Goal: Information Seeking & Learning: Understand process/instructions

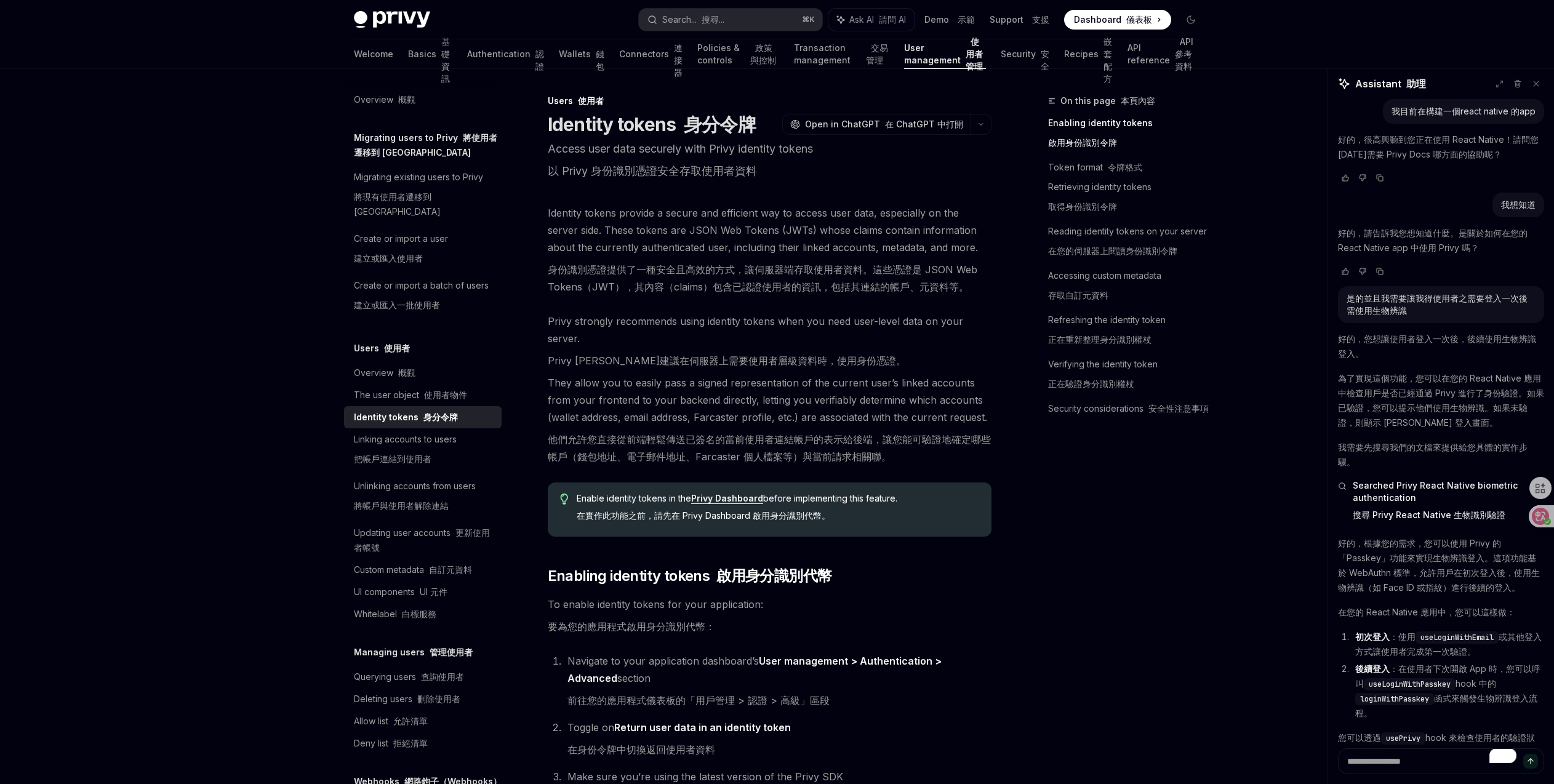
scroll to position [141, 0]
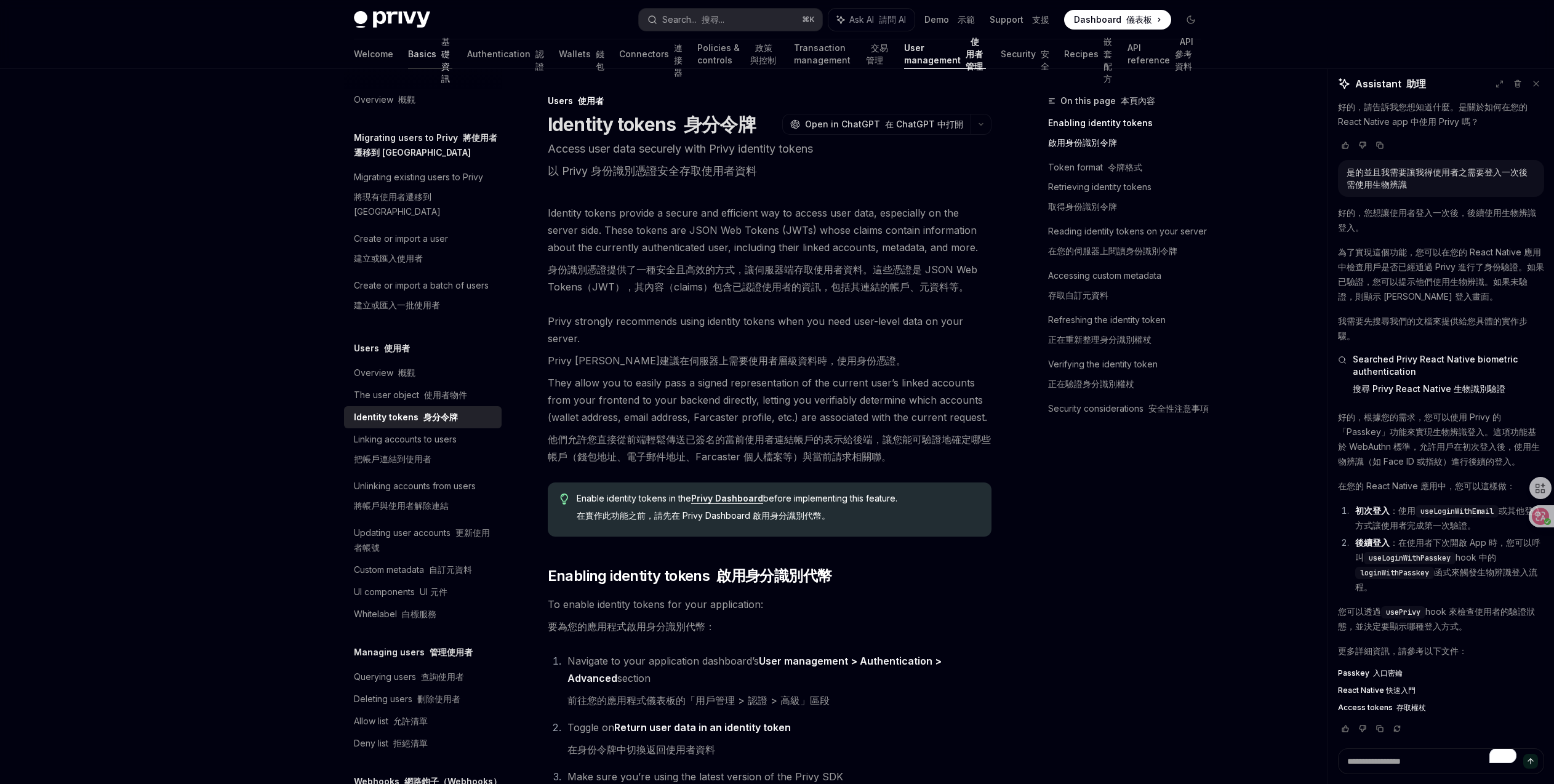
click at [441, 62] on font "基礎資訊" at bounding box center [446, 54] width 11 height 62
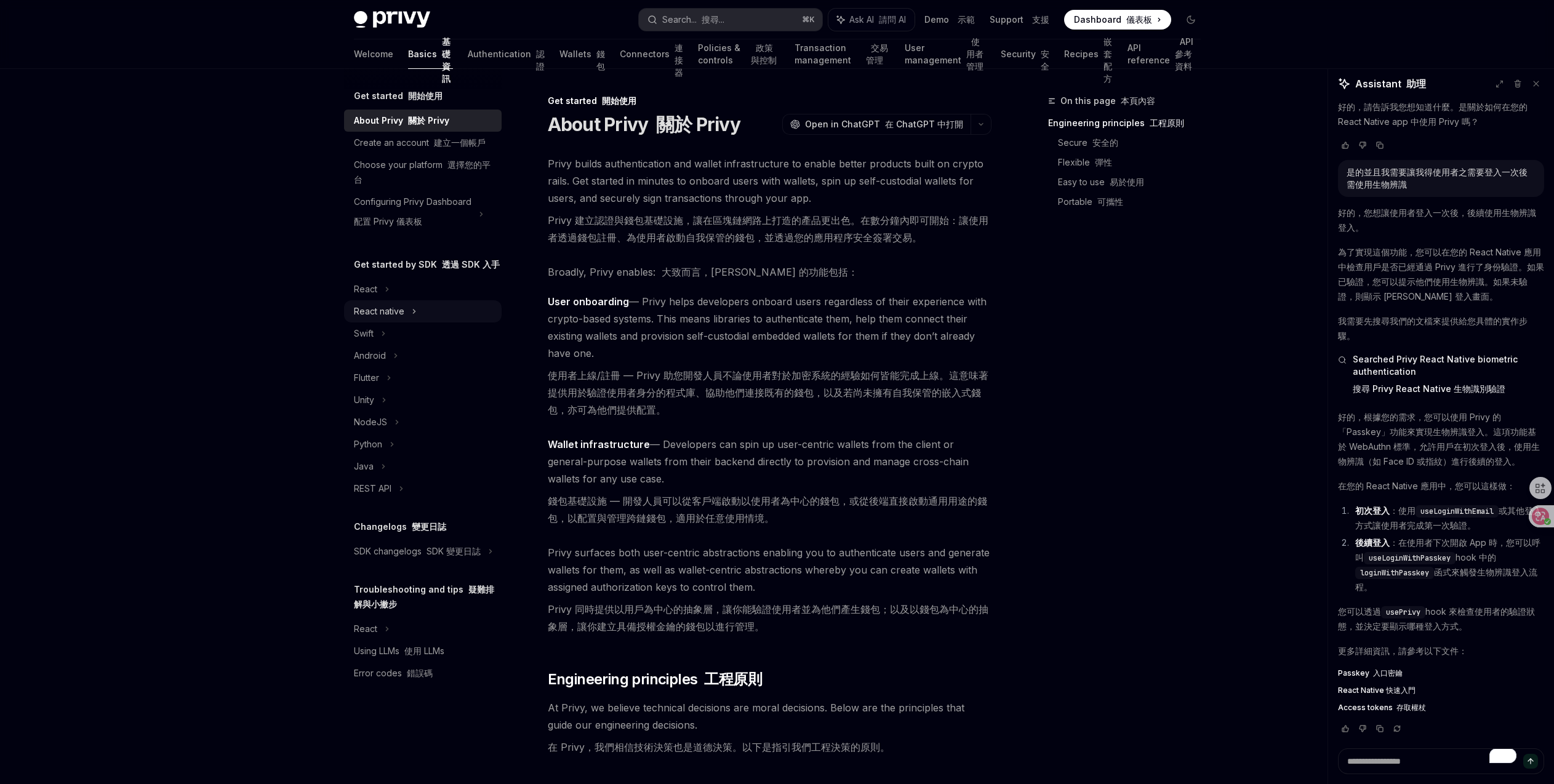
click at [395, 316] on div "React native" at bounding box center [379, 312] width 50 height 15
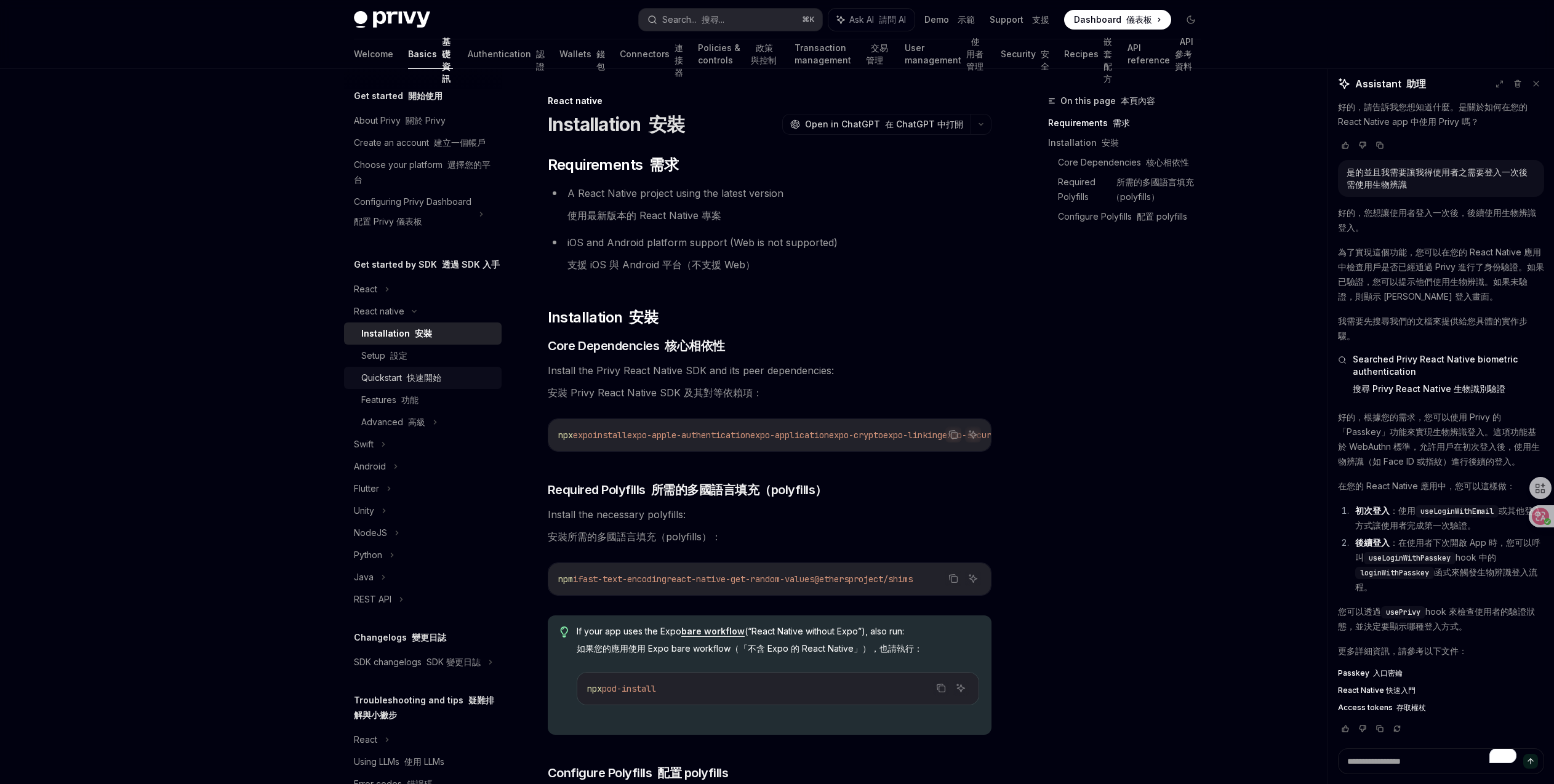
click at [418, 383] on font "快速開始" at bounding box center [424, 378] width 34 height 11
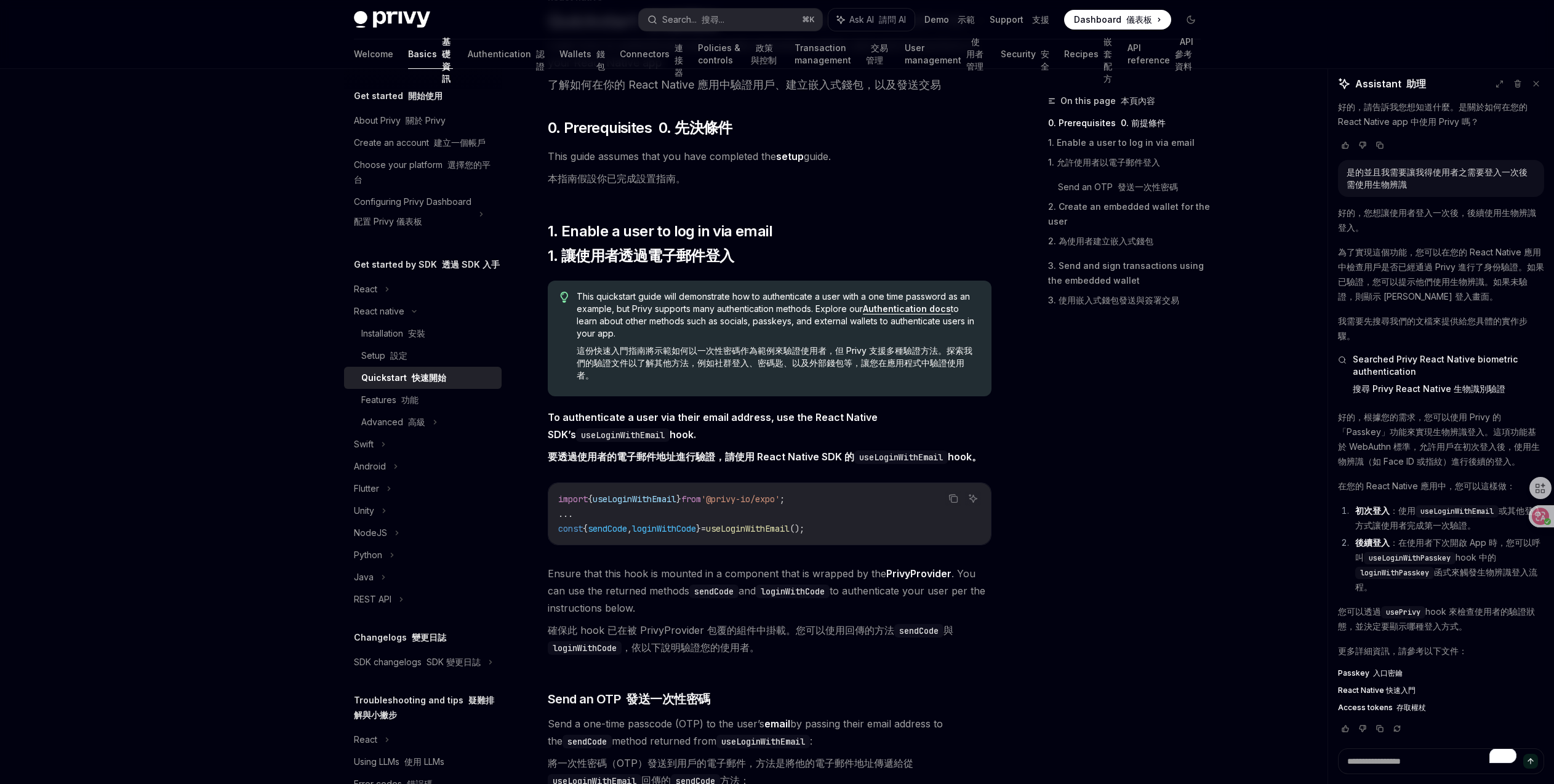
scroll to position [166, 0]
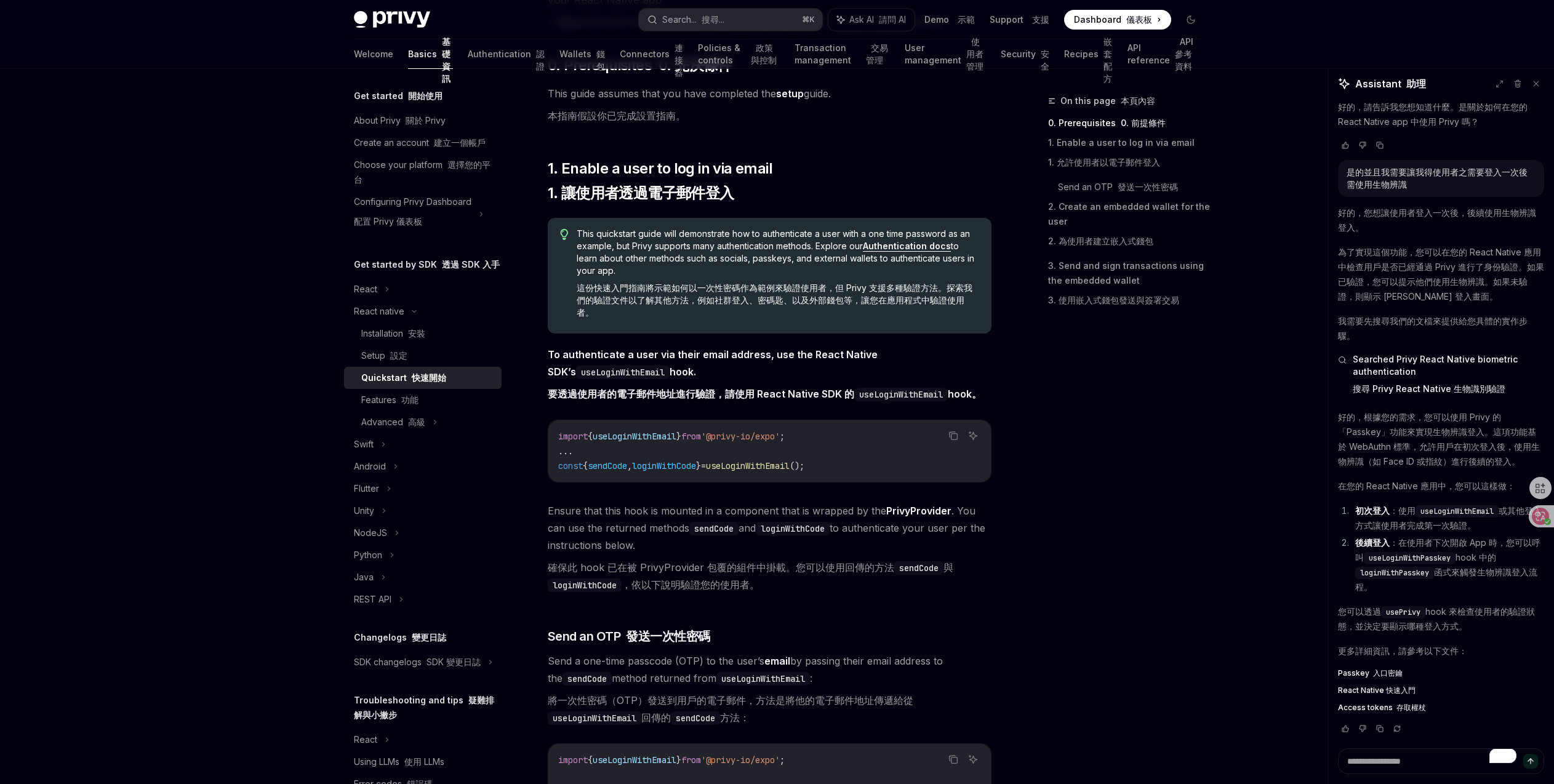
click at [783, 468] on span "useLoginWithEmail" at bounding box center [747, 466] width 84 height 11
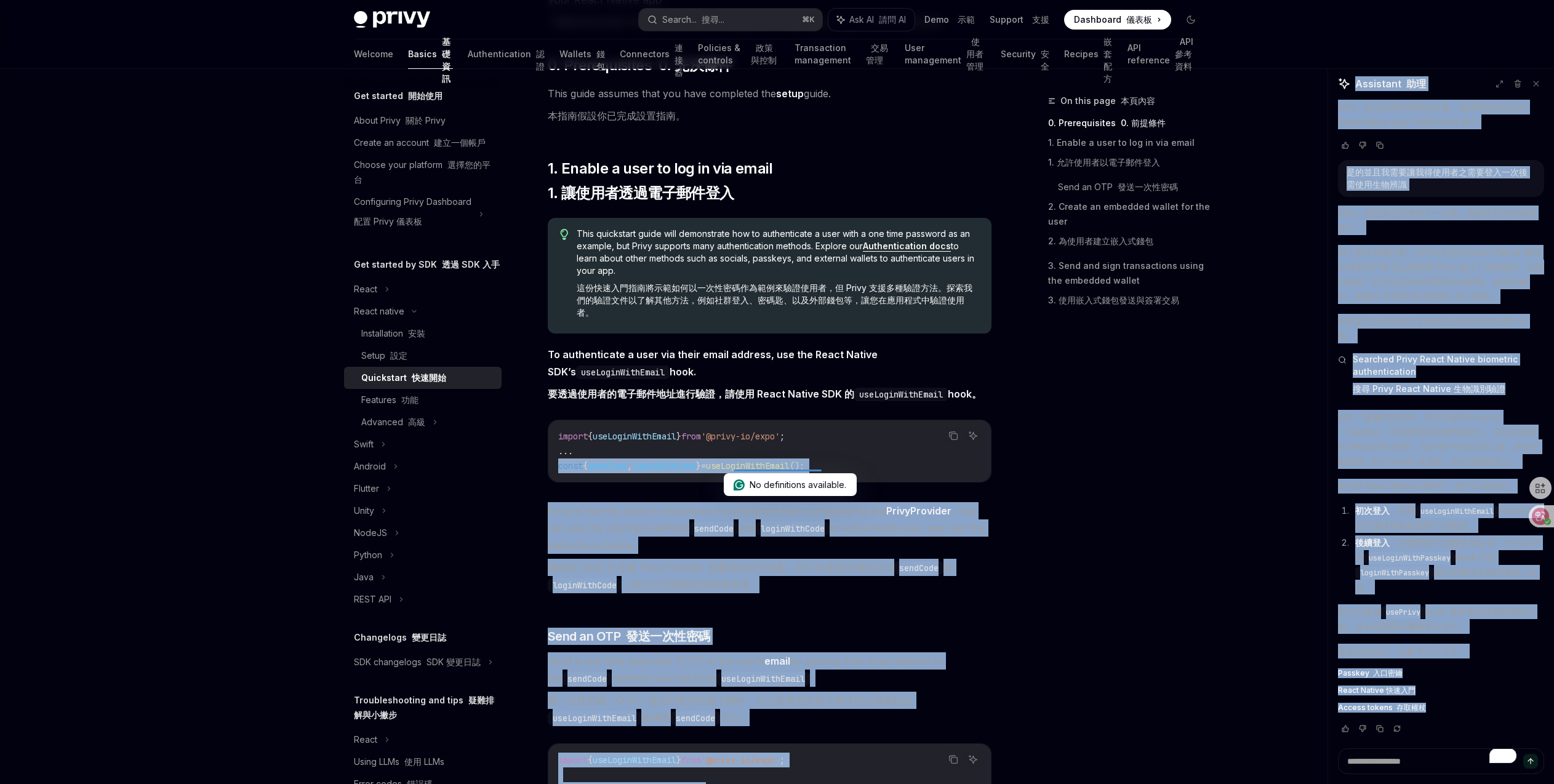
drag, startPoint x: 558, startPoint y: 468, endPoint x: 751, endPoint y: 470, distance: 193.0
click at [751, 470] on html "Privy Docs home page Search... 搜尋... ⌘ K Ask AI 請問 AI Demo 示範 Support 支援 Dashbo…" at bounding box center [777, 226] width 1554 height 784
click at [951, 697] on font "將一次性密碼（OTP）發送到用戶的電子郵件，方法是將他的電子郵件地址傳遞給從 useLoginWithEmail 回傳的 sendCode 方法：" at bounding box center [769, 708] width 444 height 34
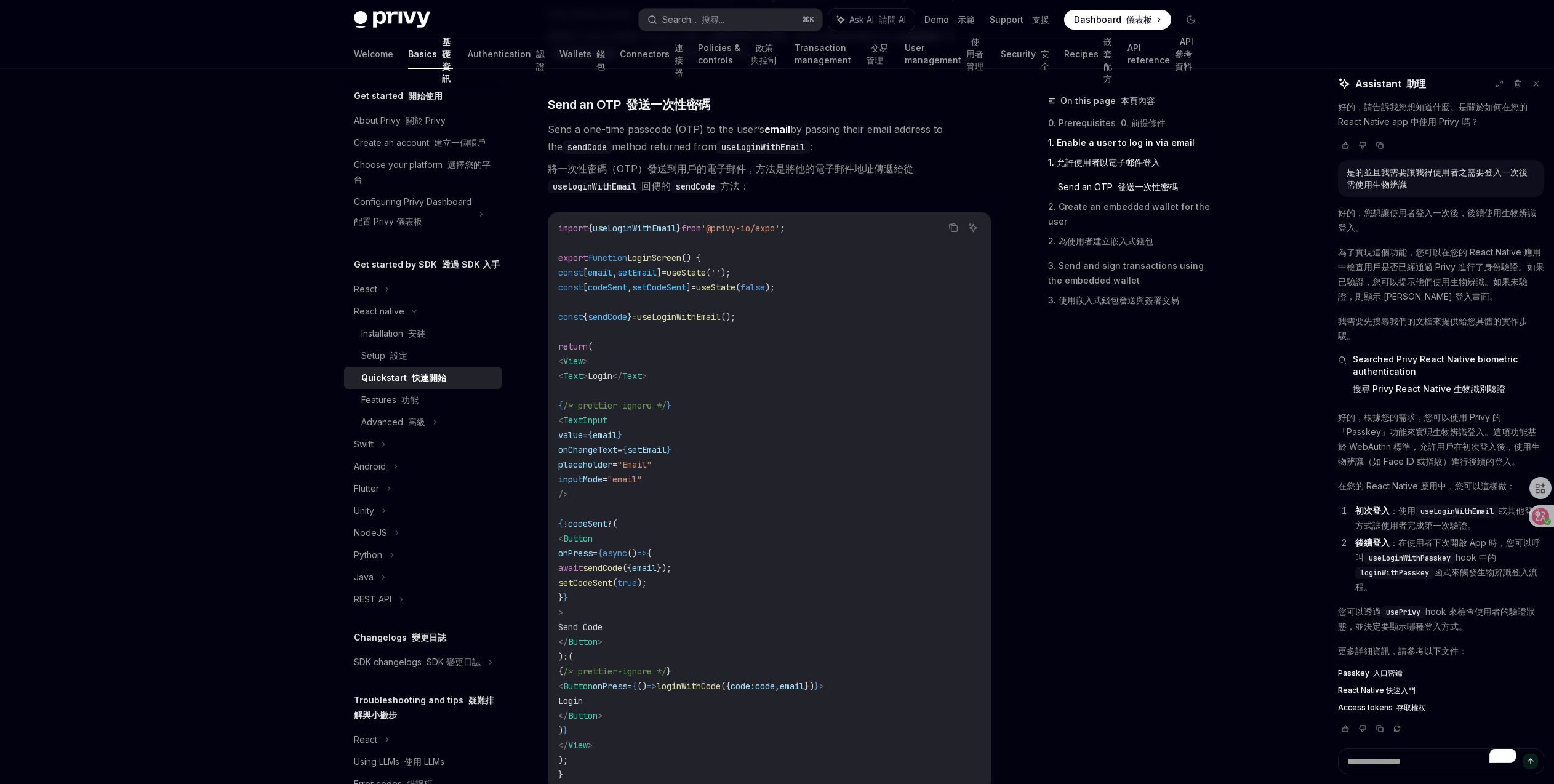
scroll to position [761, 0]
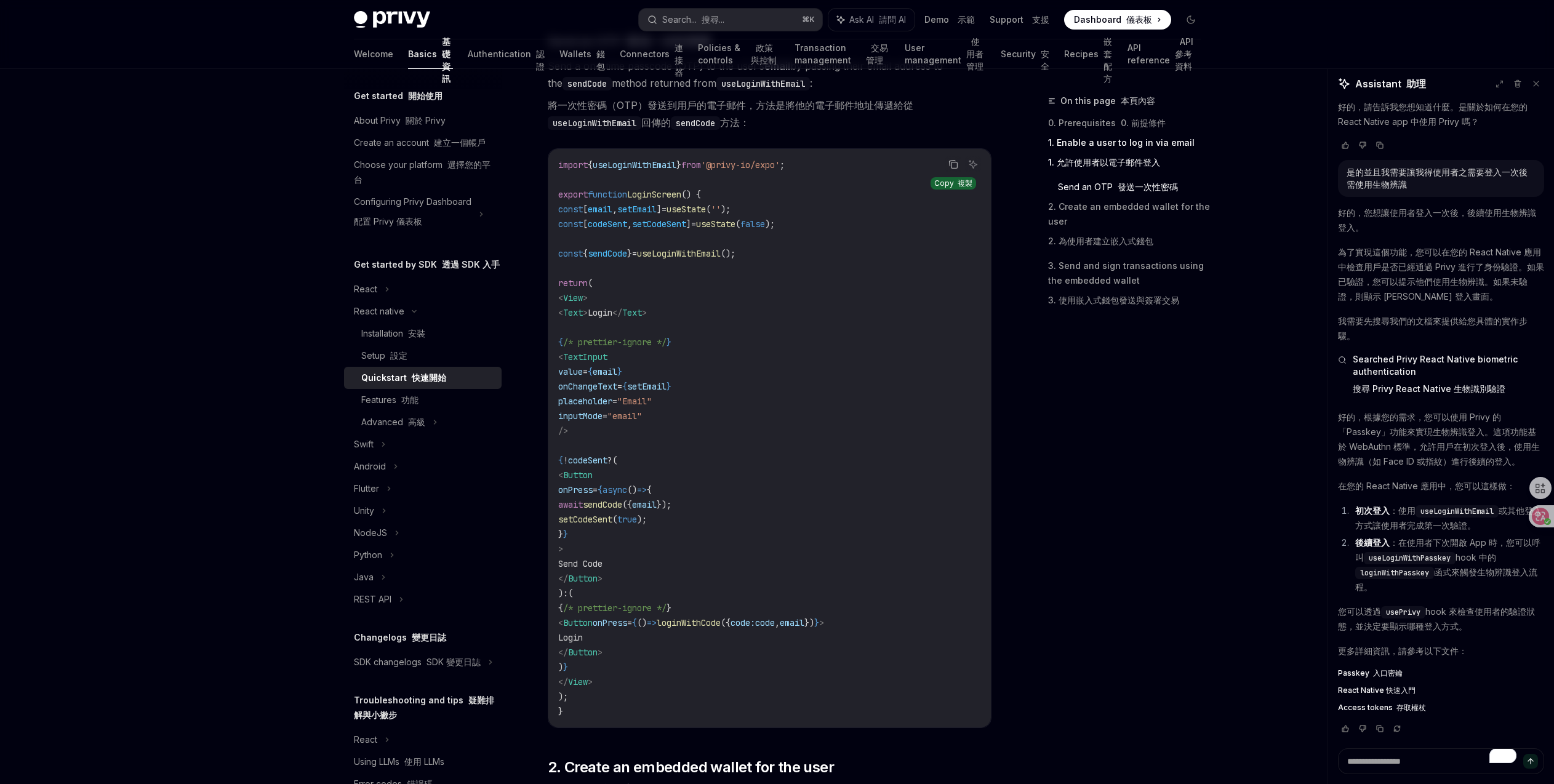
click at [959, 159] on button "Copy the contents from the code block" at bounding box center [954, 164] width 16 height 16
click at [765, 218] on span "false" at bounding box center [753, 224] width 25 height 11
drag, startPoint x: 832, startPoint y: 164, endPoint x: 539, endPoint y: 164, distance: 293.0
copy span "import { useLoginWithEmail } from '@privy-io/expo' ;"
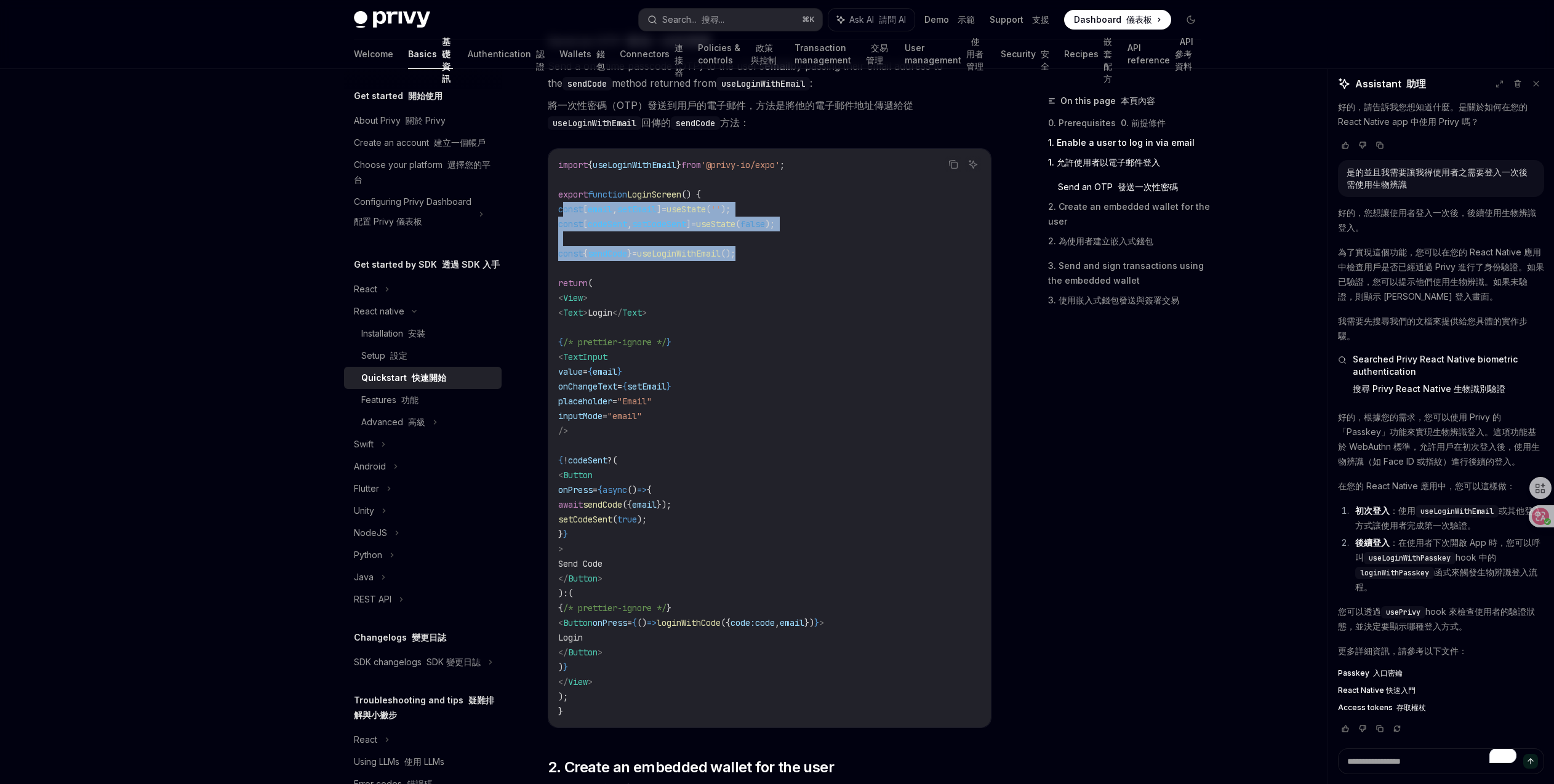
drag, startPoint x: 564, startPoint y: 210, endPoint x: 803, endPoint y: 252, distance: 242.7
click at [803, 252] on code "import { useLoginWithEmail } from '@privy-io/expo' ; export function LoginScree…" at bounding box center [769, 438] width 423 height 562
copy code "const [ email , setEmail ] = useState ( '' ); const [ codeSent , setCodeSent ] …"
drag, startPoint x: 585, startPoint y: 313, endPoint x: 786, endPoint y: 674, distance: 413.2
click at [787, 680] on code "import { useLoginWithEmail } from '@privy-io/expo' ; export function LoginScree…" at bounding box center [769, 438] width 423 height 562
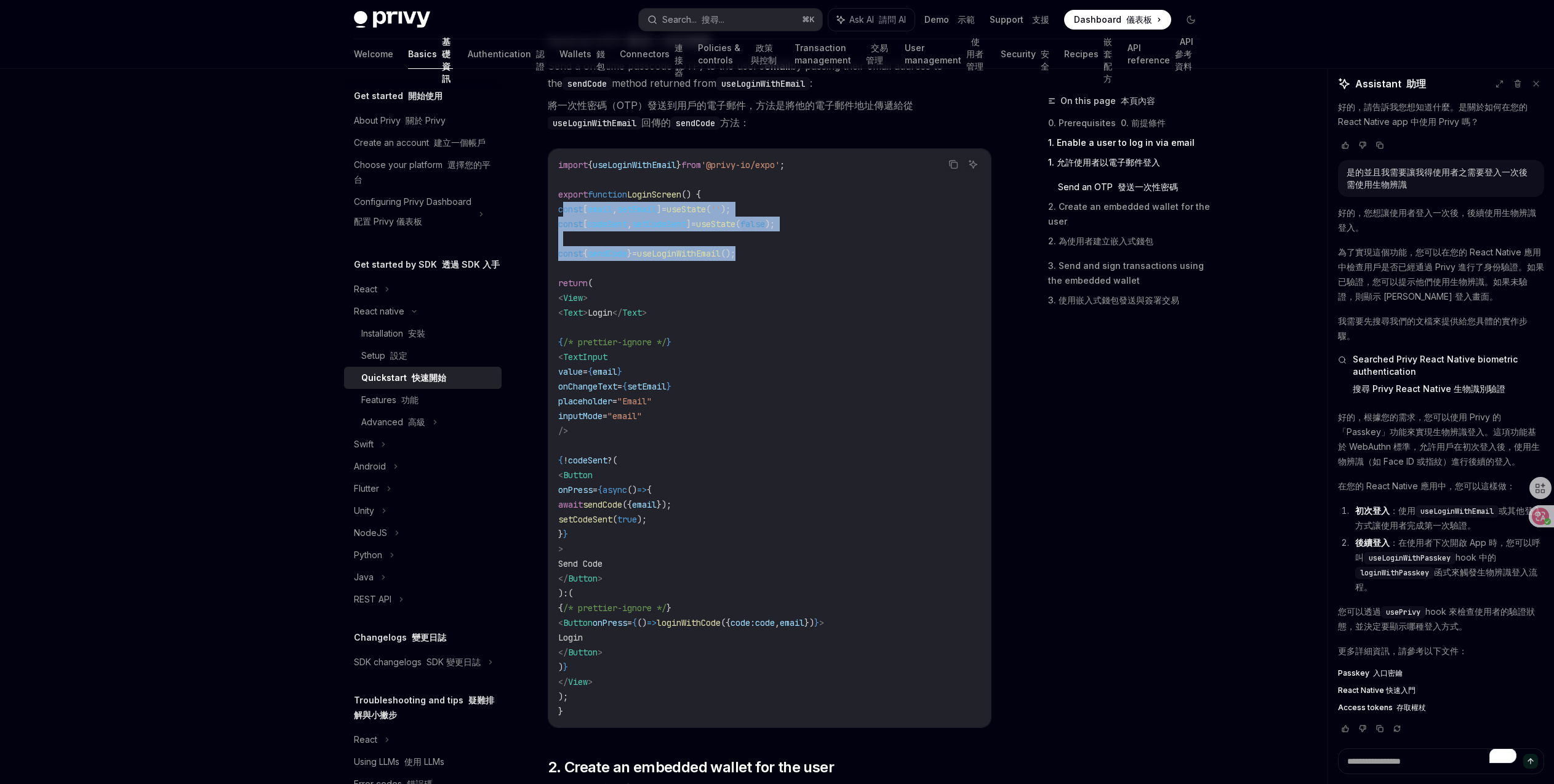
copy code "< Text > Login </ Text > { /* prettier-ignore */ } < TextInput value = { email …"
click at [723, 398] on code "import { useLoginWithEmail } from '@privy-io/expo' ; export function LoginScree…" at bounding box center [769, 438] width 423 height 562
click at [637, 494] on span "()" at bounding box center [632, 490] width 10 height 11
drag, startPoint x: 586, startPoint y: 358, endPoint x: 625, endPoint y: 426, distance: 78.4
click at [625, 426] on code "import { useLoginWithEmail } from '@privy-io/expo' ; export function LoginScree…" at bounding box center [769, 438] width 423 height 562
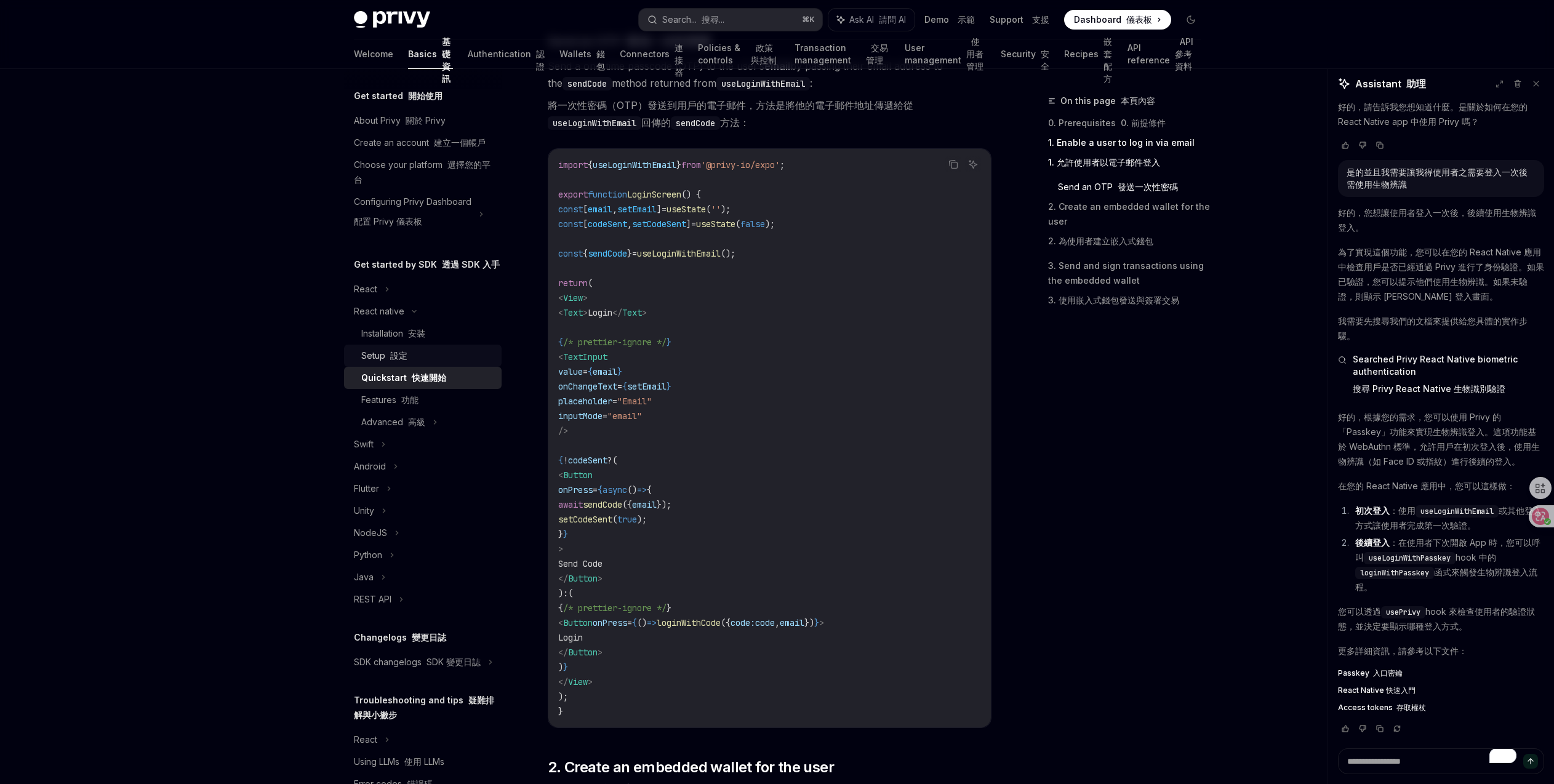
copy code "< TextInput value = { email } onChangeText = { setEmail } placeholder = "Email"…"
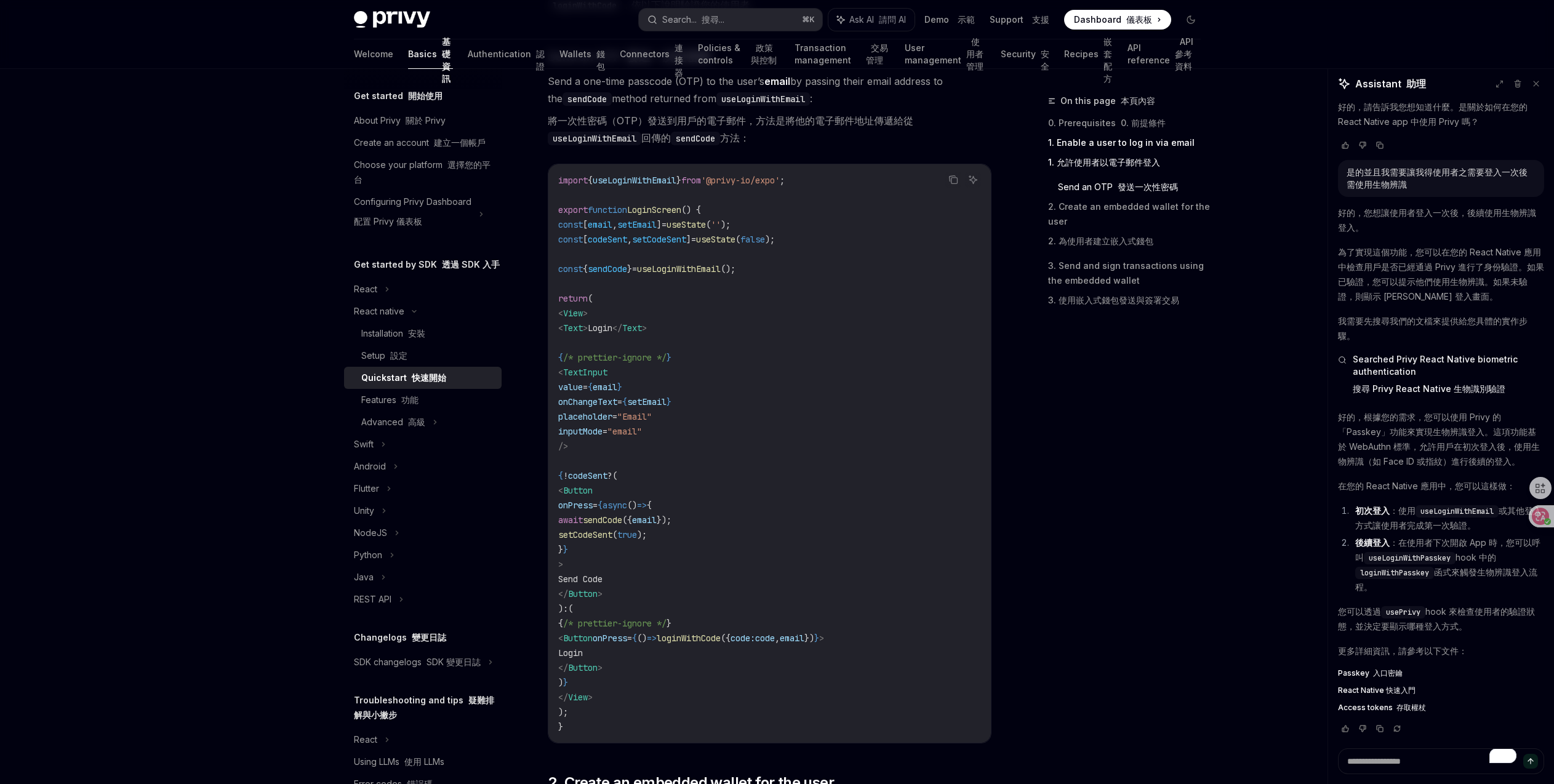
scroll to position [706, 0]
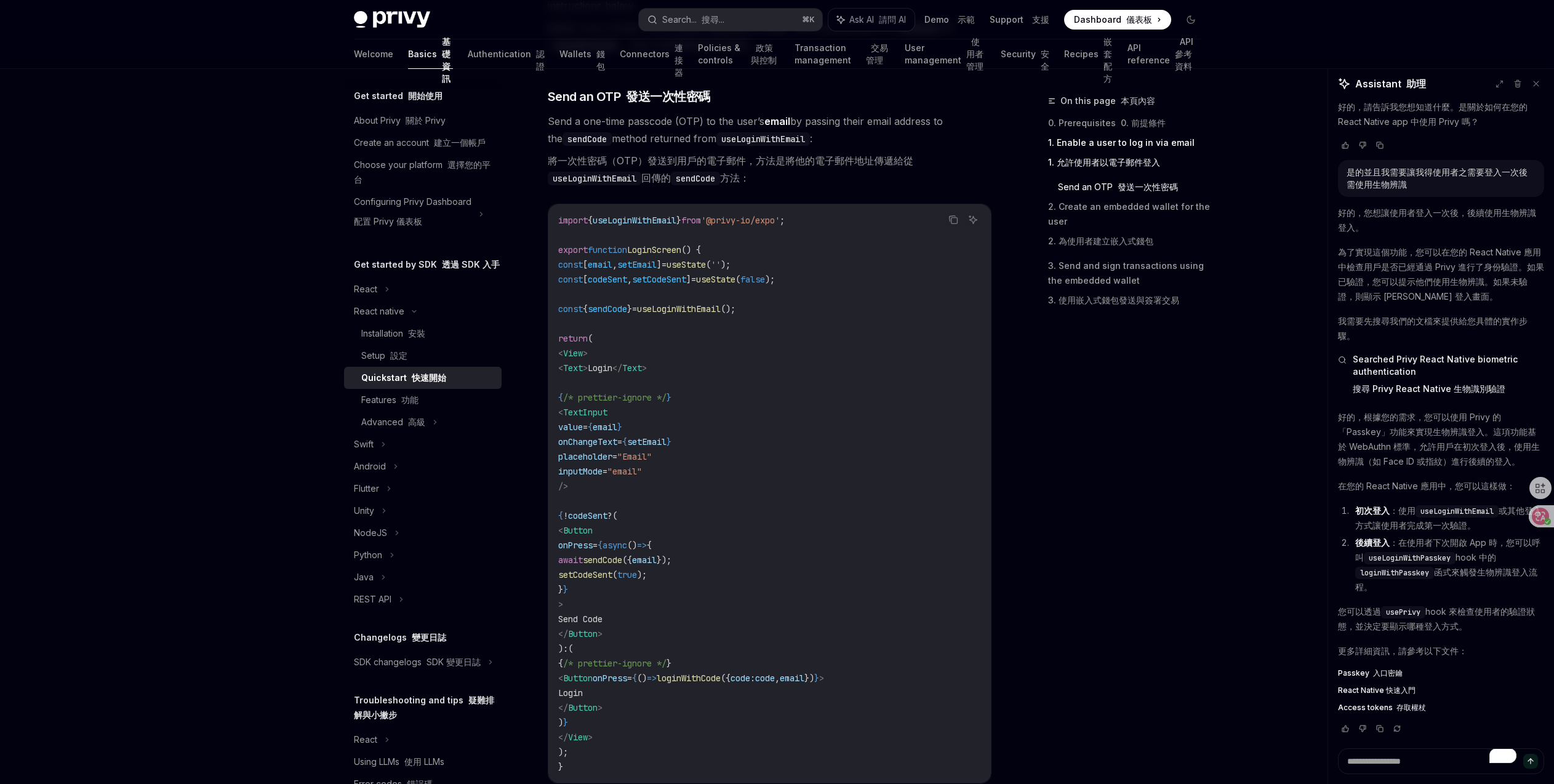
drag, startPoint x: 606, startPoint y: 527, endPoint x: 586, endPoint y: 685, distance: 159.3
click at [665, 720] on code "import { useLoginWithEmail } from '@privy-io/expo' ; export function LoginScree…" at bounding box center [769, 494] width 423 height 562
copy code "{ ! codeSent ? ( < Button onPress = {async () => { await sendCode ({ email }); …"
click at [771, 298] on code "import { useLoginWithEmail } from '@privy-io/expo' ; export function LoginScree…" at bounding box center [769, 494] width 423 height 562
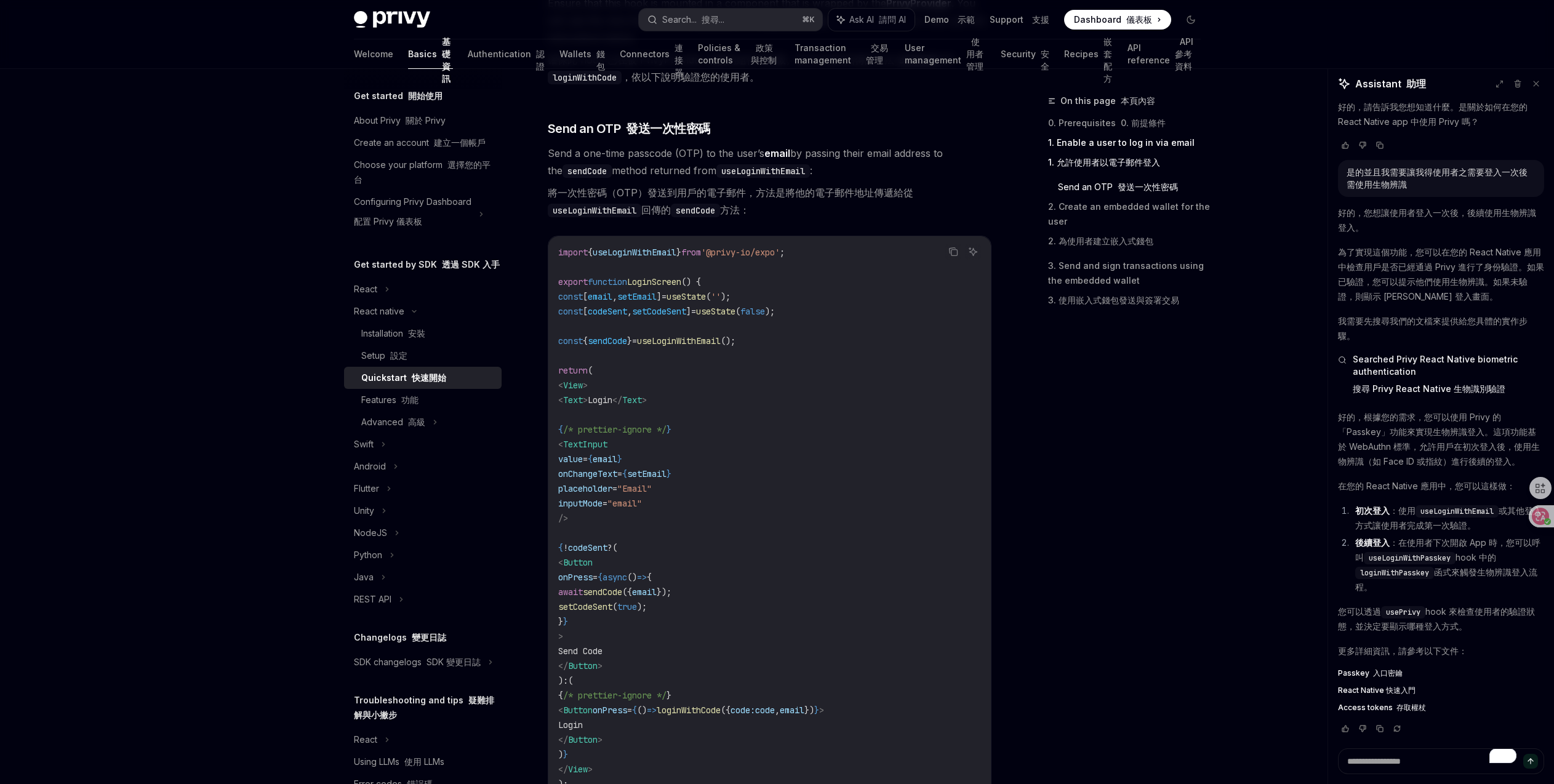
scroll to position [681, 0]
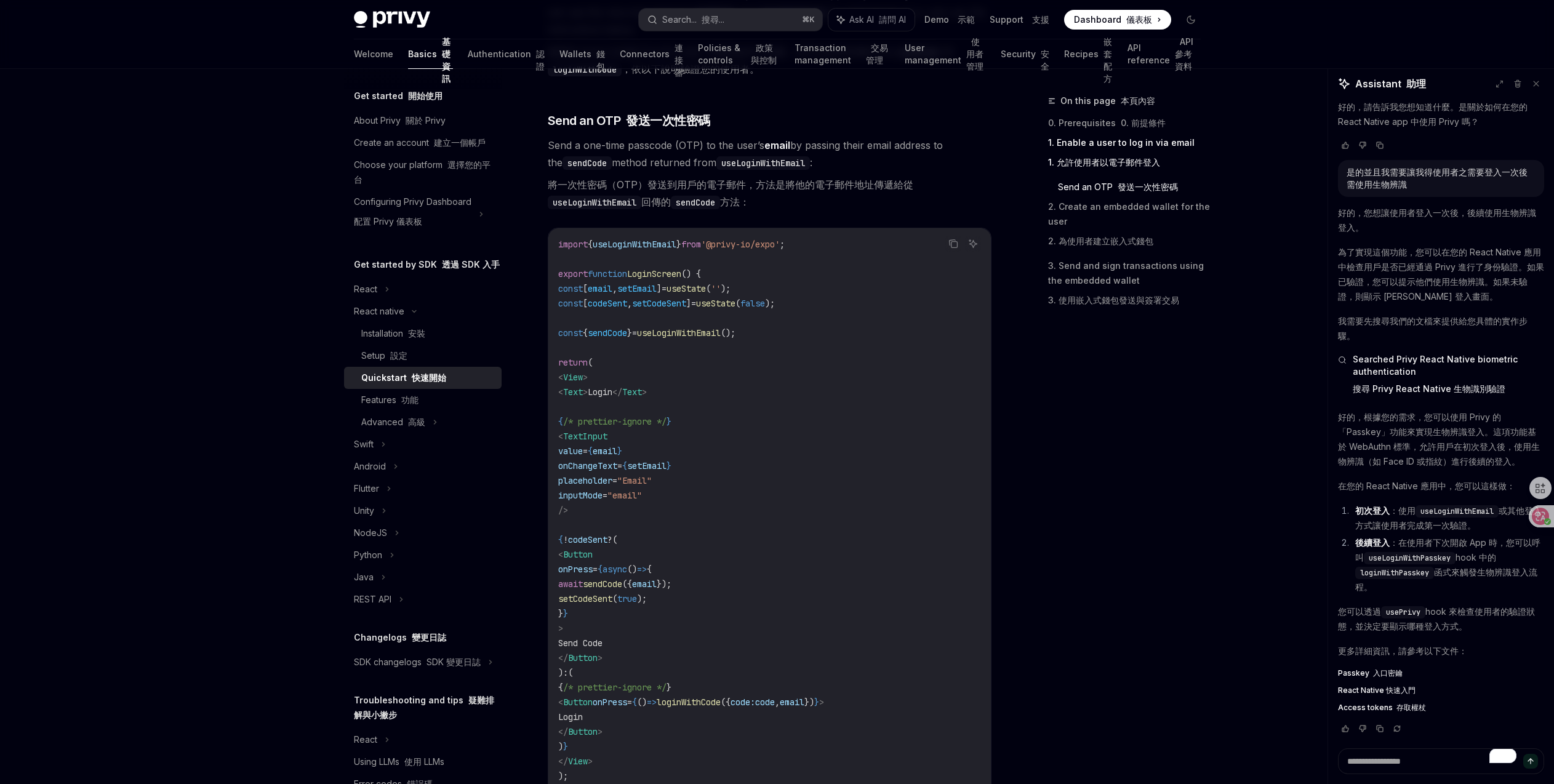
click at [720, 702] on span "loginWithCode" at bounding box center [689, 702] width 64 height 11
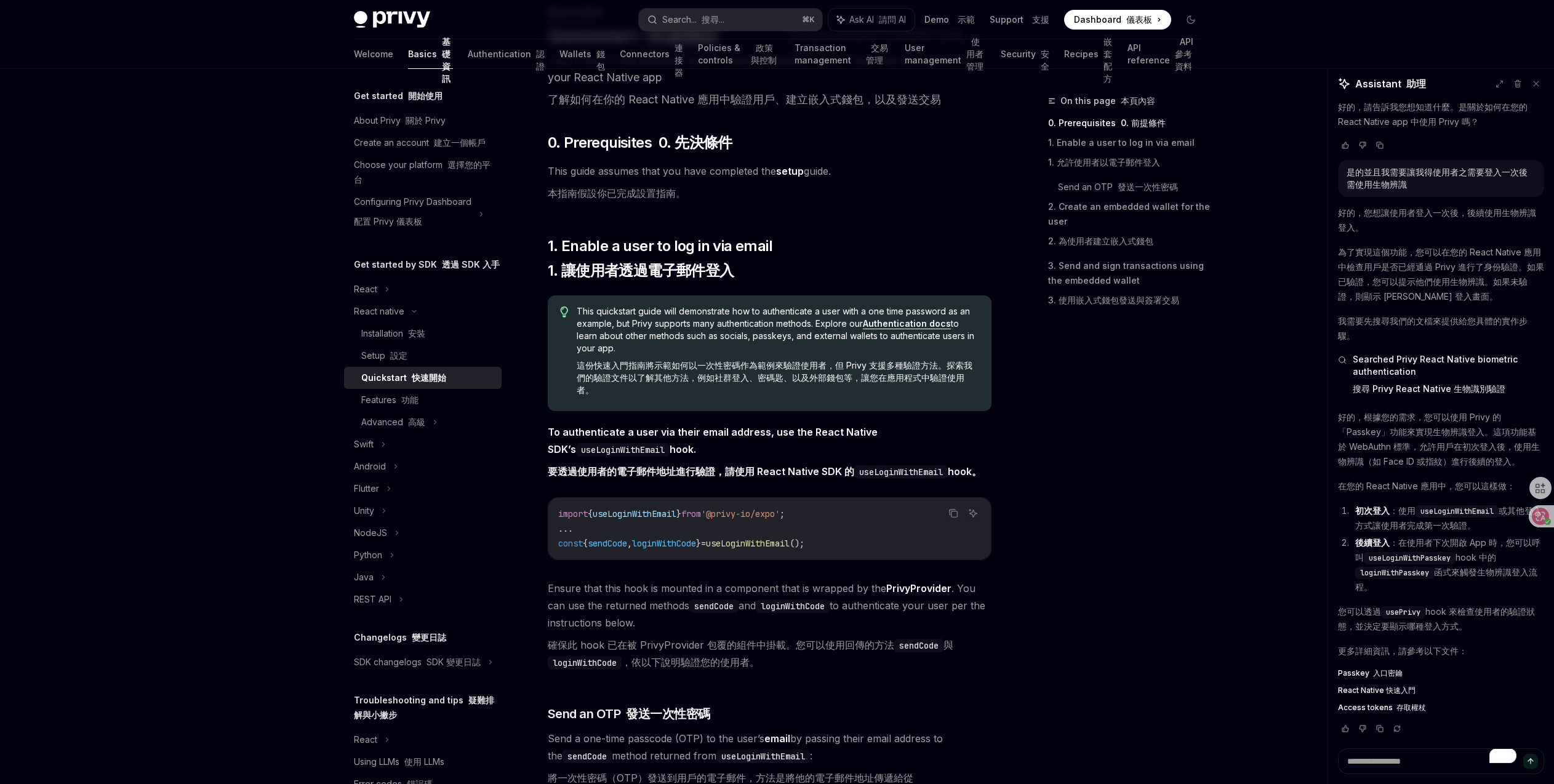
scroll to position [0, 0]
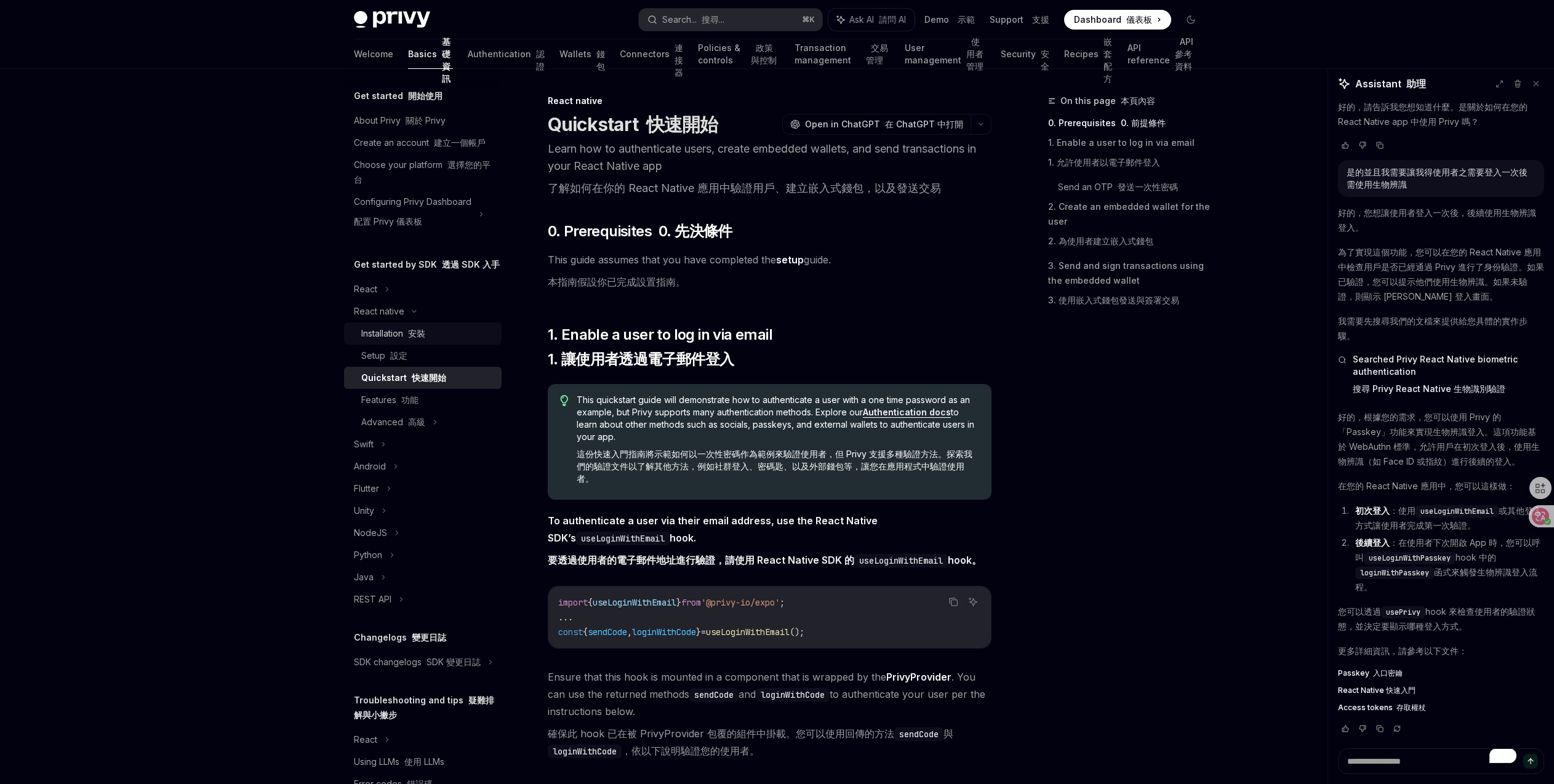
click at [399, 341] on div "Installation 安裝" at bounding box center [393, 334] width 64 height 15
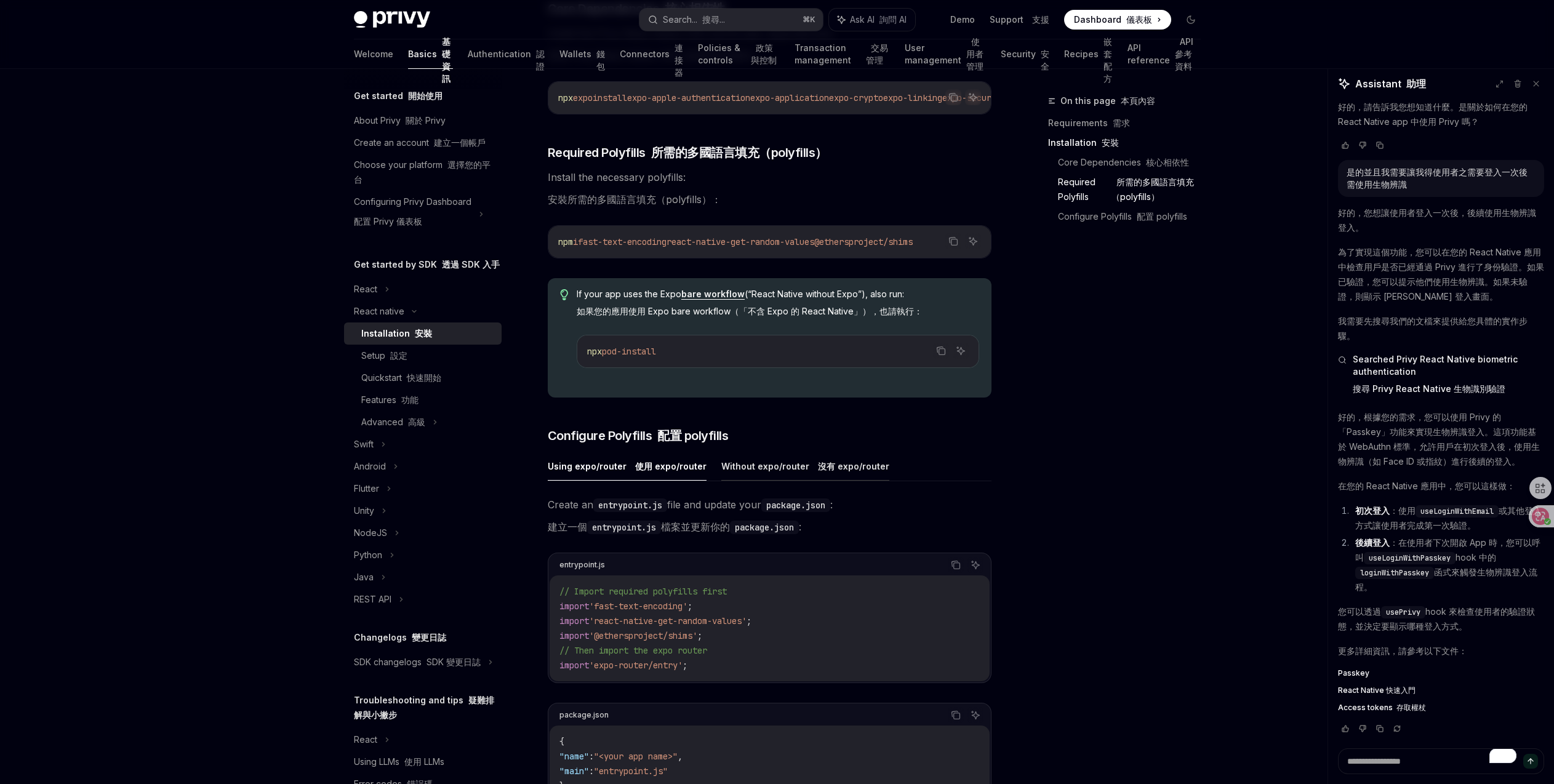
scroll to position [412, 0]
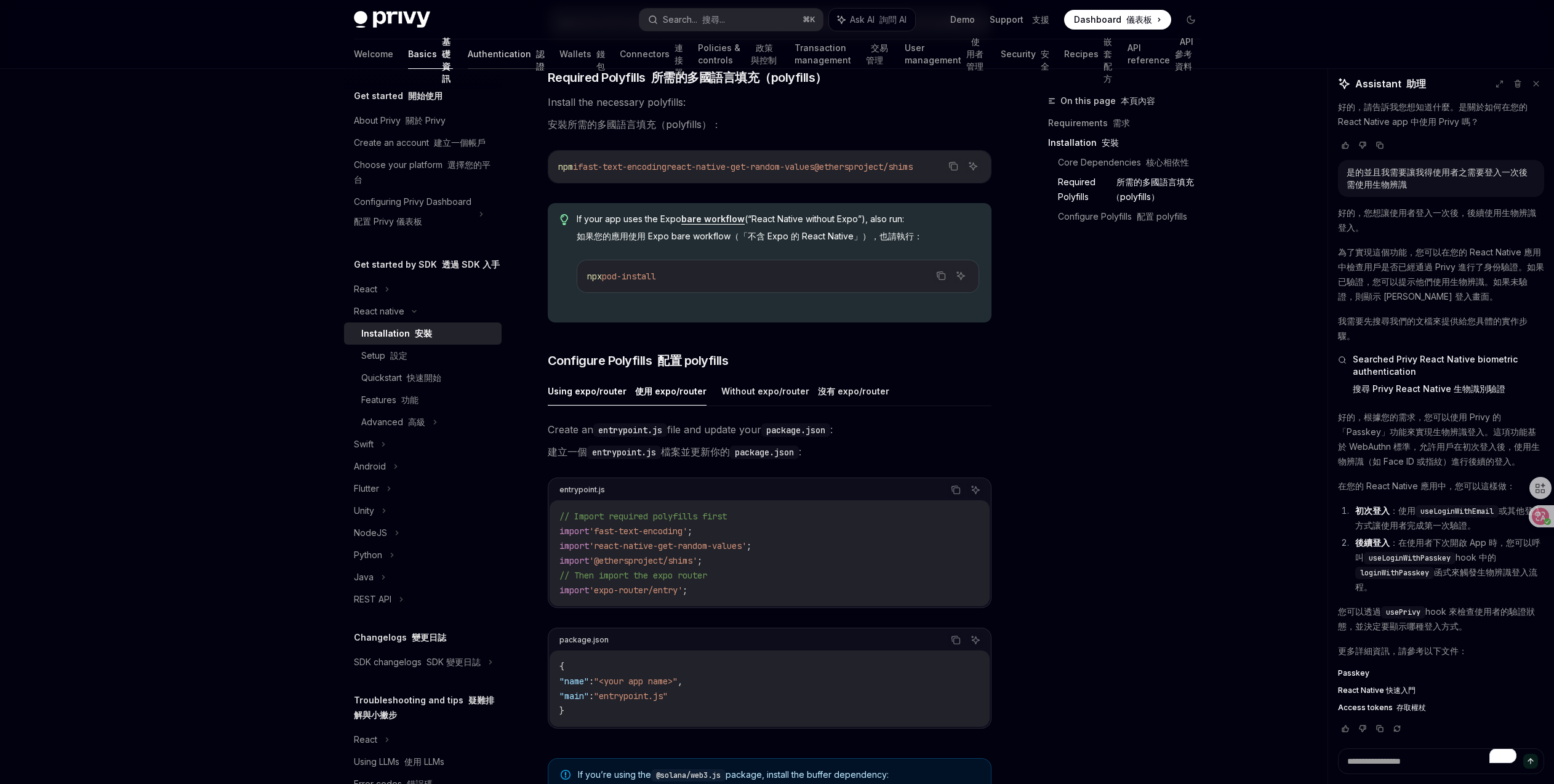
click at [476, 46] on link "Authentication 認證" at bounding box center [506, 54] width 77 height 29
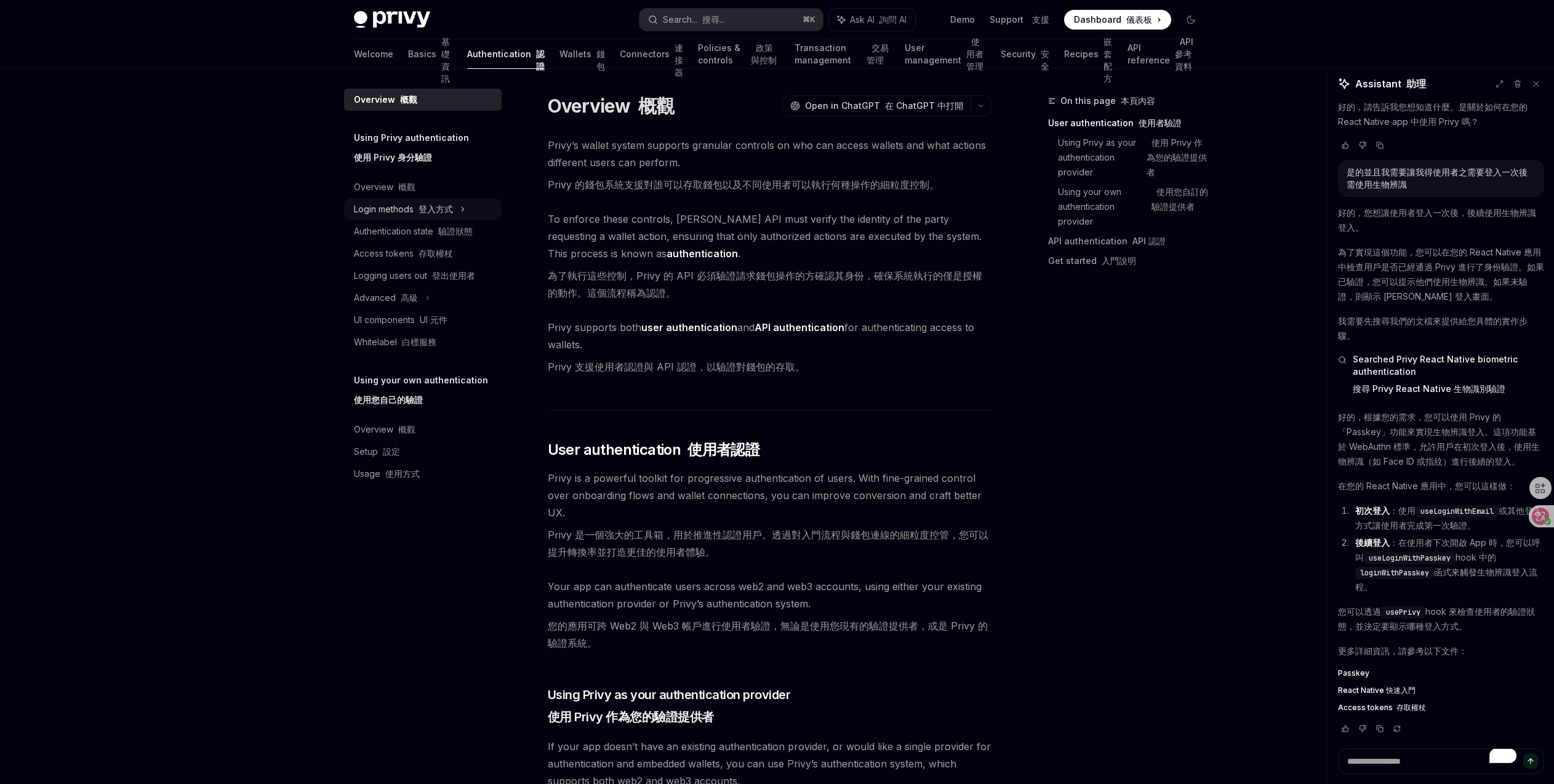
click at [424, 210] on font "登入方式" at bounding box center [435, 209] width 34 height 11
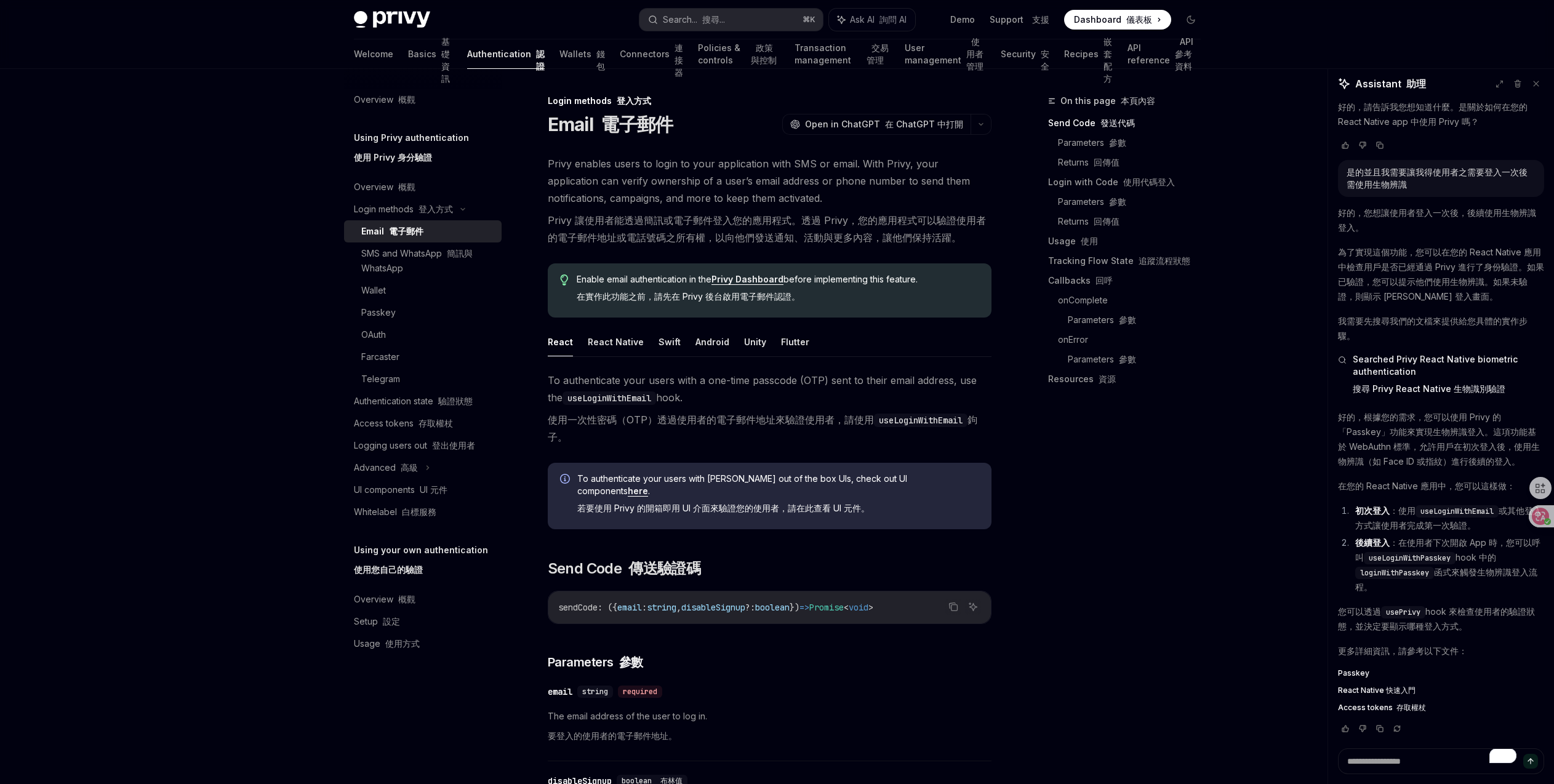
scroll to position [8, 0]
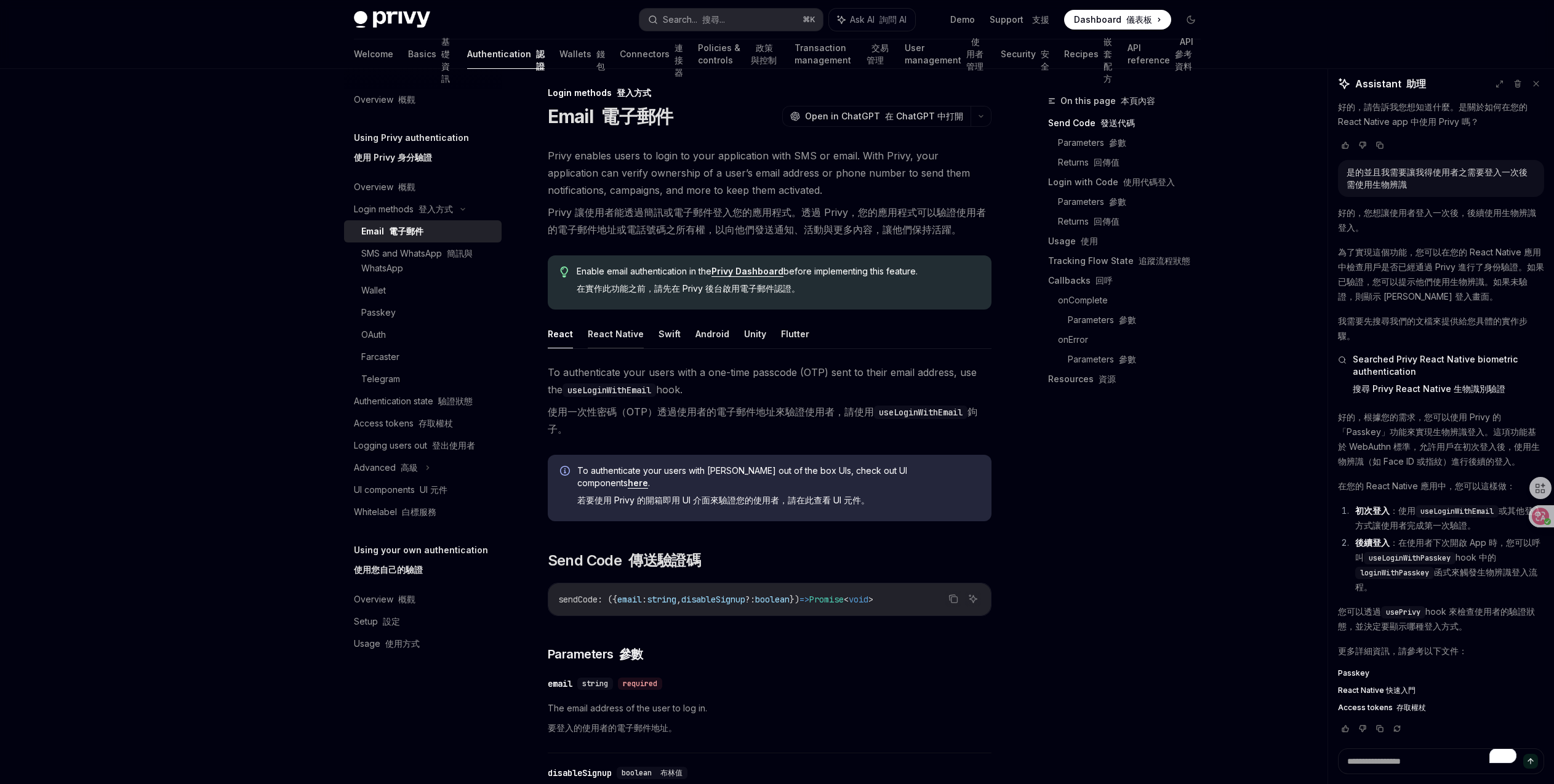
click at [614, 333] on button "React Native" at bounding box center [616, 334] width 56 height 29
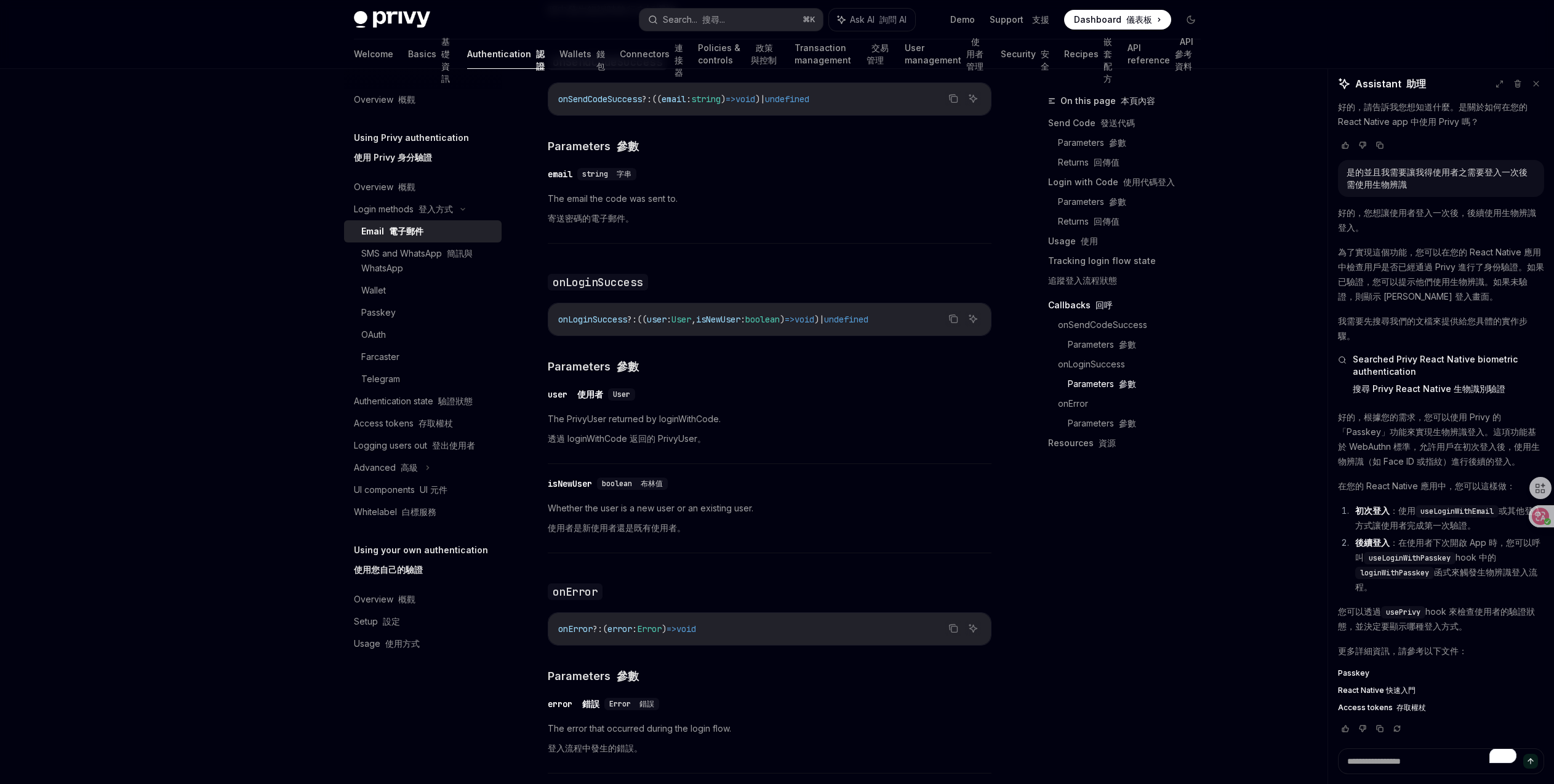
scroll to position [2774, 0]
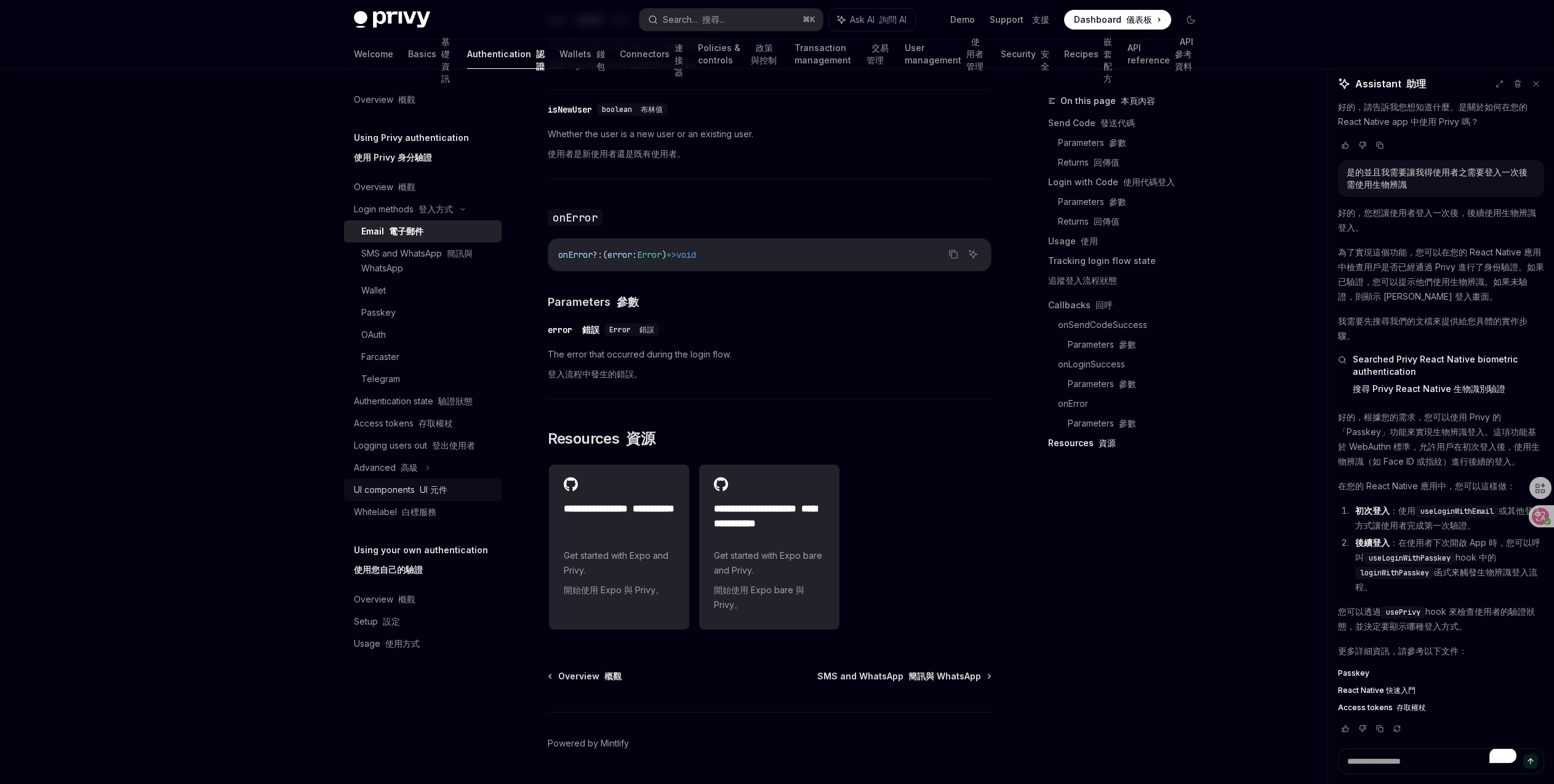
click at [409, 494] on div "UI components UI 元件" at bounding box center [401, 490] width 94 height 15
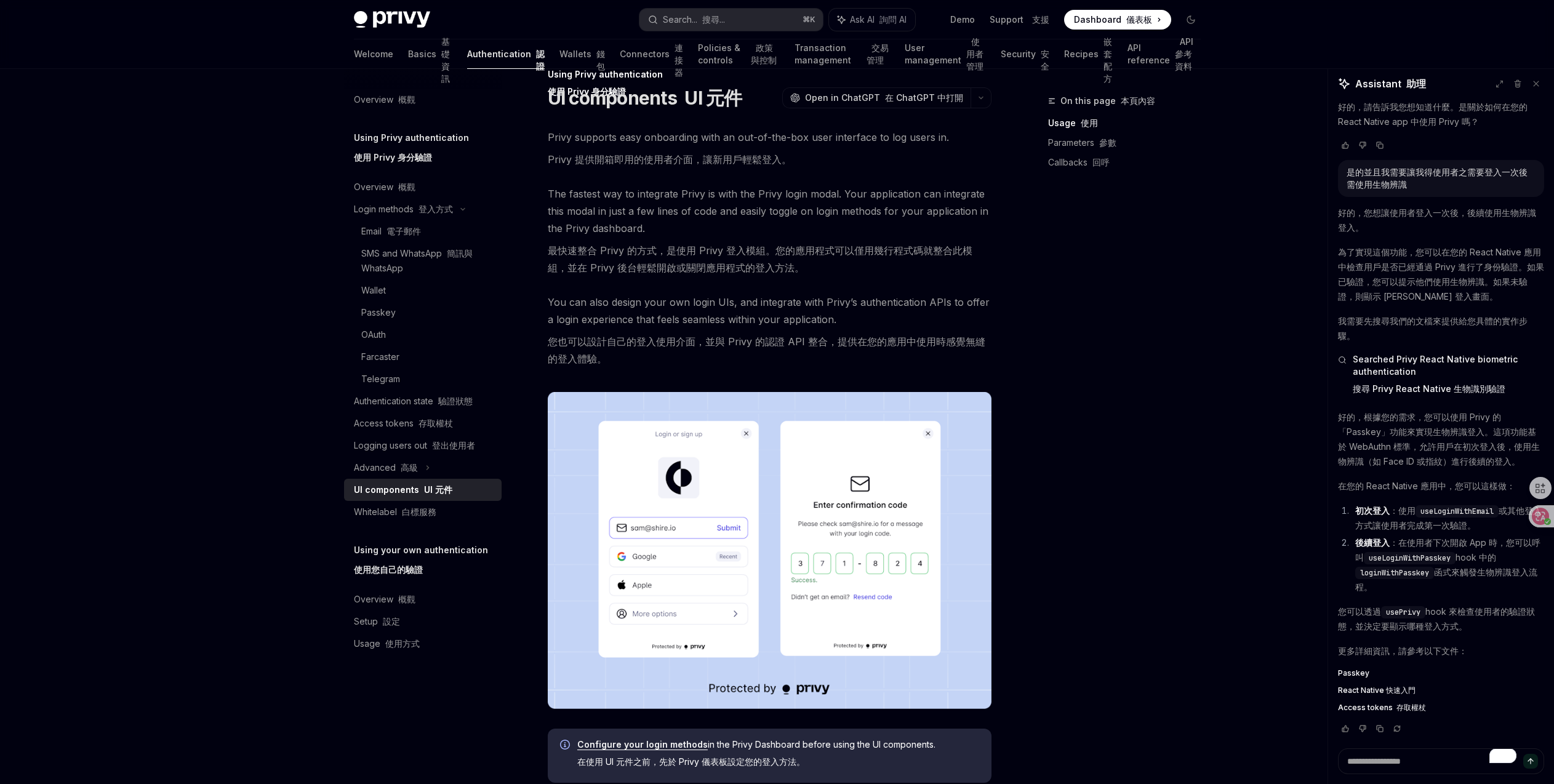
scroll to position [116, 0]
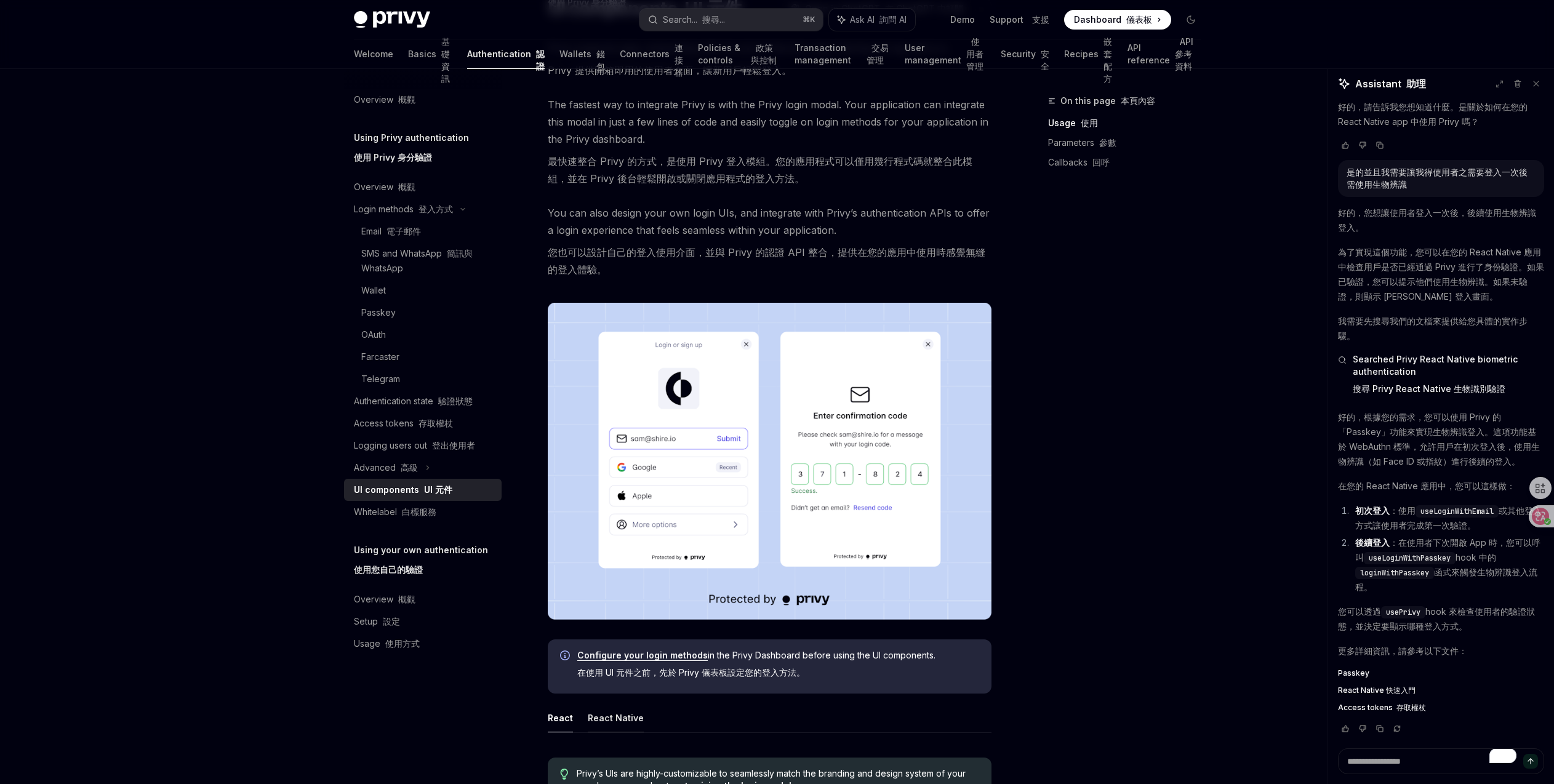
click at [613, 721] on button "React Native" at bounding box center [616, 718] width 56 height 29
type textarea "*"
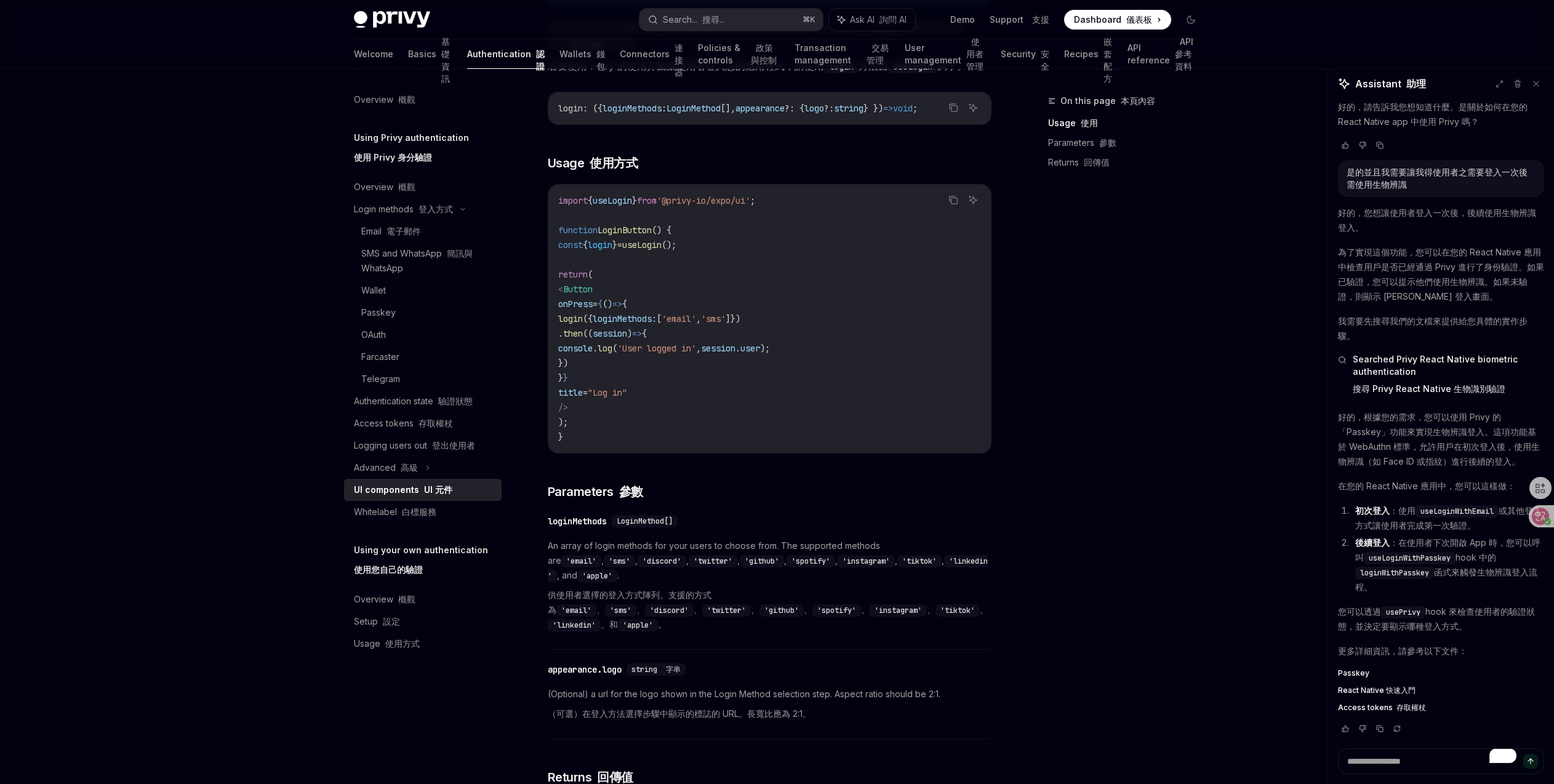
scroll to position [1086, 0]
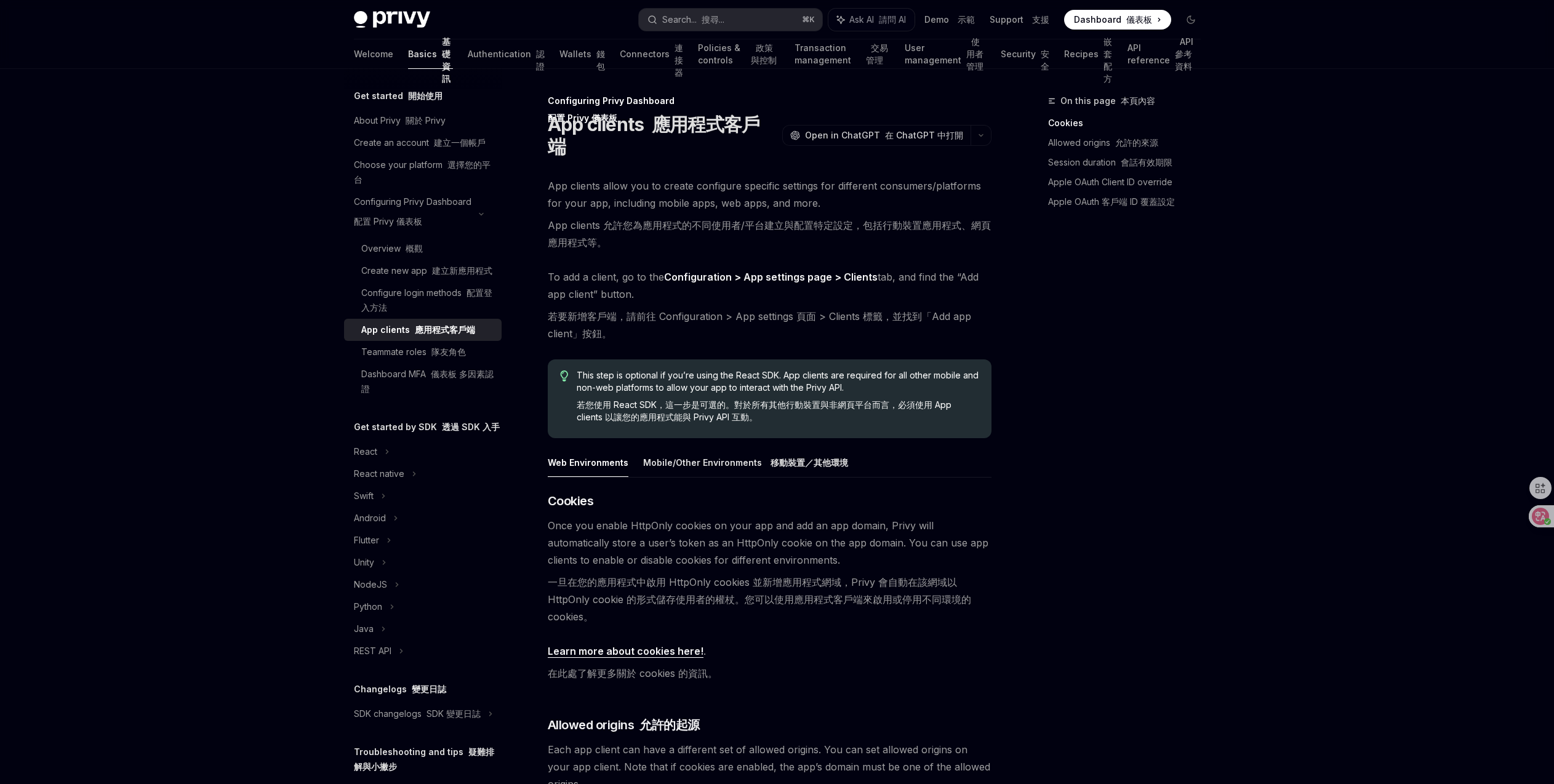
click at [408, 52] on link "Basics 基礎資訊" at bounding box center [430, 54] width 45 height 29
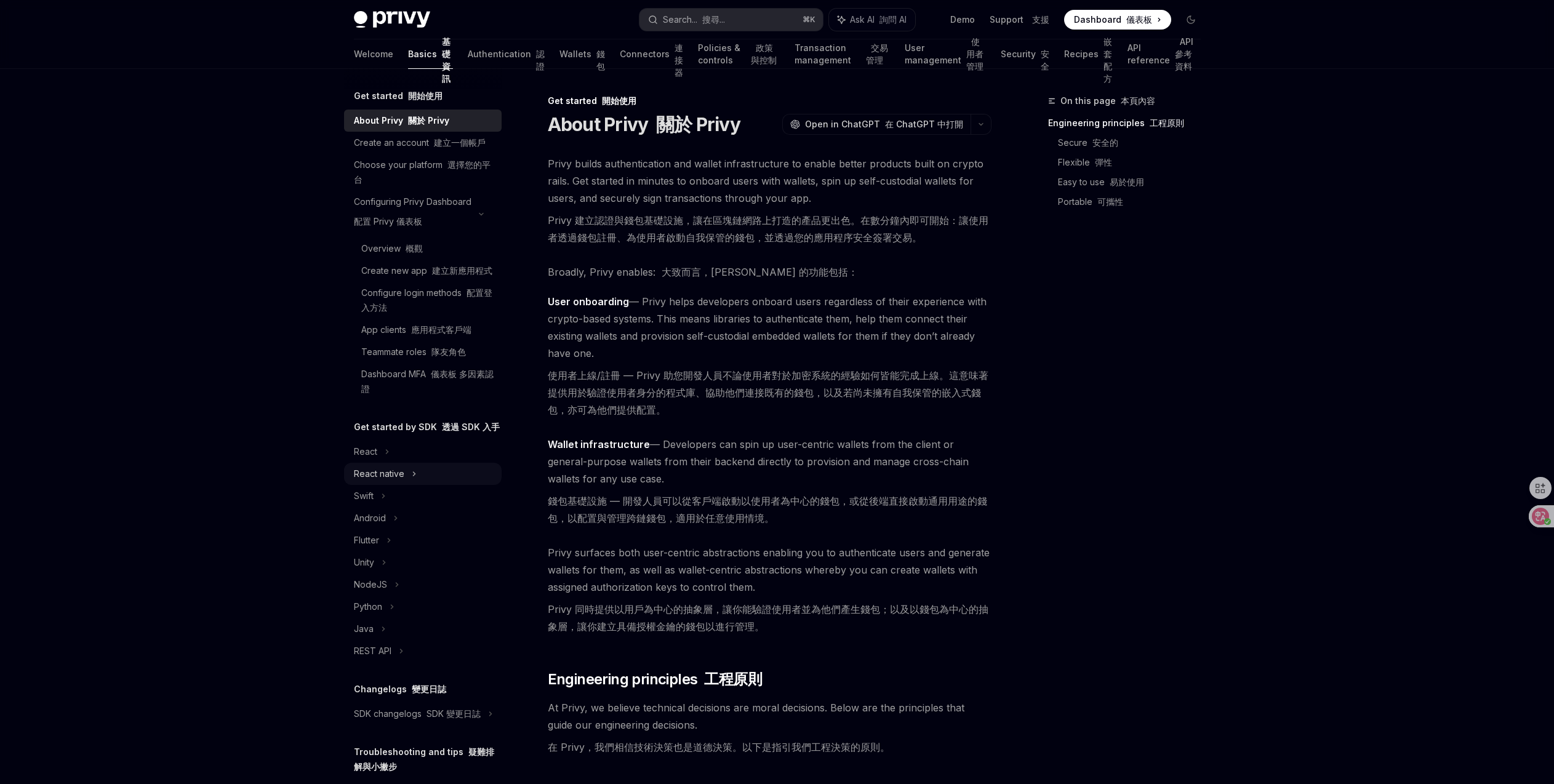
click at [397, 481] on div "React native" at bounding box center [379, 474] width 50 height 15
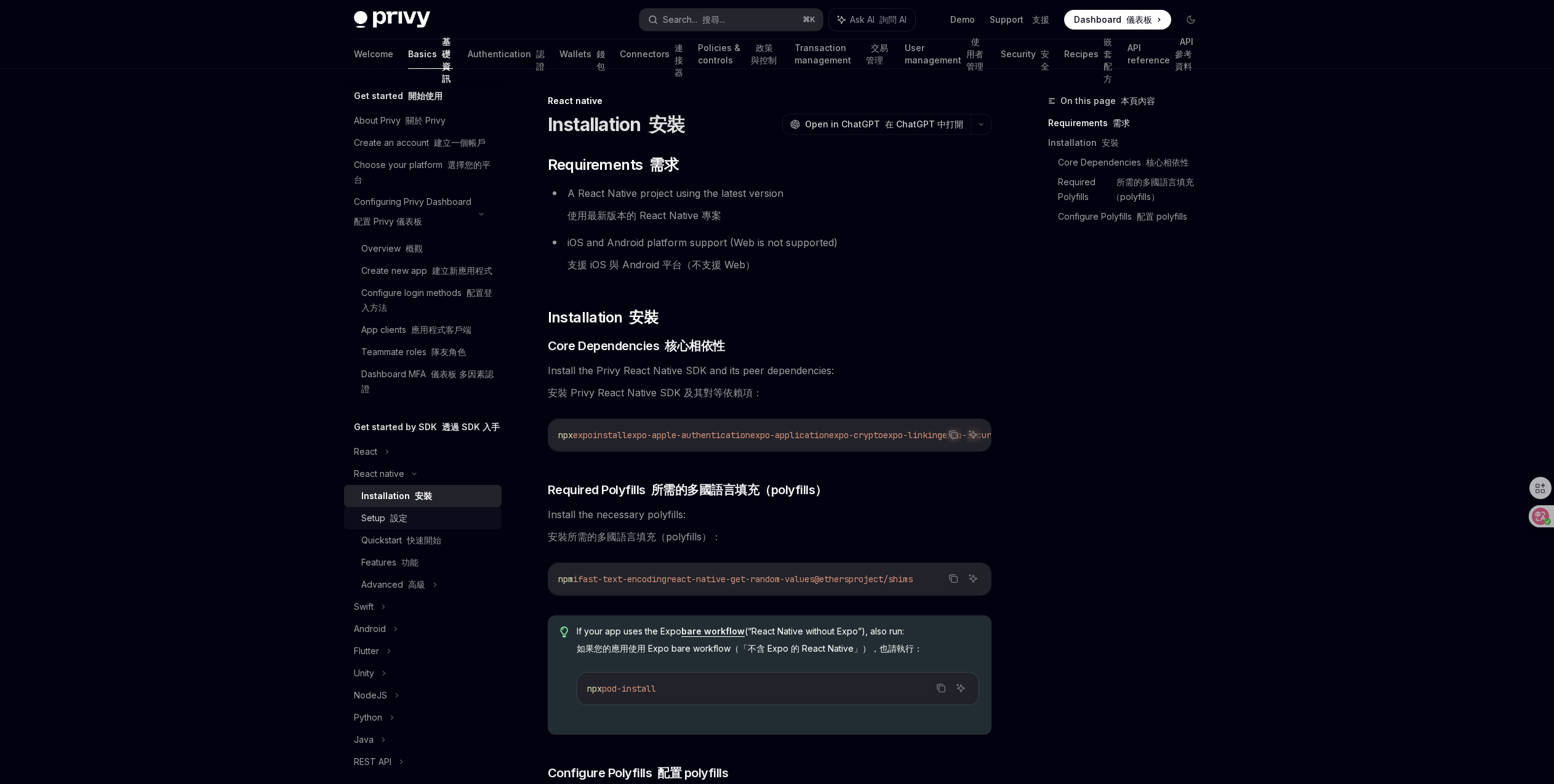
click at [455, 525] on div "Setup 設定" at bounding box center [428, 518] width 133 height 15
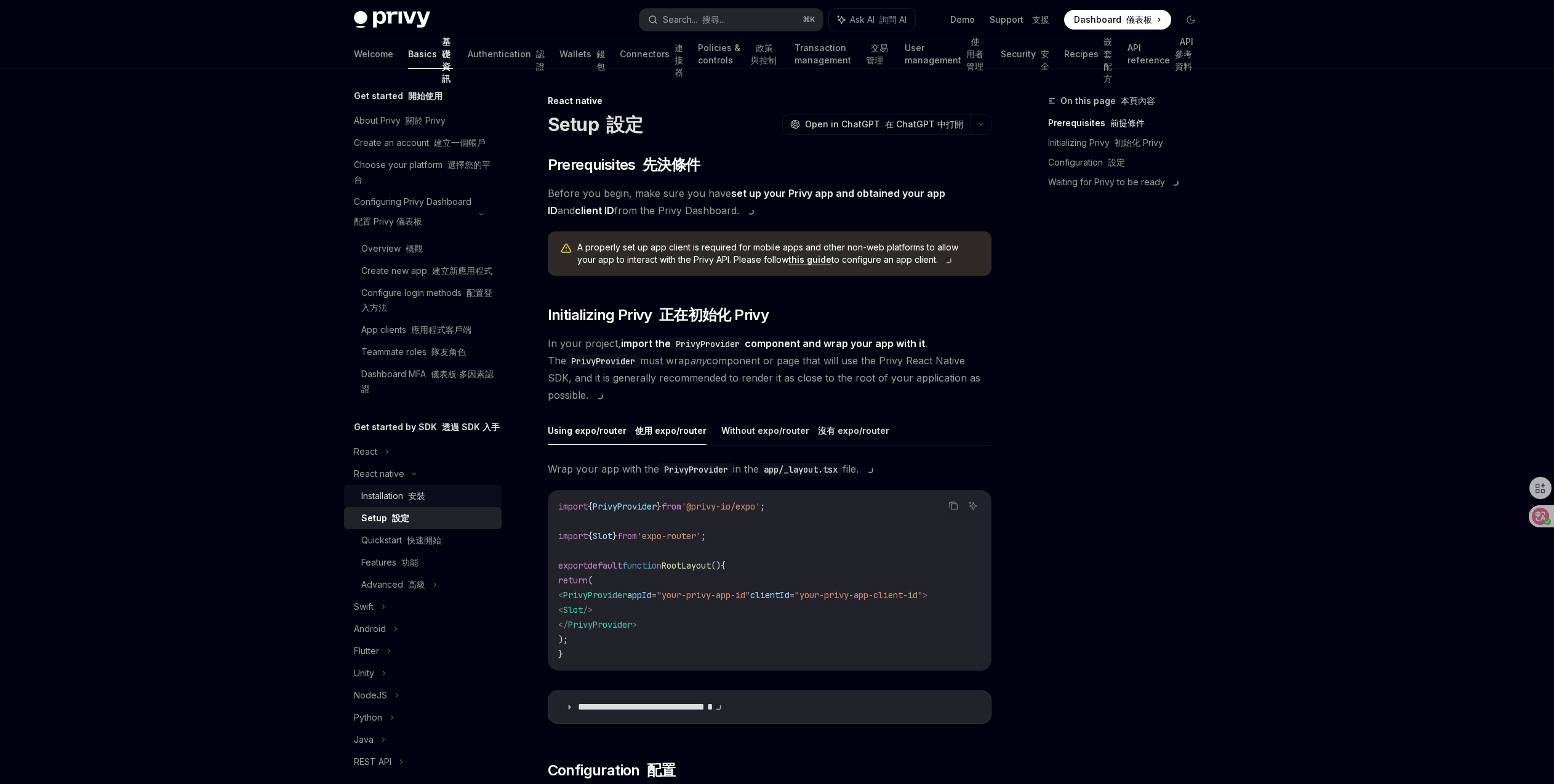
click at [446, 503] on div "Installation 安裝" at bounding box center [428, 496] width 133 height 15
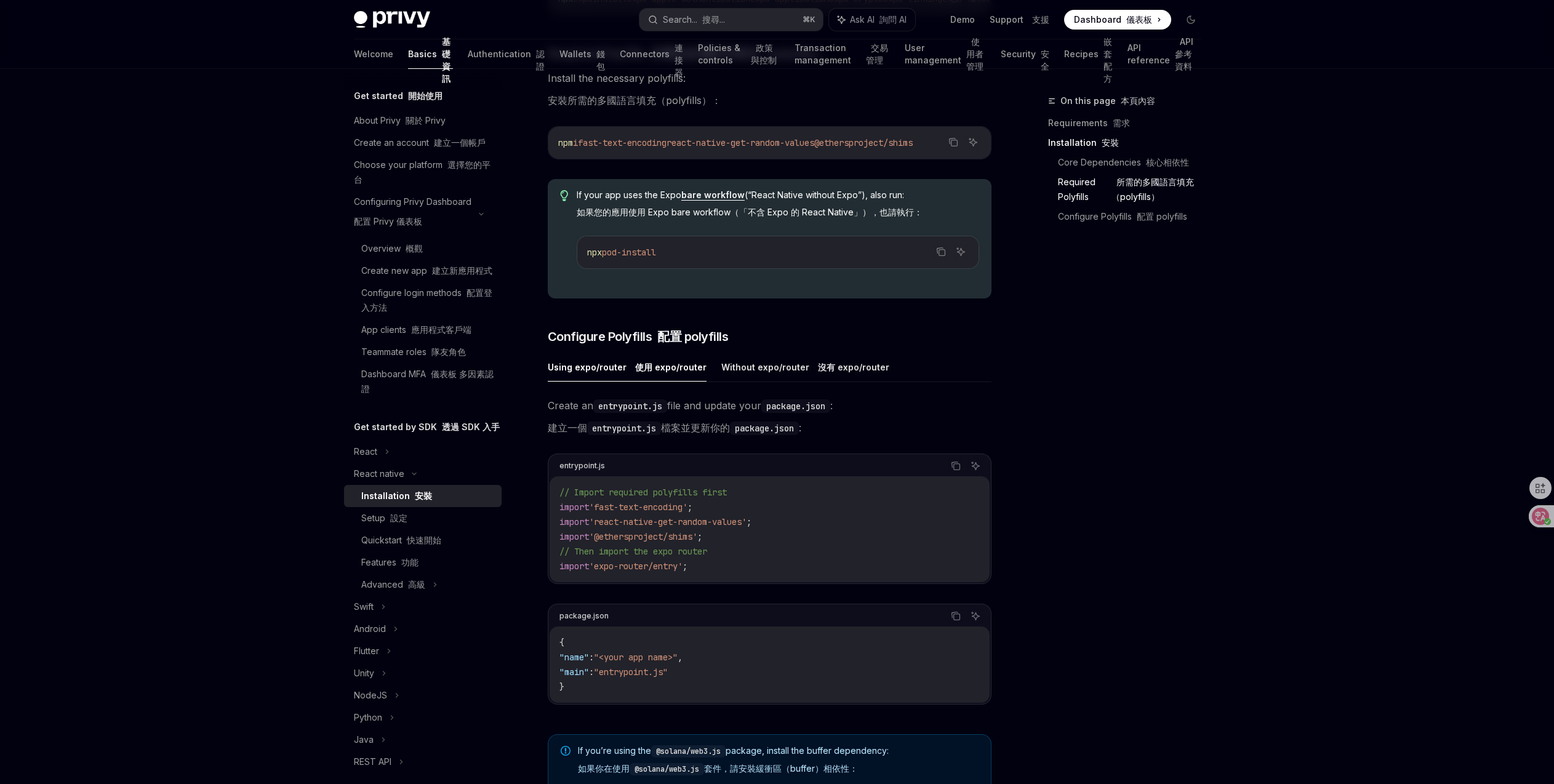
scroll to position [444, 0]
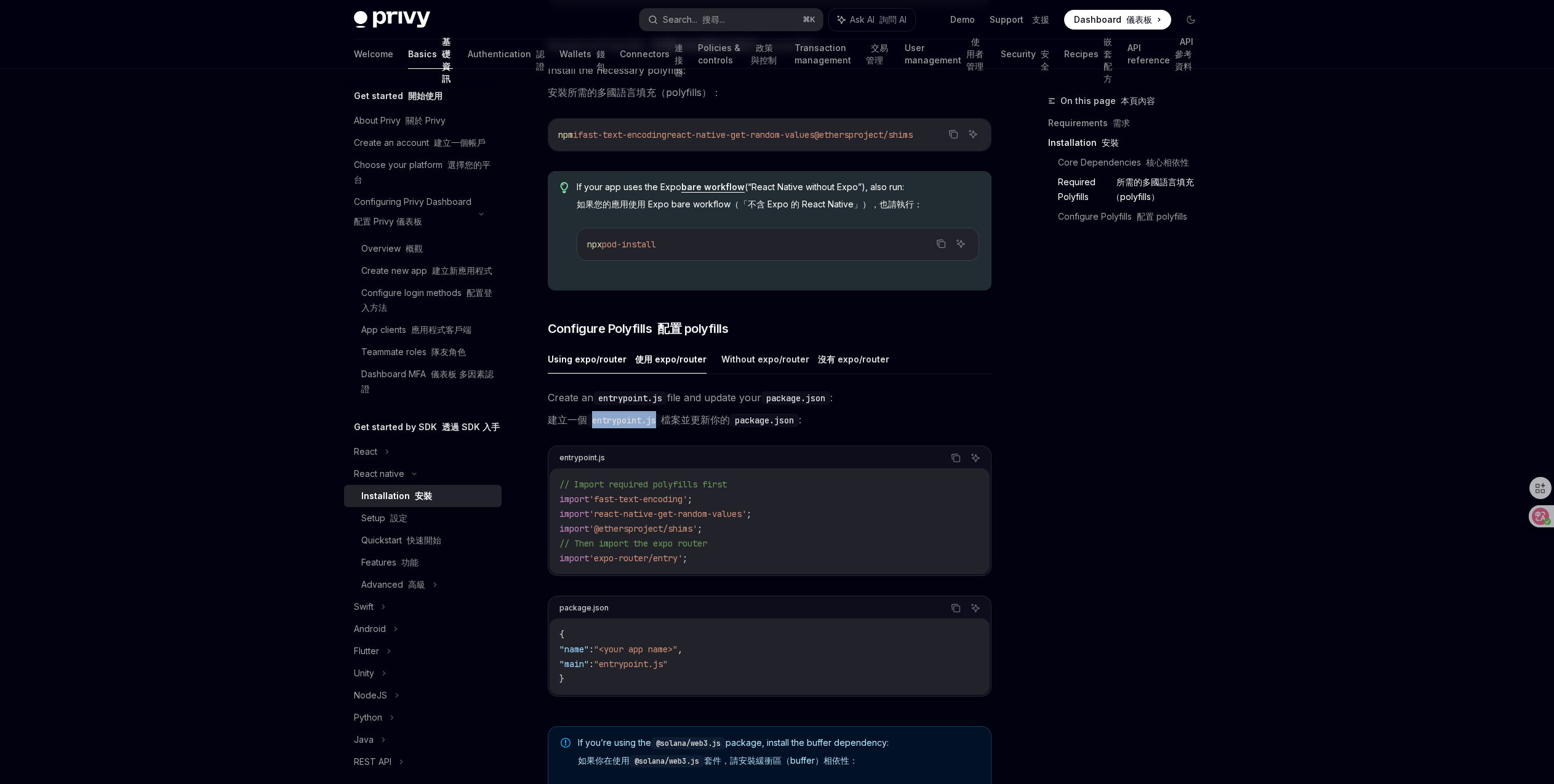
drag, startPoint x: 595, startPoint y: 426, endPoint x: 663, endPoint y: 432, distance: 68.3
click at [661, 427] on code "entrypoint.js" at bounding box center [624, 420] width 74 height 13
copy code "entrypoint.js"
click at [951, 463] on icon "Copy the contents from the code block" at bounding box center [956, 458] width 10 height 10
drag, startPoint x: 617, startPoint y: 667, endPoint x: 684, endPoint y: 667, distance: 67.0
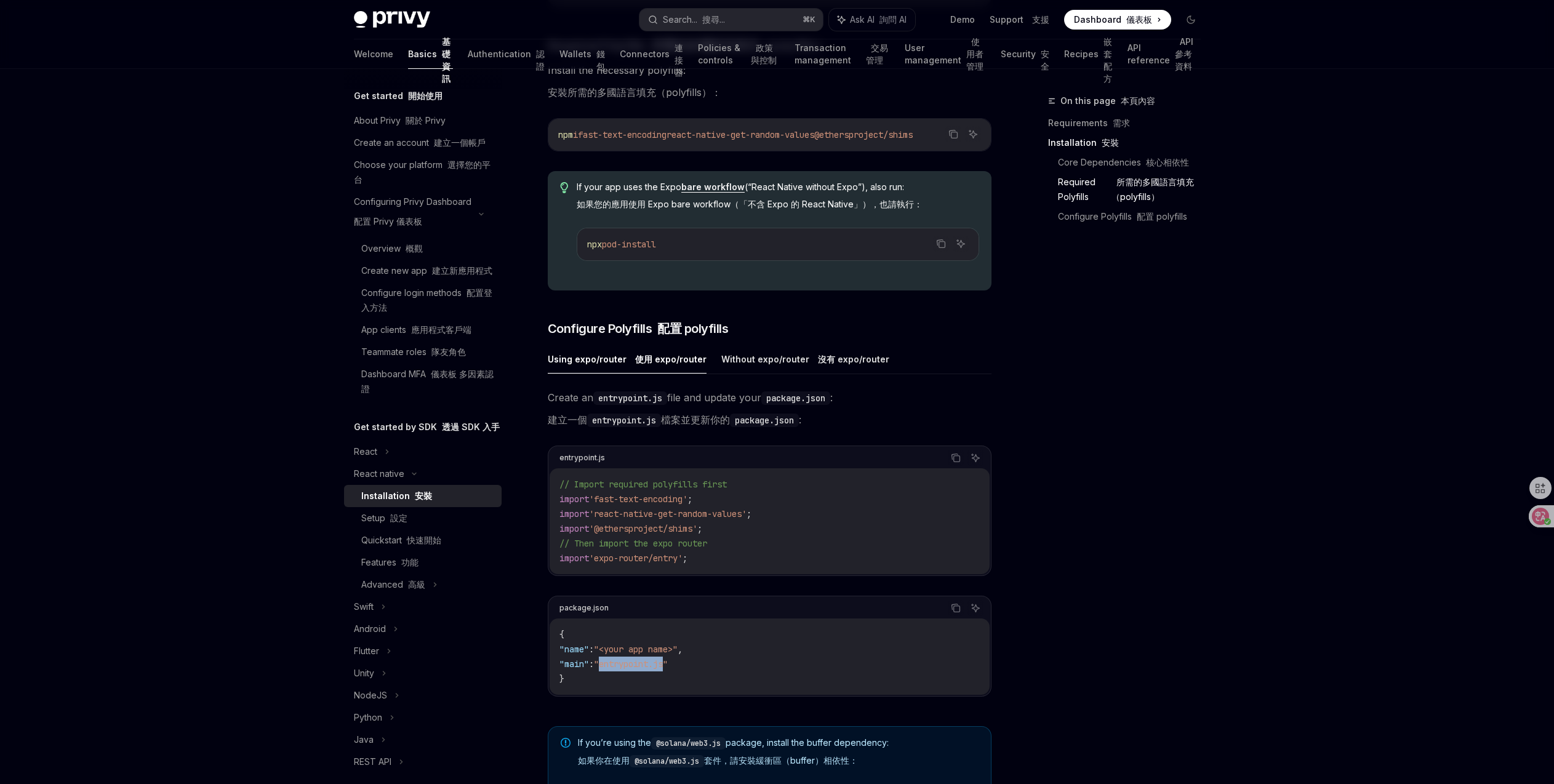
click at [667, 667] on span ""entrypoint.js"" at bounding box center [631, 664] width 74 height 11
copy span "entrypoint.js"
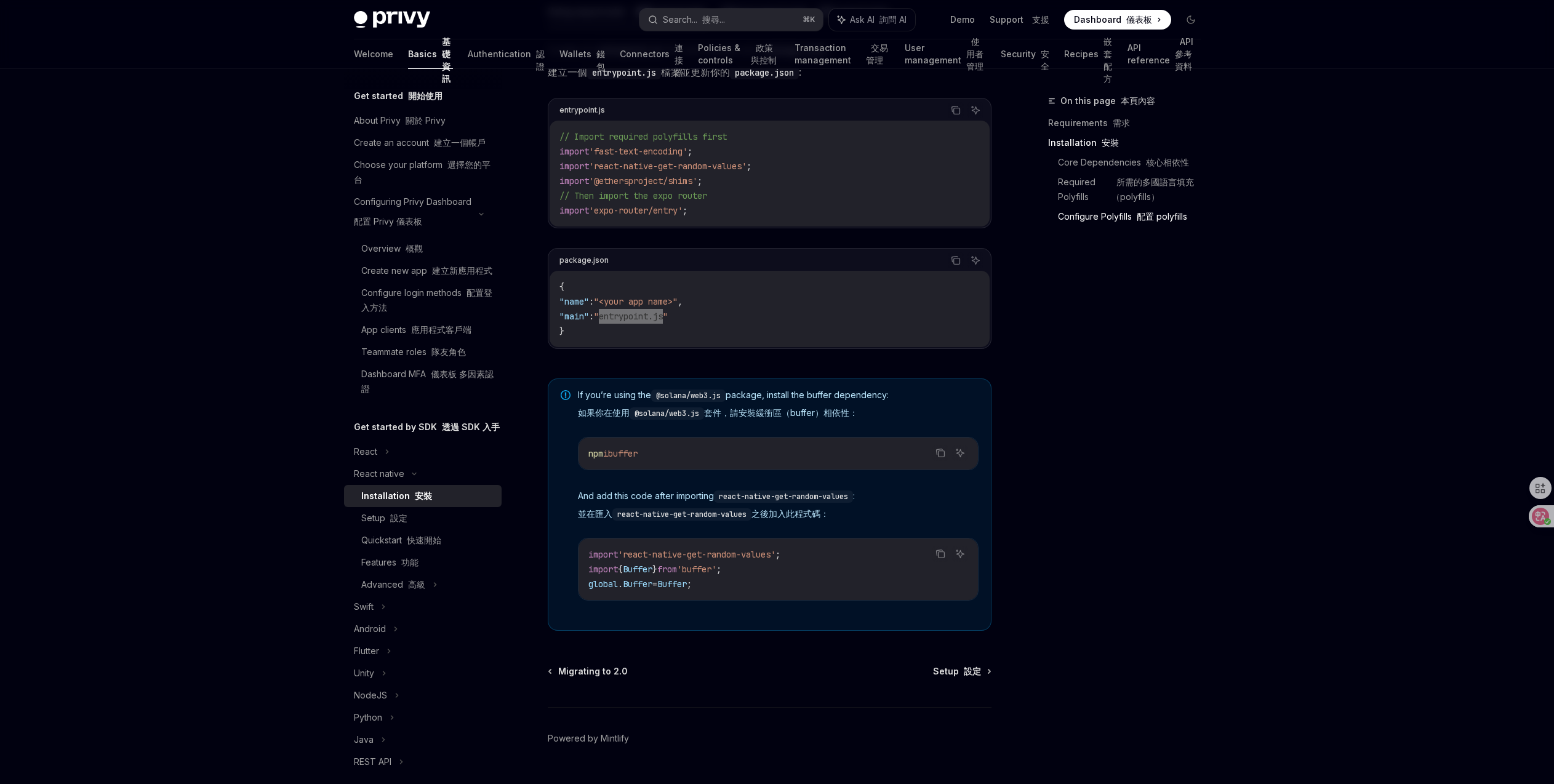
scroll to position [836, 0]
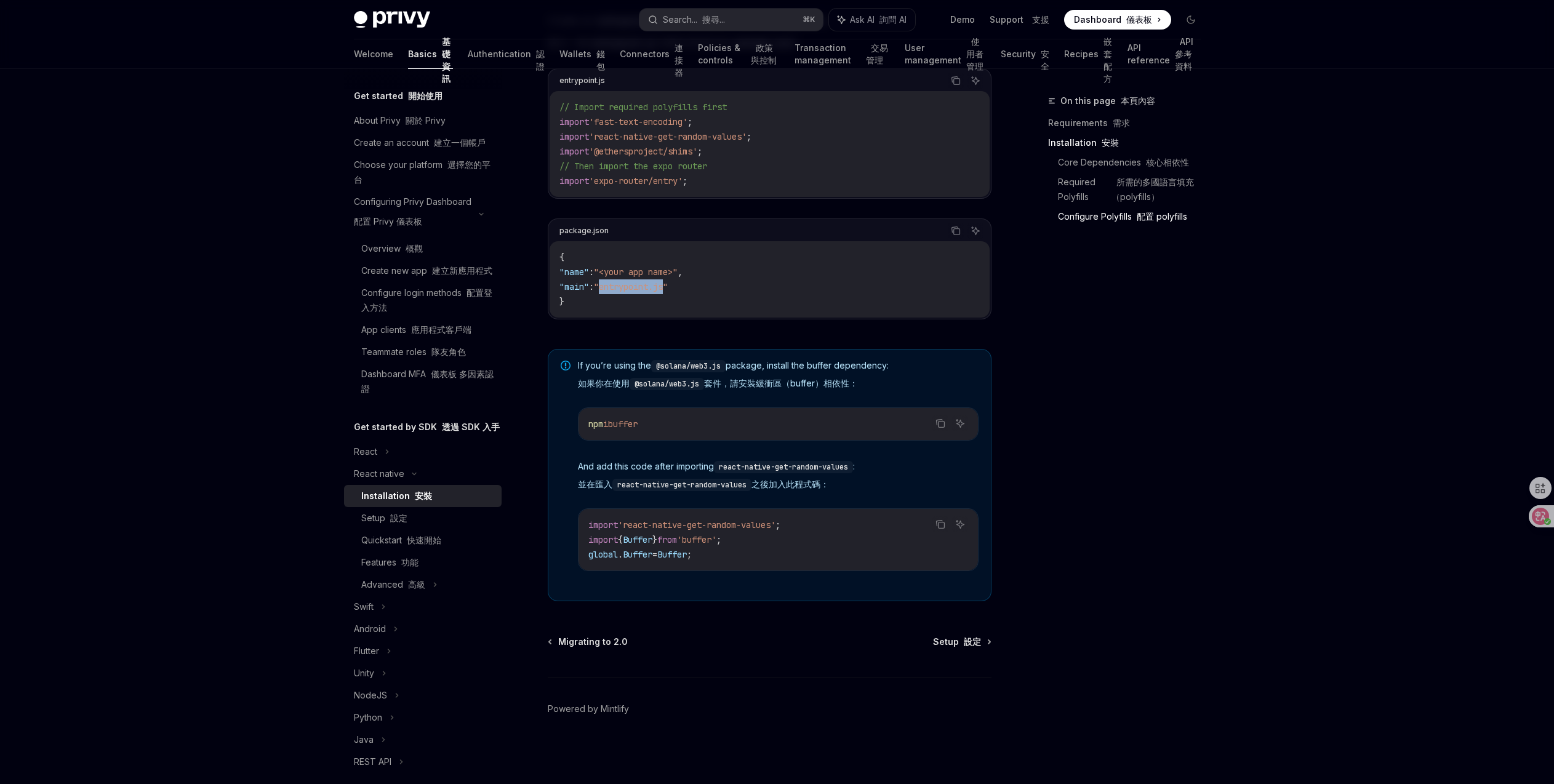
drag, startPoint x: 702, startPoint y: 428, endPoint x: 622, endPoint y: 418, distance: 80.6
click at [622, 418] on code "npm i buffer" at bounding box center [778, 424] width 380 height 15
click at [757, 503] on div "If you’re using the @solana/web3.js package, install the buffer dependency: 如果你…" at bounding box center [778, 474] width 401 height 231
drag, startPoint x: 733, startPoint y: 556, endPoint x: 585, endPoint y: 541, distance: 148.8
click at [585, 541] on div "import 'react-native-get-random-values' ; import { Buffer } from 'buffer' ; glo…" at bounding box center [778, 539] width 399 height 62
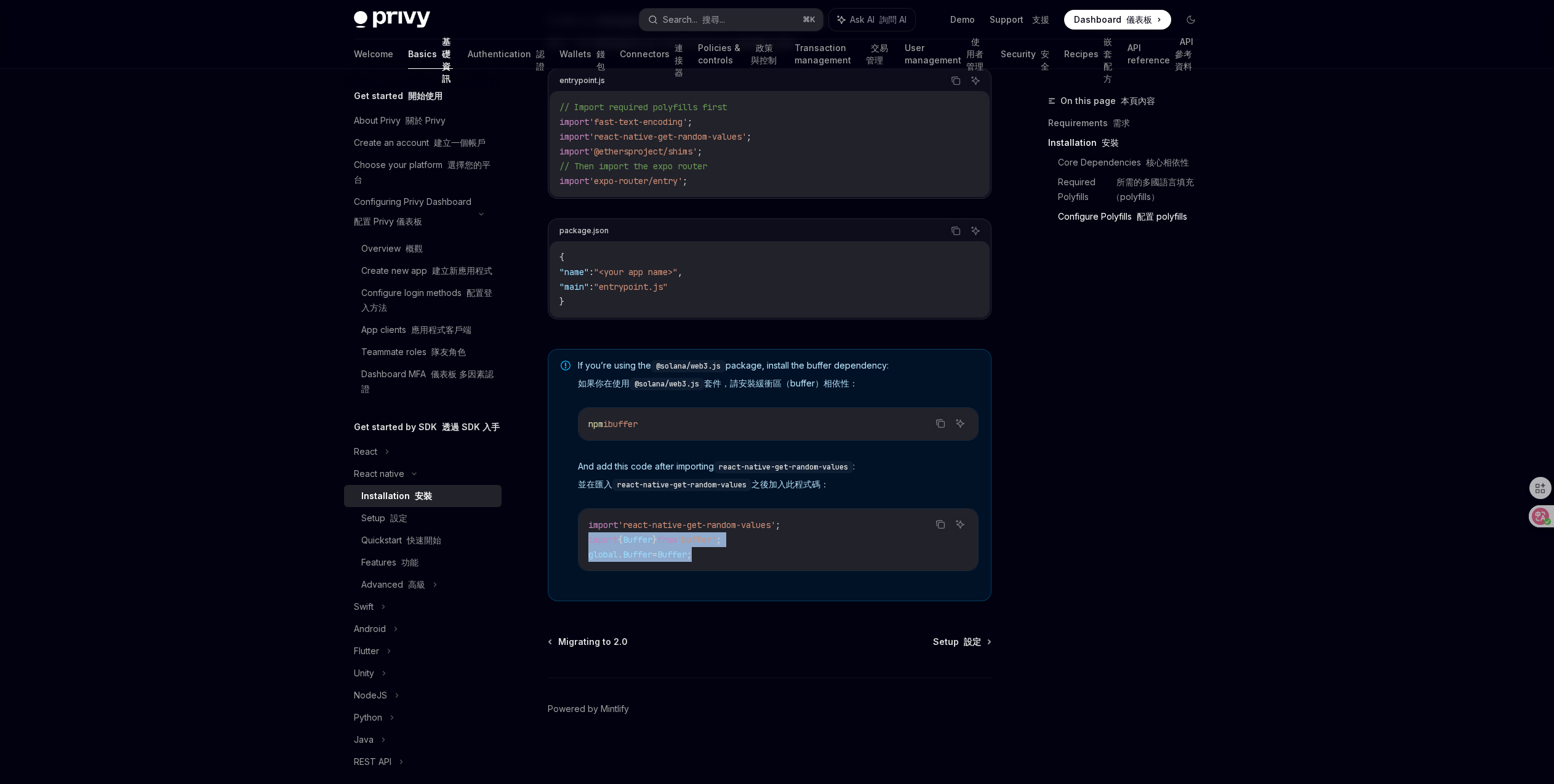
copy code "import { Buffer } from 'buffer' ; global . Buffer = Buffer ;"
click at [639, 537] on span "Buffer" at bounding box center [637, 539] width 29 height 11
click at [633, 429] on span "buffer" at bounding box center [623, 423] width 29 height 11
copy span "buffer"
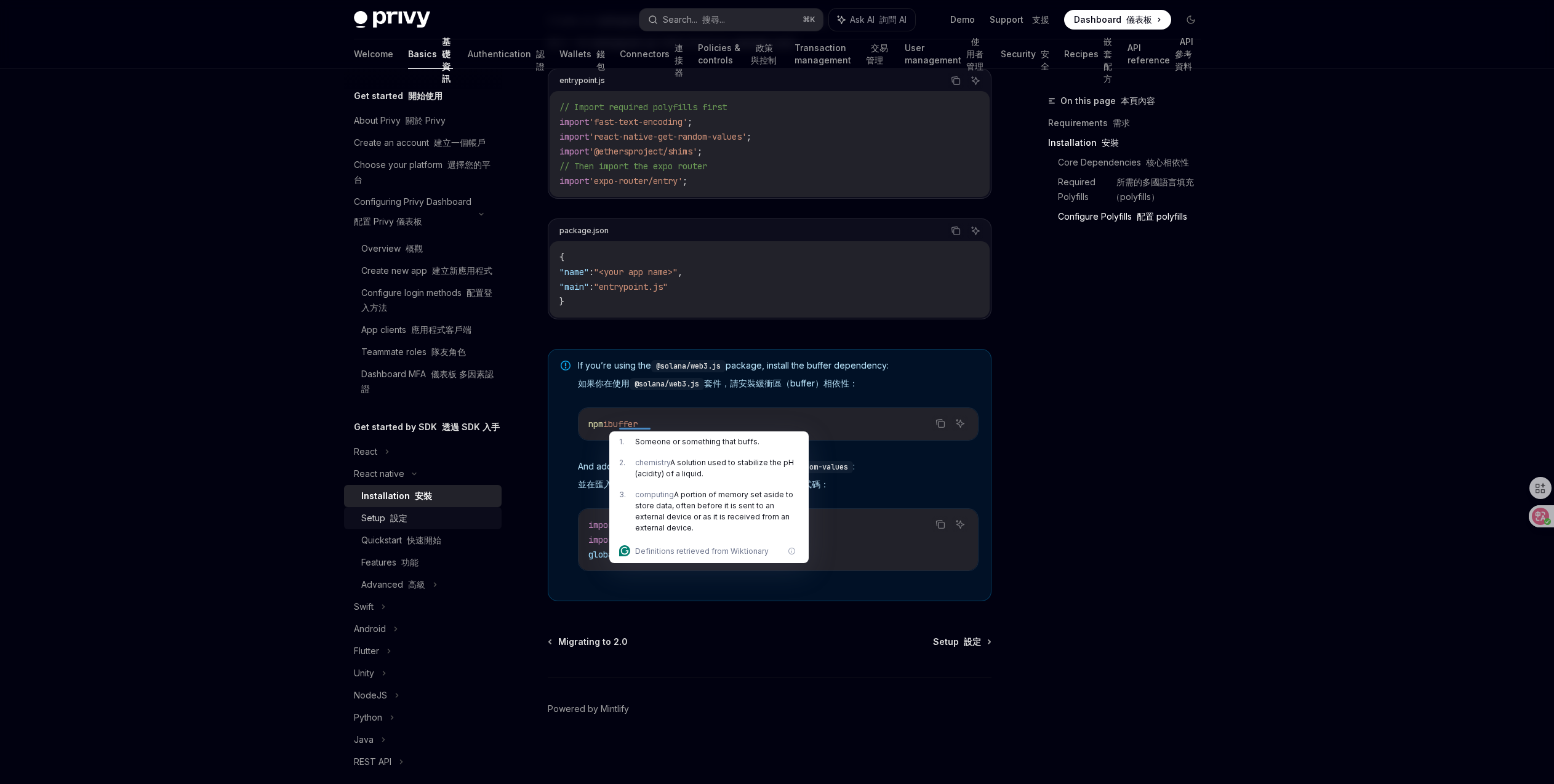
click at [403, 523] on font "設定" at bounding box center [399, 518] width 17 height 11
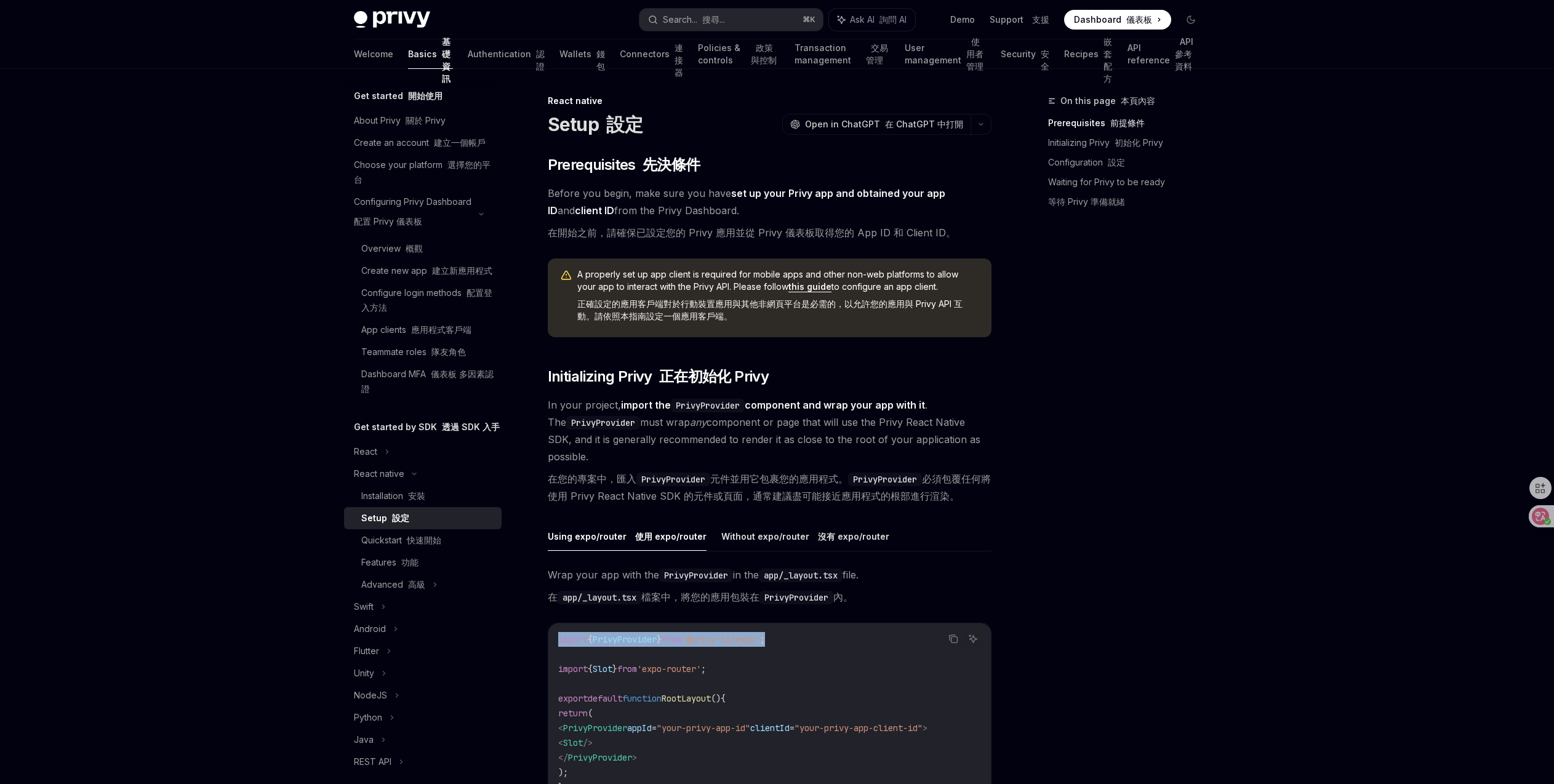
drag, startPoint x: 810, startPoint y: 639, endPoint x: 542, endPoint y: 635, distance: 268.0
copy span "import { PrivyProvider } from '@privy-io/expo' ;"
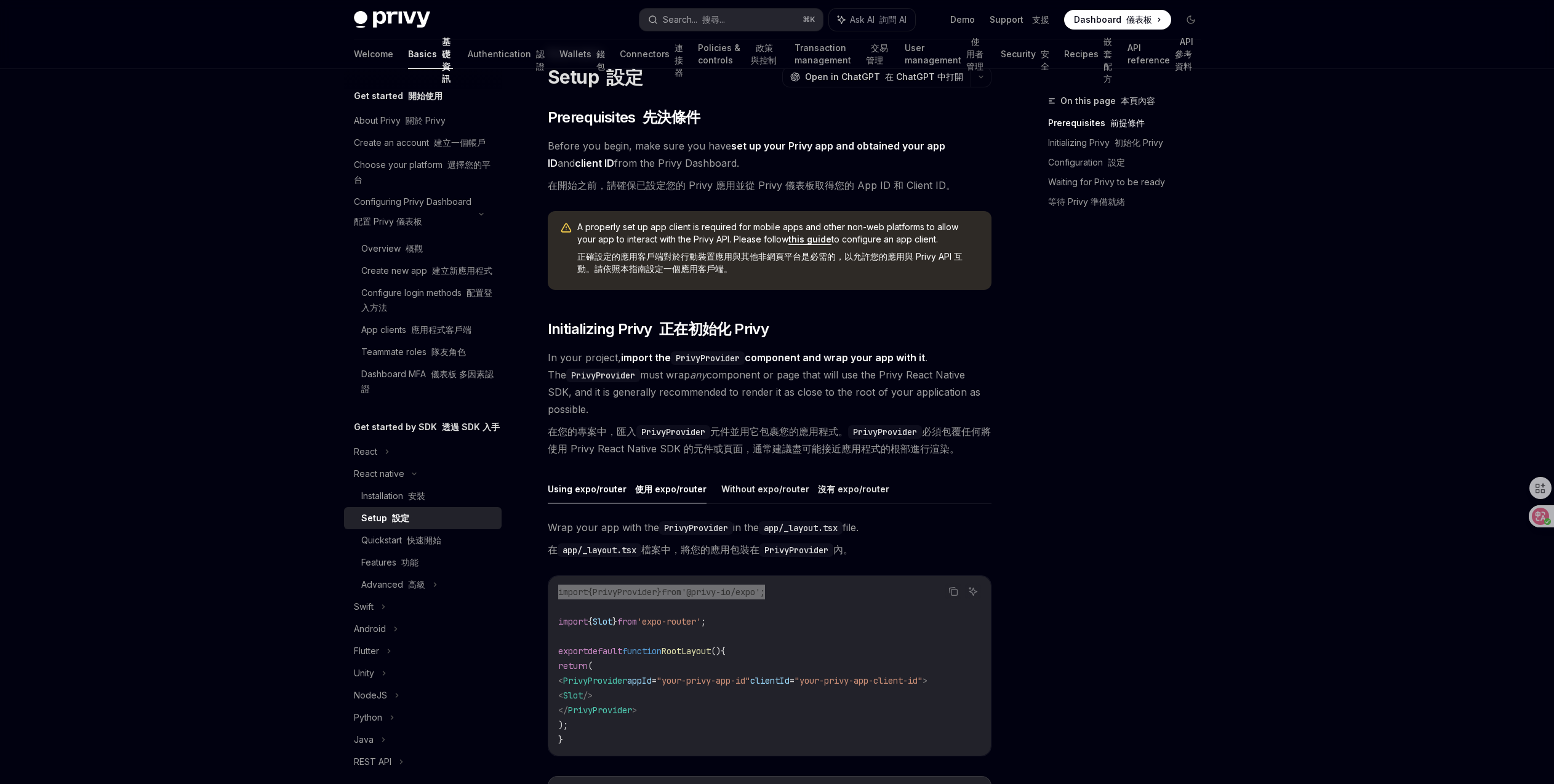
scroll to position [88, 0]
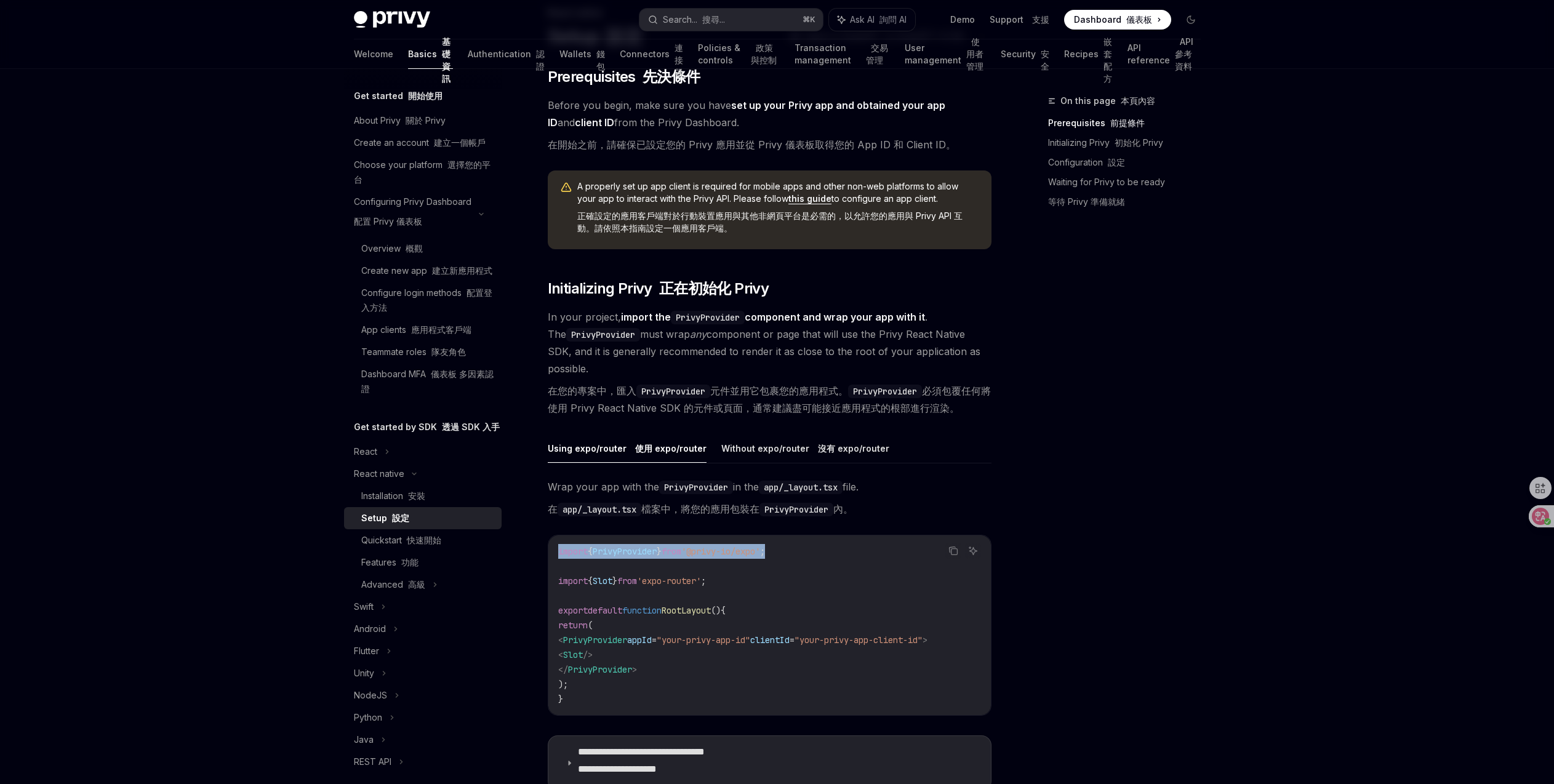
drag, startPoint x: 582, startPoint y: 658, endPoint x: 664, endPoint y: 650, distance: 82.4
click at [664, 650] on code "import { PrivyProvider } from '@privy-io/expo' ; import { Slot } from 'expo-rou…" at bounding box center [769, 625] width 423 height 162
copy span "< Slot />"
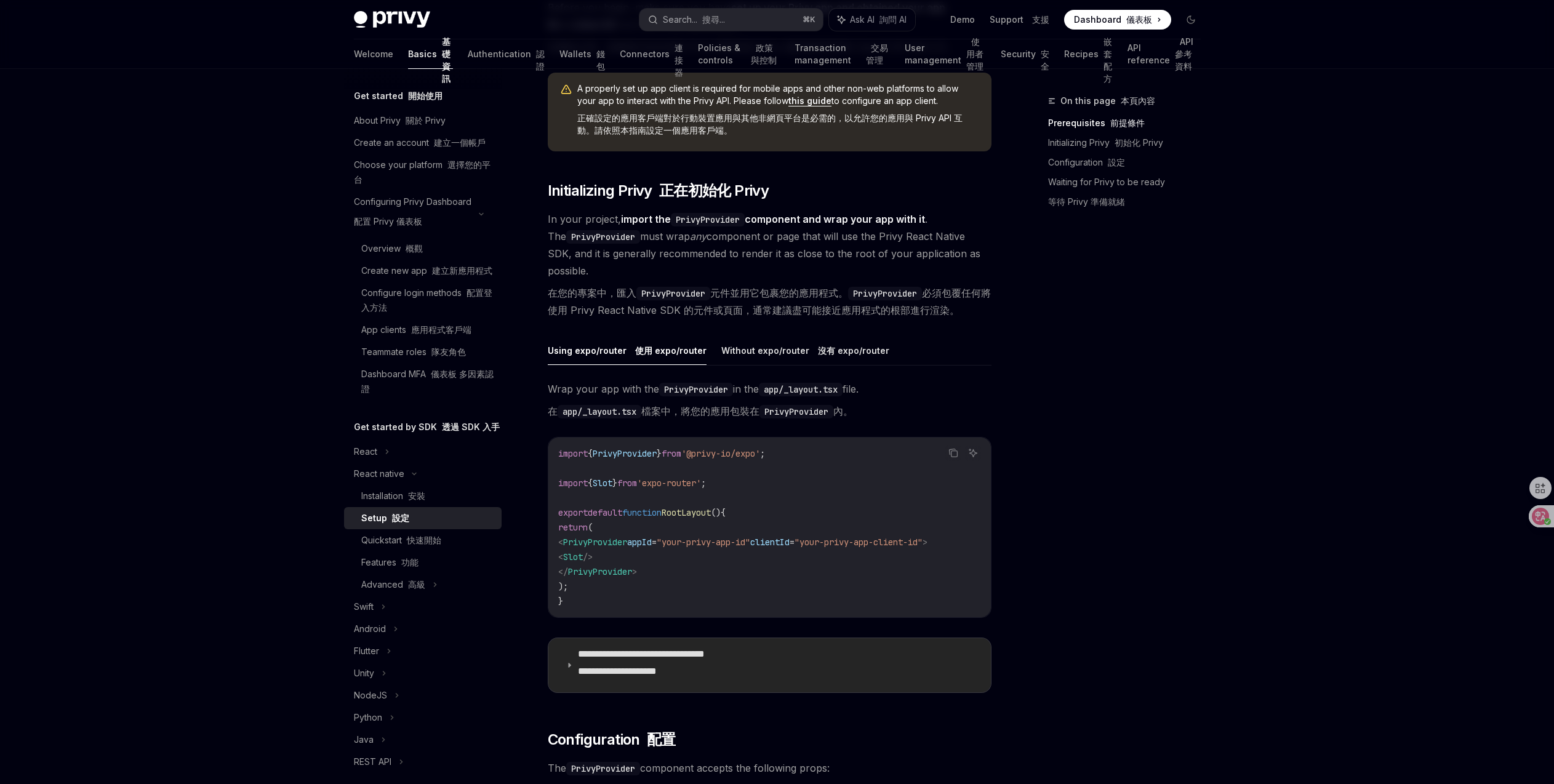
click at [690, 682] on p "**********" at bounding box center [663, 665] width 171 height 34
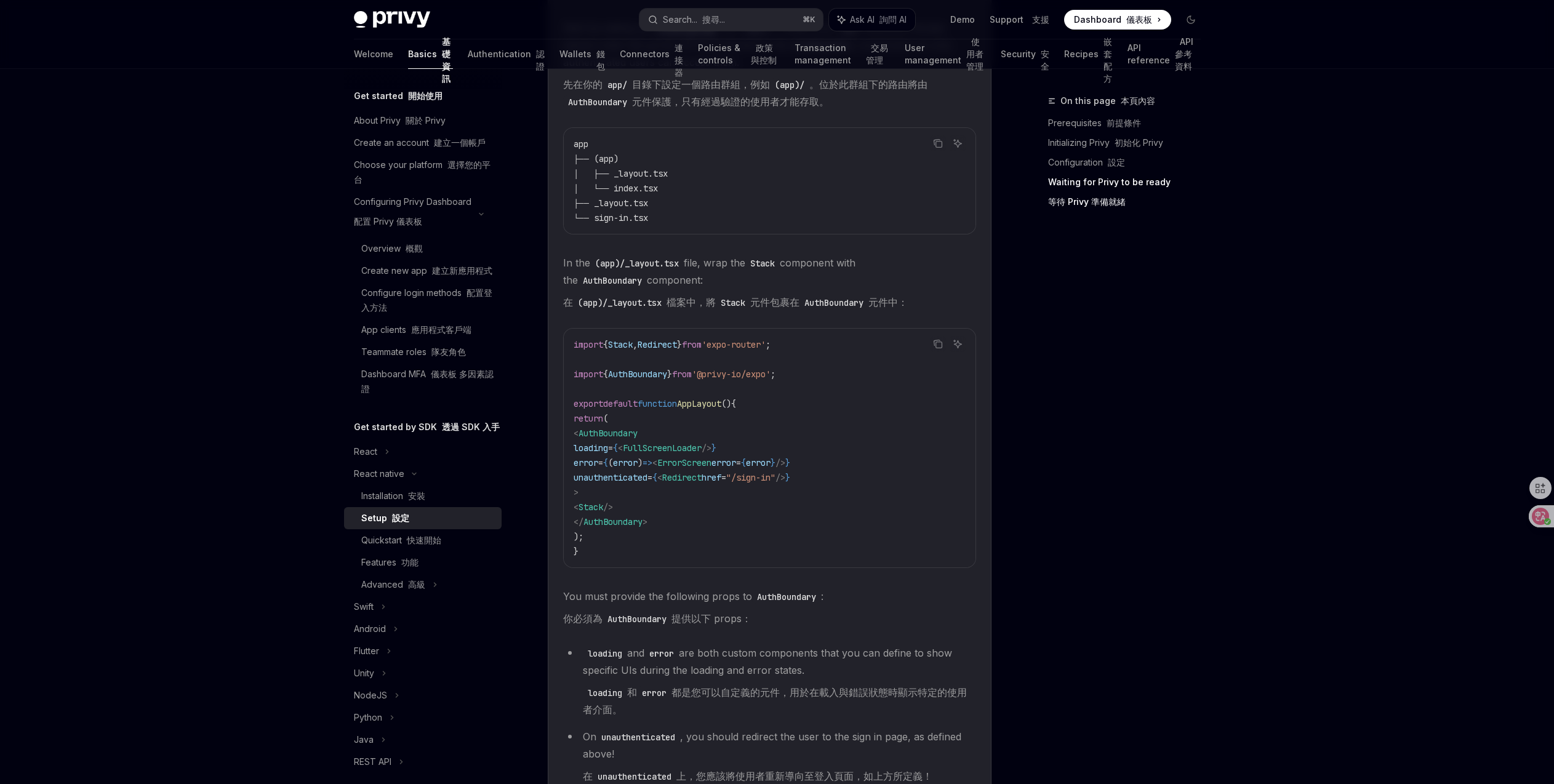
scroll to position [1005, 0]
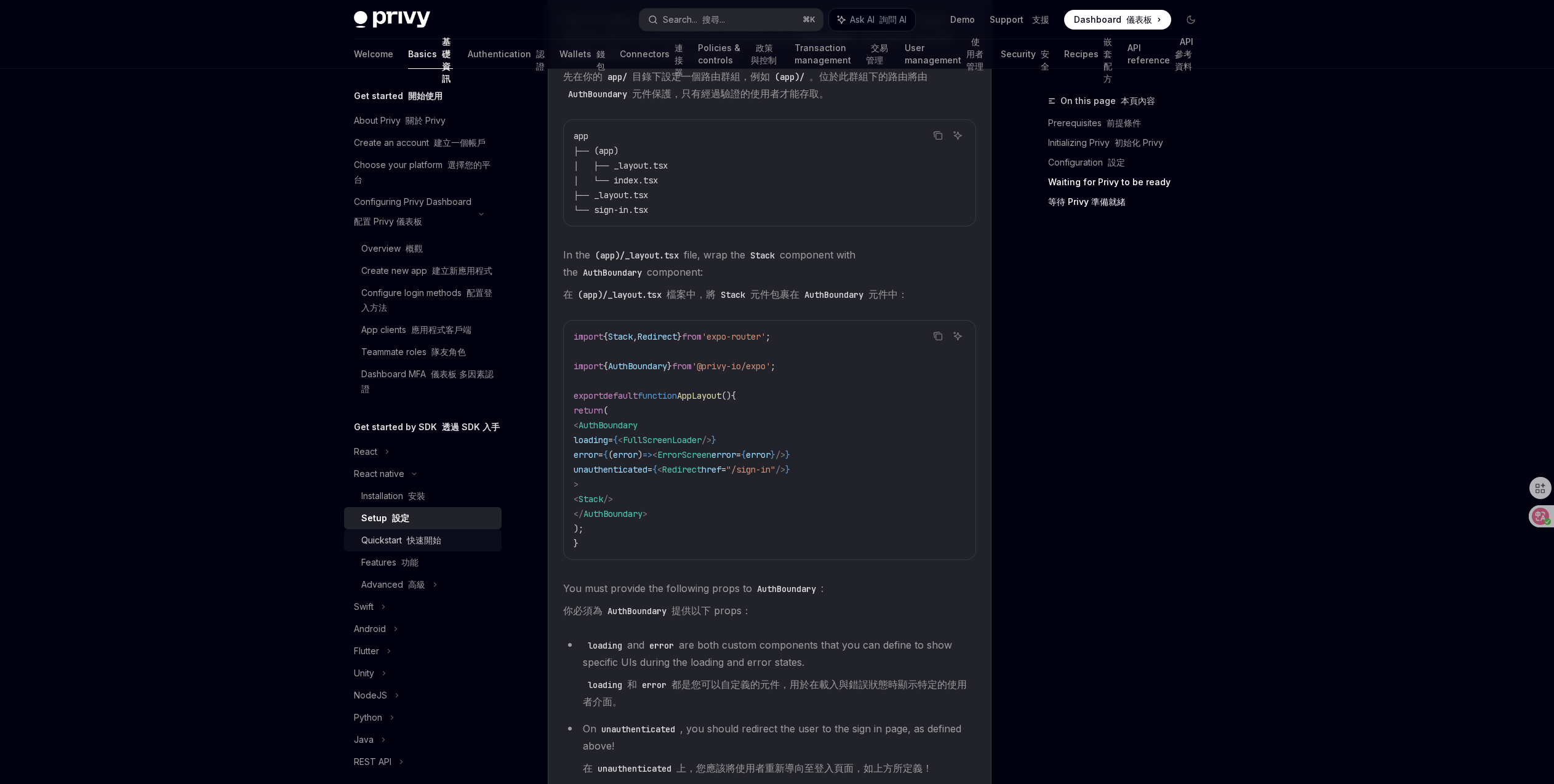
click at [418, 545] on font "快速開始" at bounding box center [424, 540] width 34 height 11
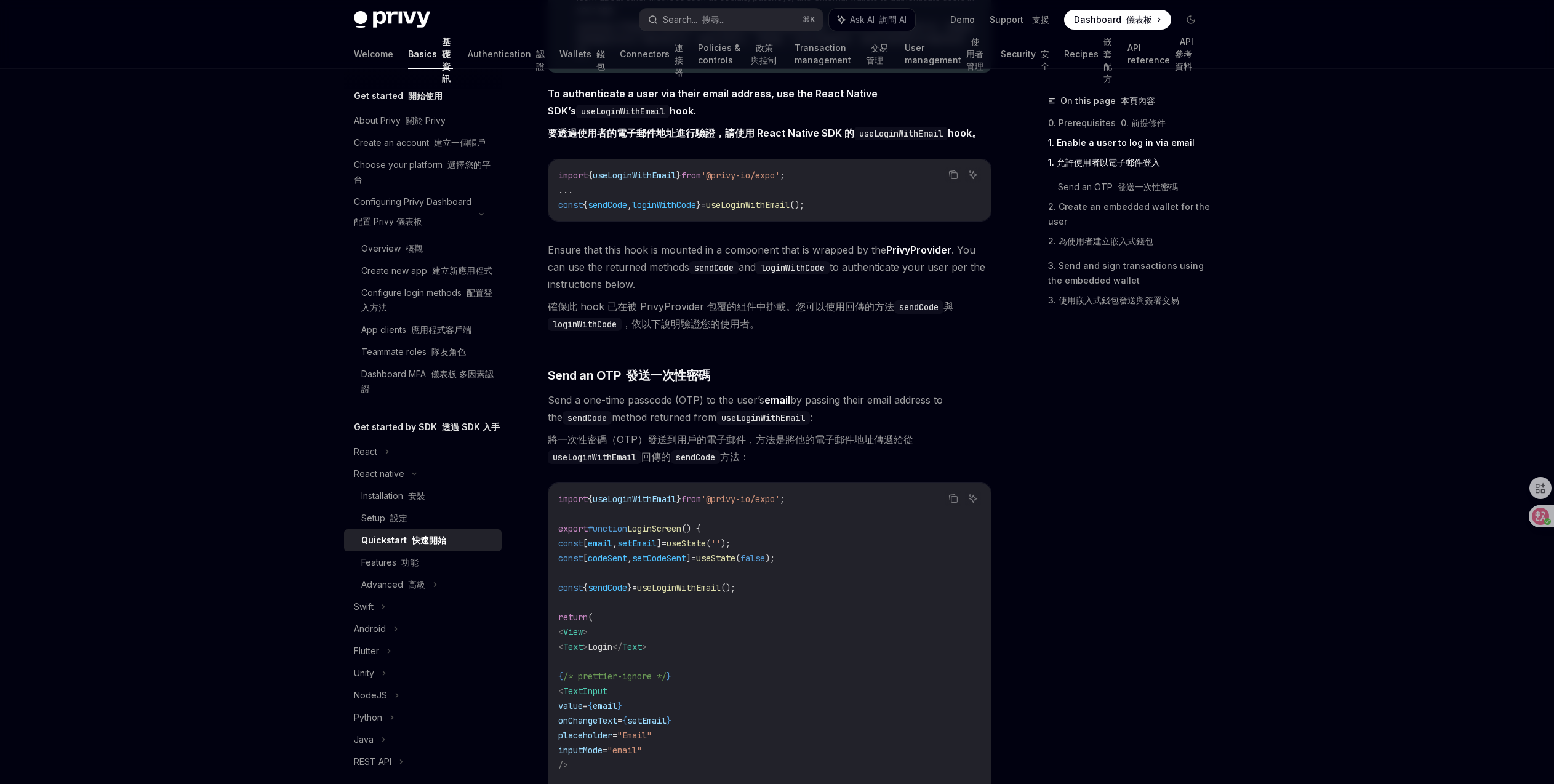
scroll to position [53, 0]
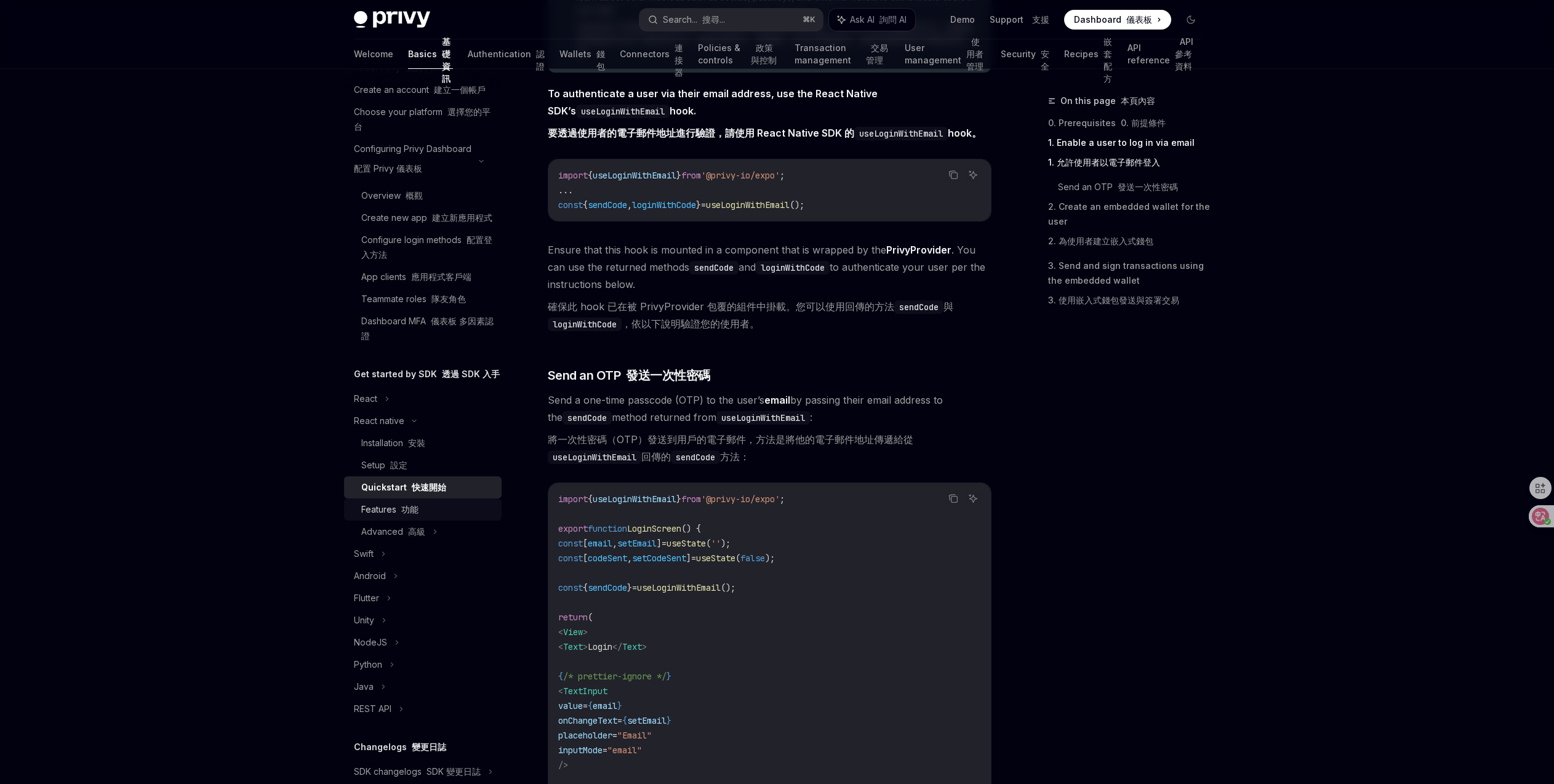
click at [412, 515] on font "功能" at bounding box center [410, 509] width 17 height 11
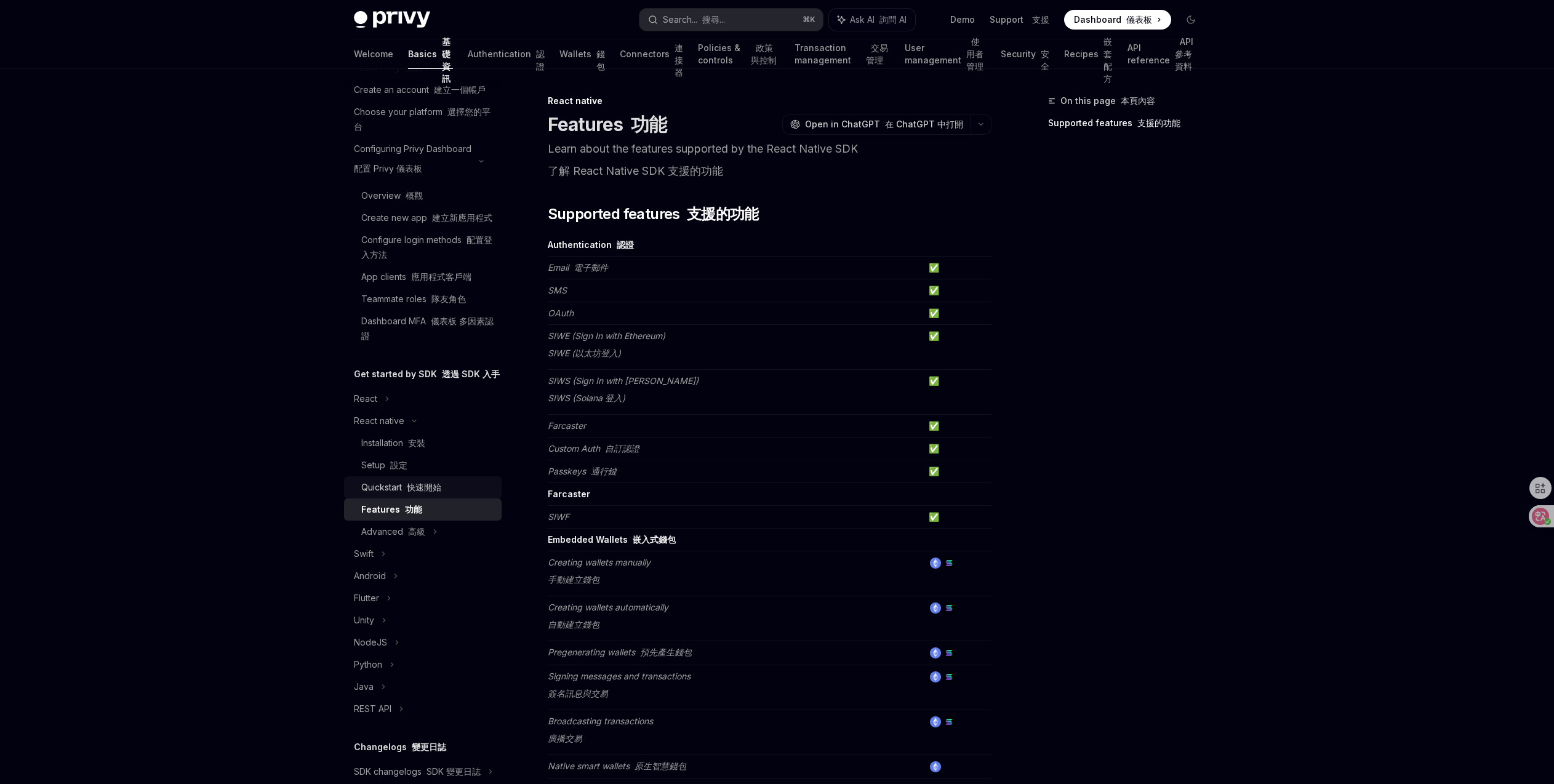
click at [385, 495] on div "Quickstart 快速開始" at bounding box center [401, 487] width 80 height 15
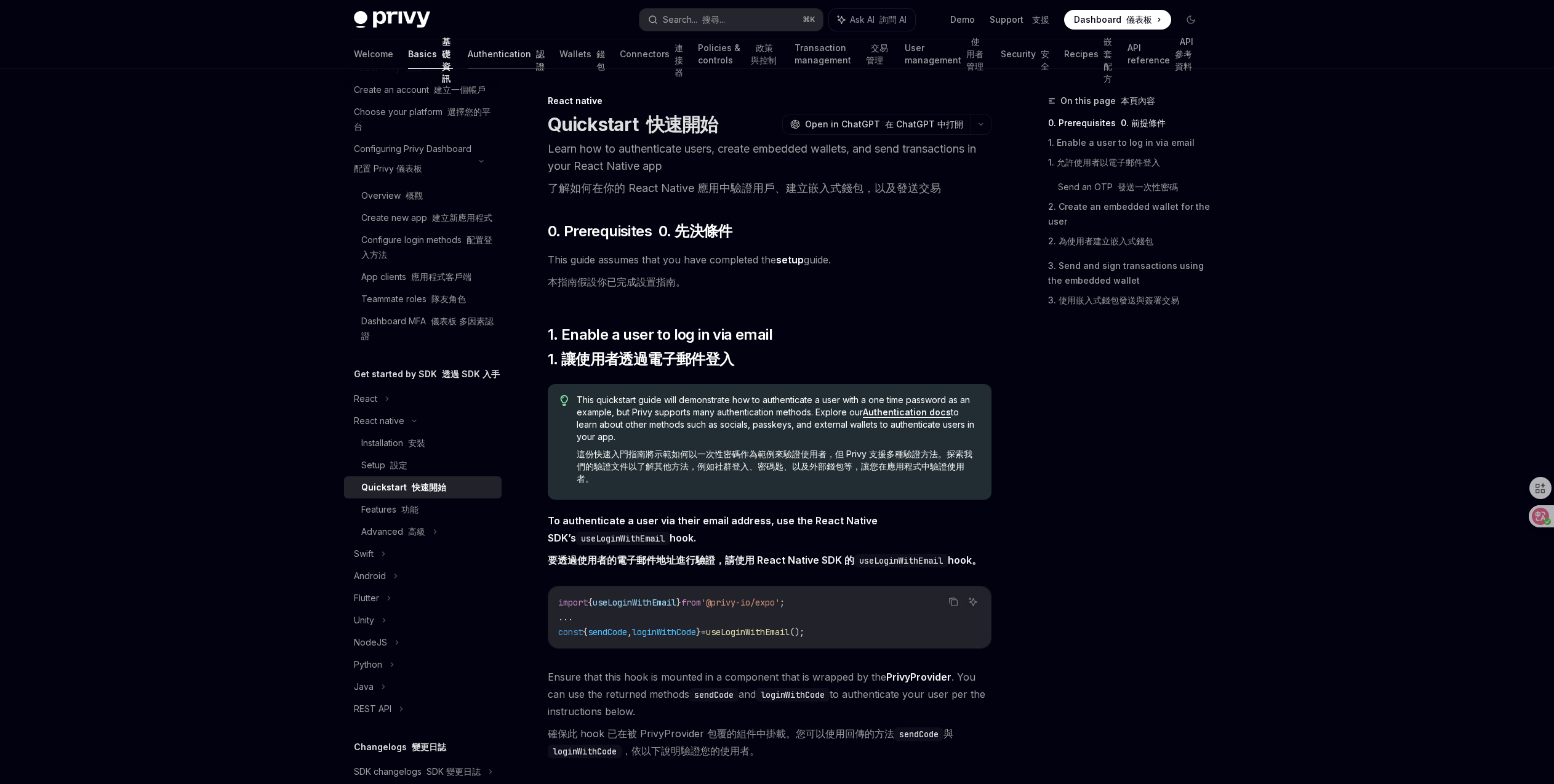
click at [472, 62] on link "Authentication 認證" at bounding box center [506, 54] width 77 height 29
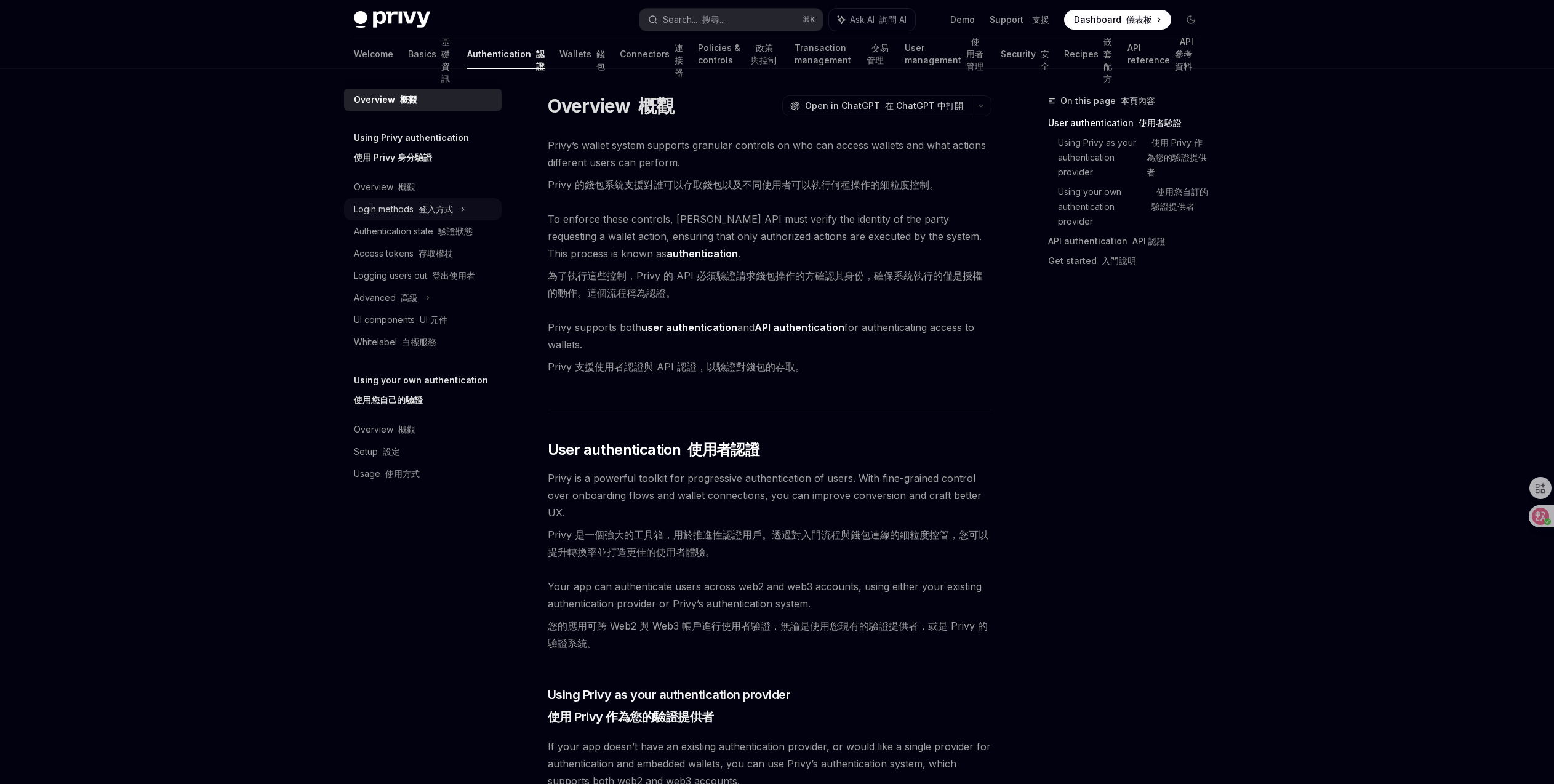
click at [455, 208] on div "Login methods 登入方式" at bounding box center [422, 209] width 157 height 22
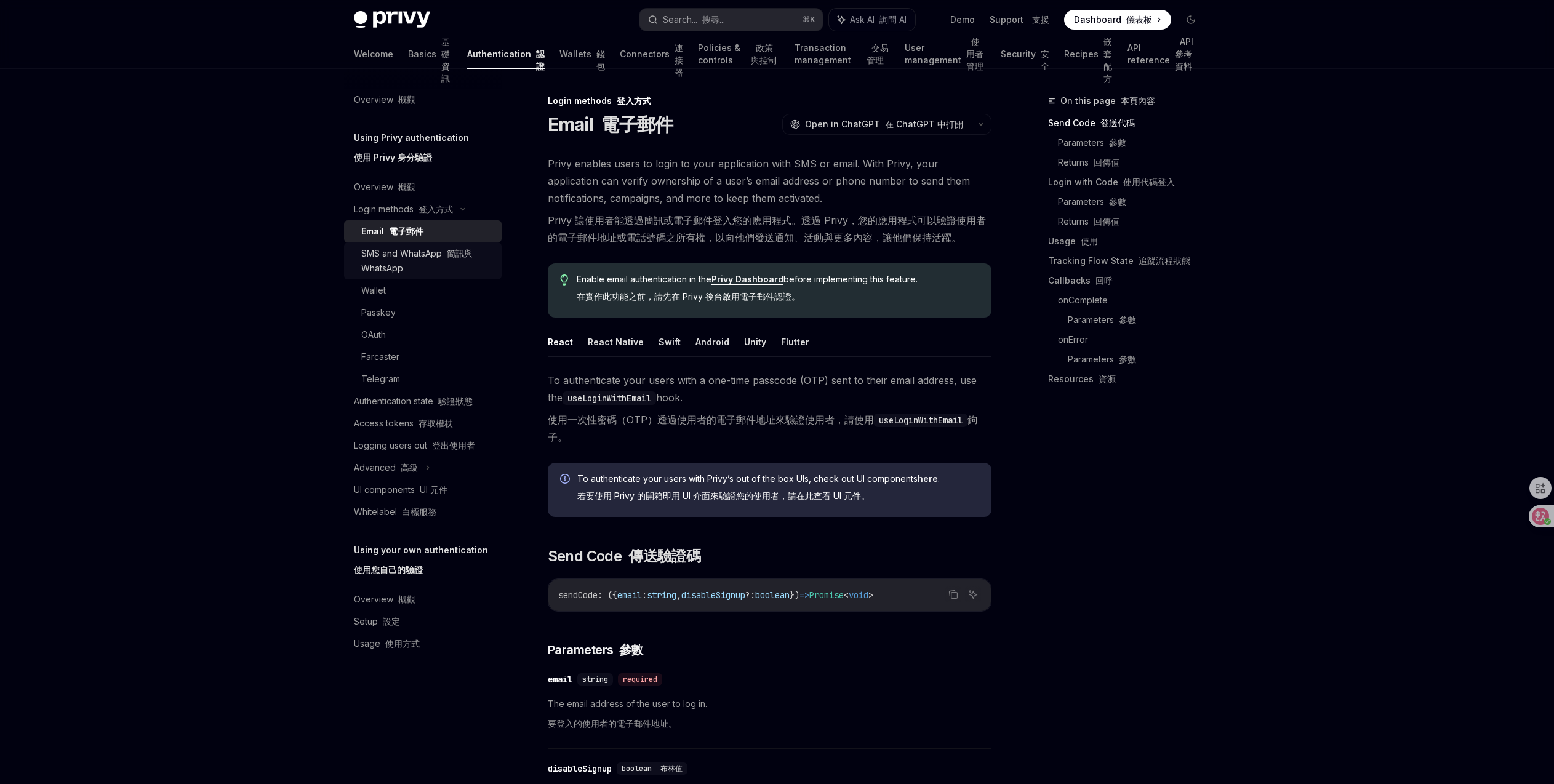
click at [443, 257] on font at bounding box center [444, 253] width 5 height 11
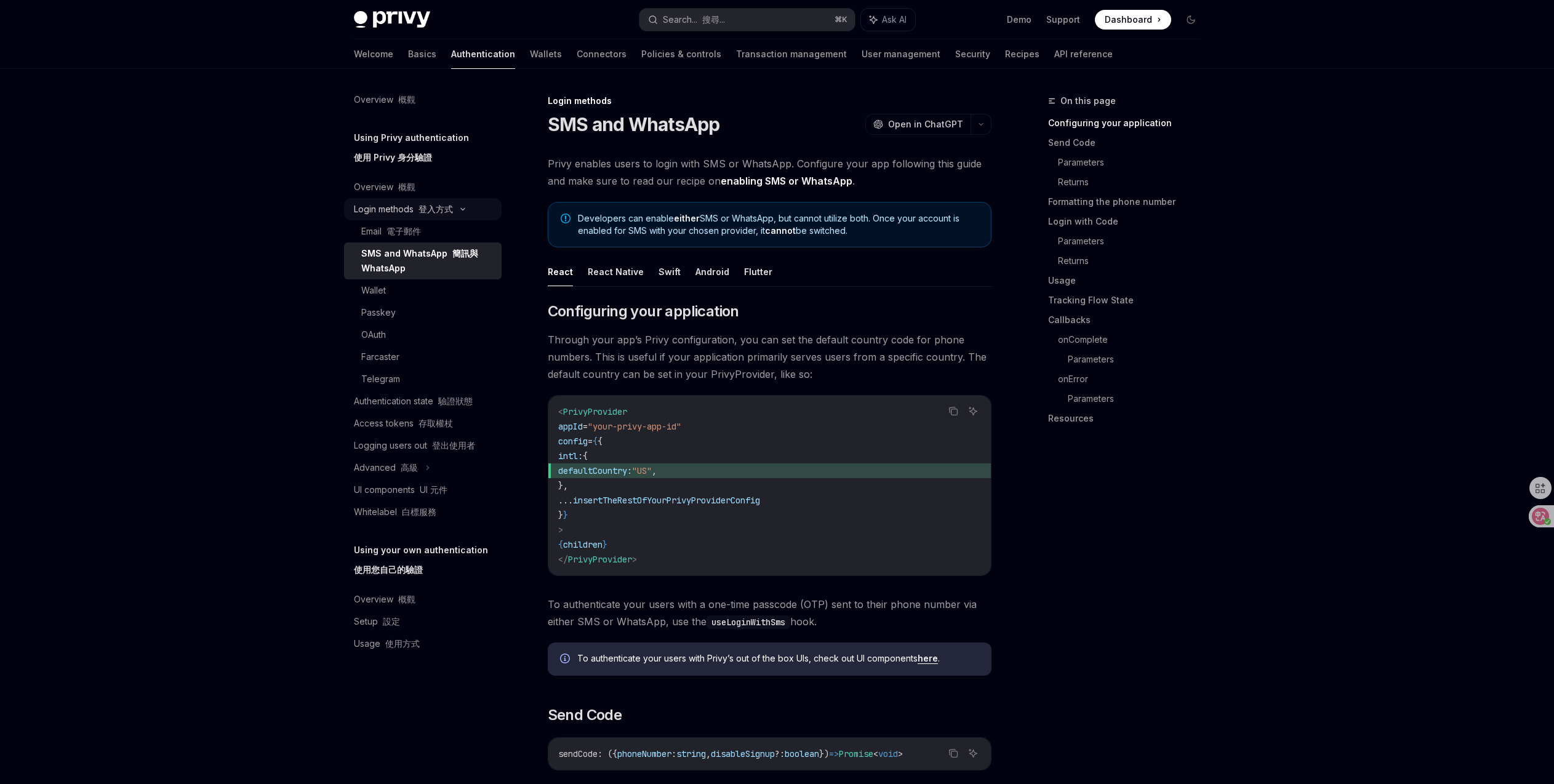
click at [436, 219] on div "Login methods 登入方式" at bounding box center [422, 209] width 157 height 22
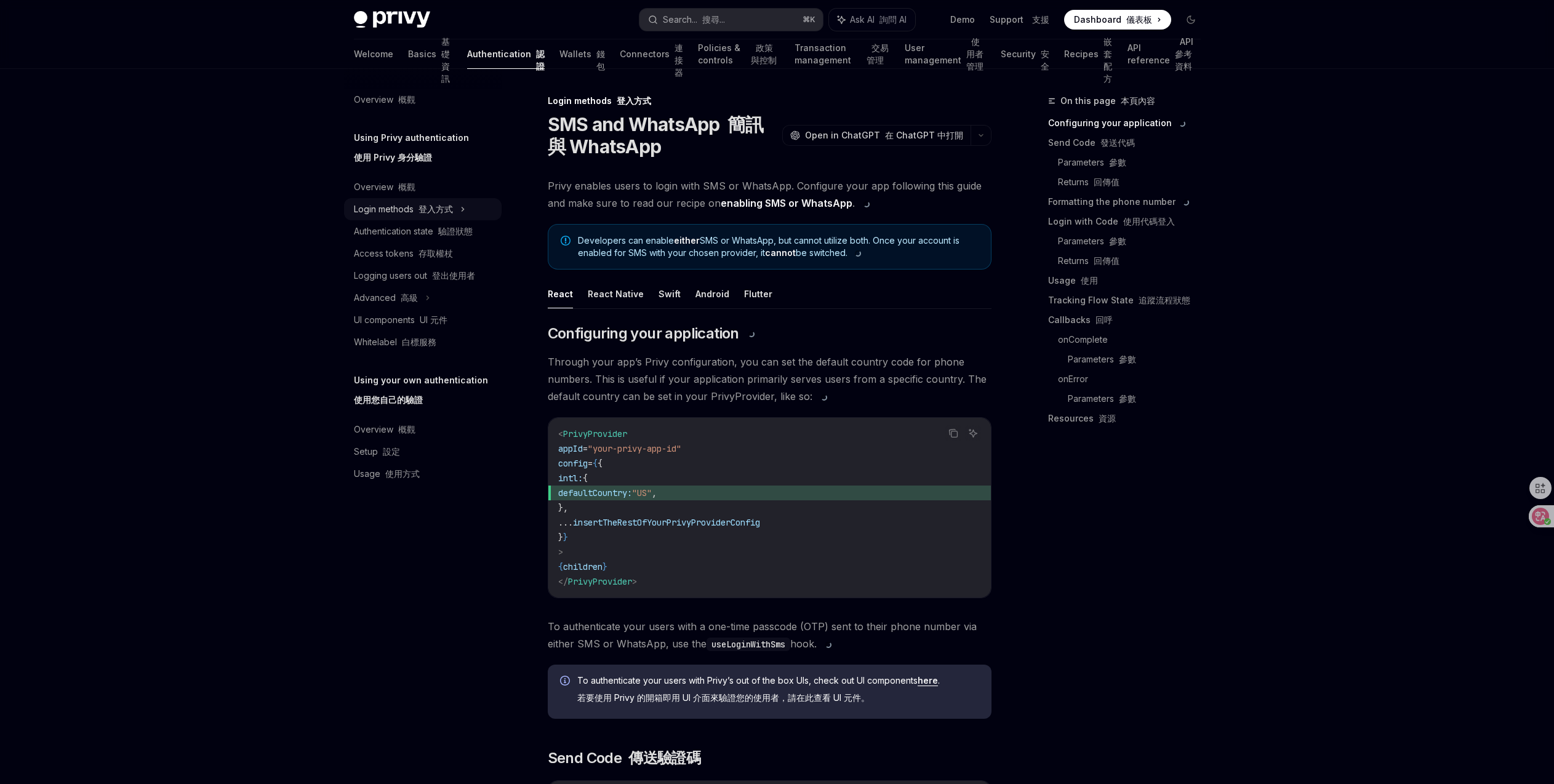
click at [434, 211] on font "登入方式" at bounding box center [435, 209] width 34 height 11
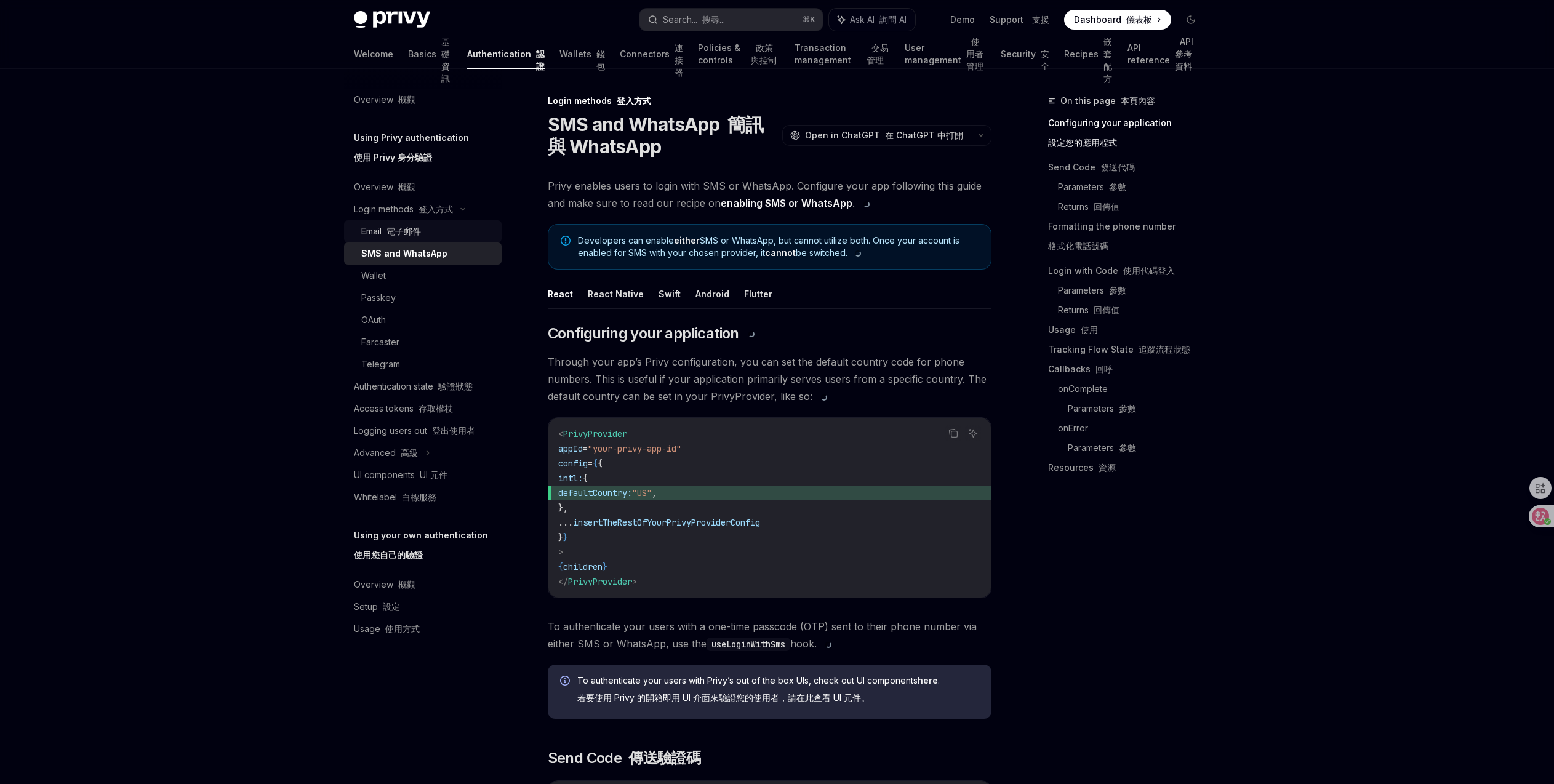
click at [431, 226] on div "Email 電子郵件" at bounding box center [428, 231] width 133 height 15
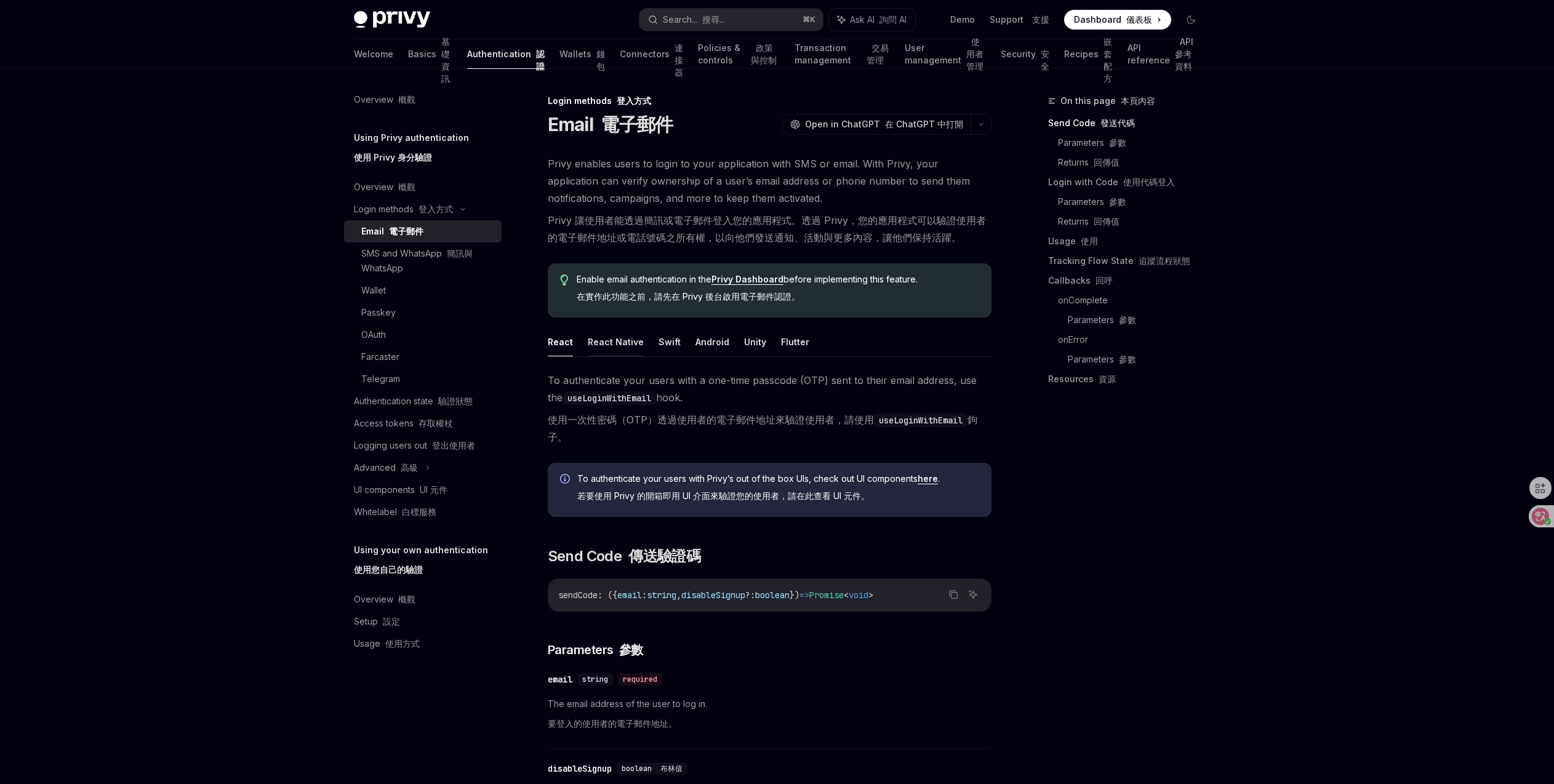
click at [635, 335] on button "React Native" at bounding box center [616, 342] width 56 height 29
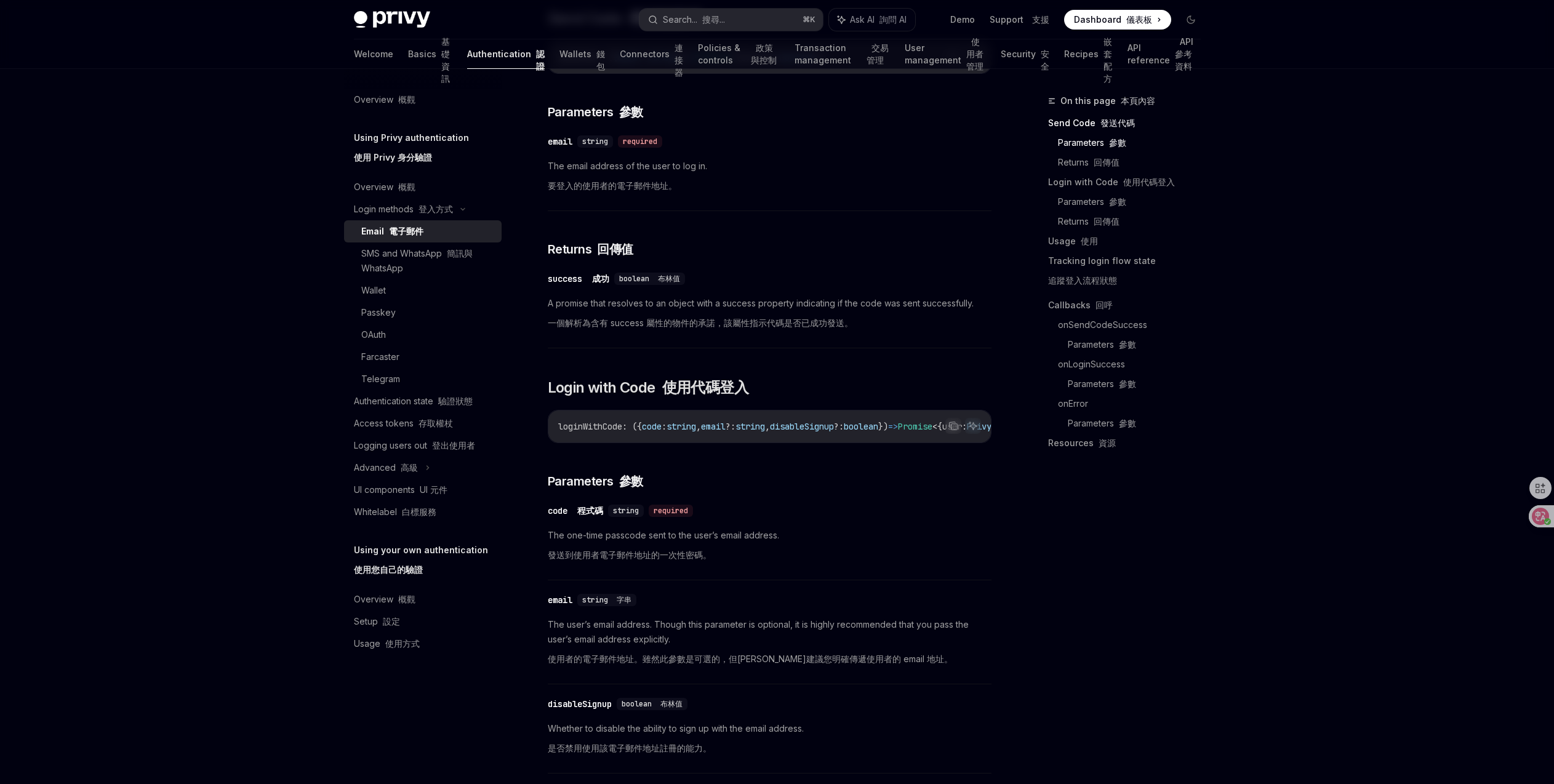
scroll to position [940, 0]
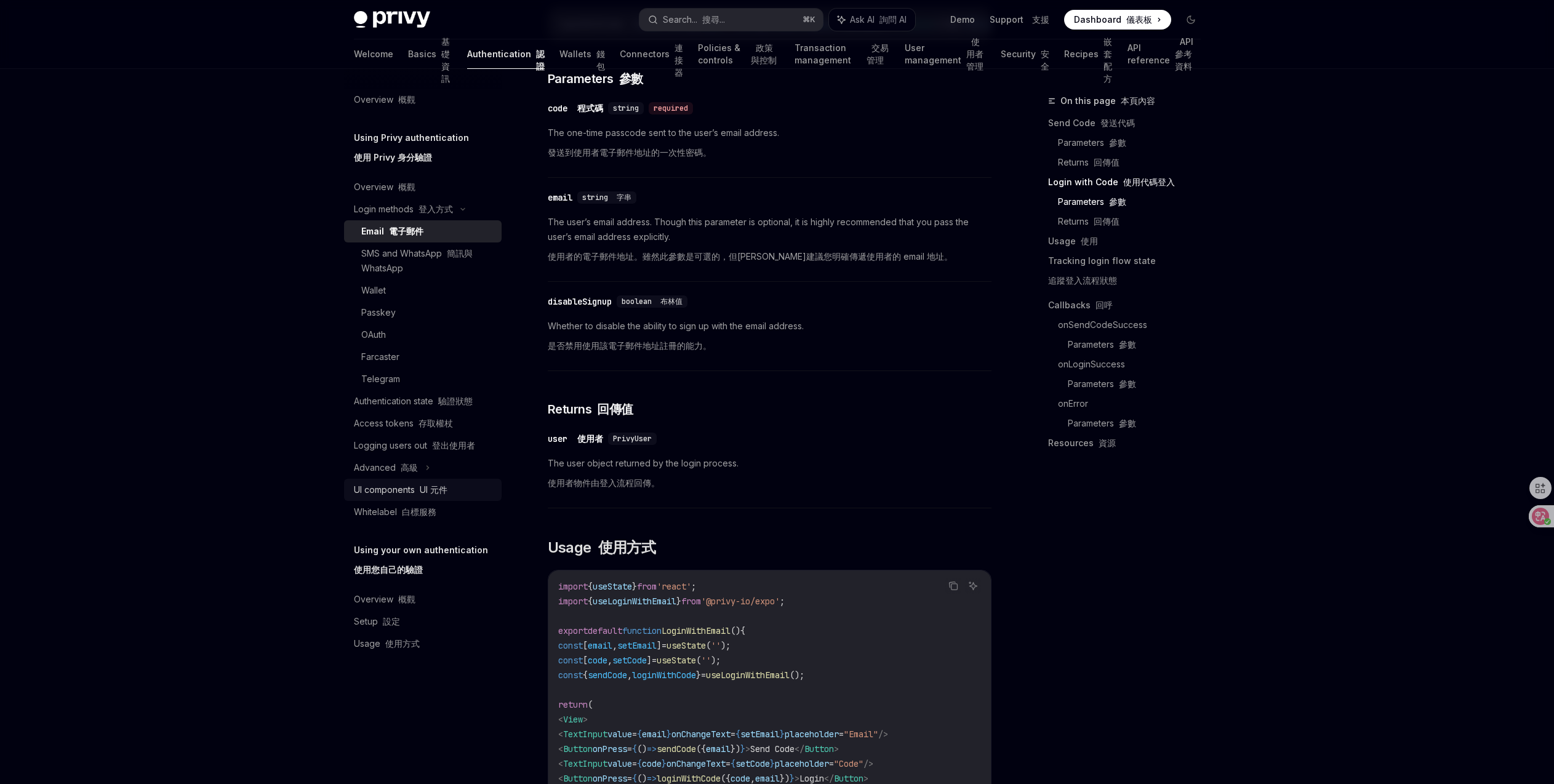
click at [419, 484] on font "UI 元件" at bounding box center [433, 490] width 27 height 11
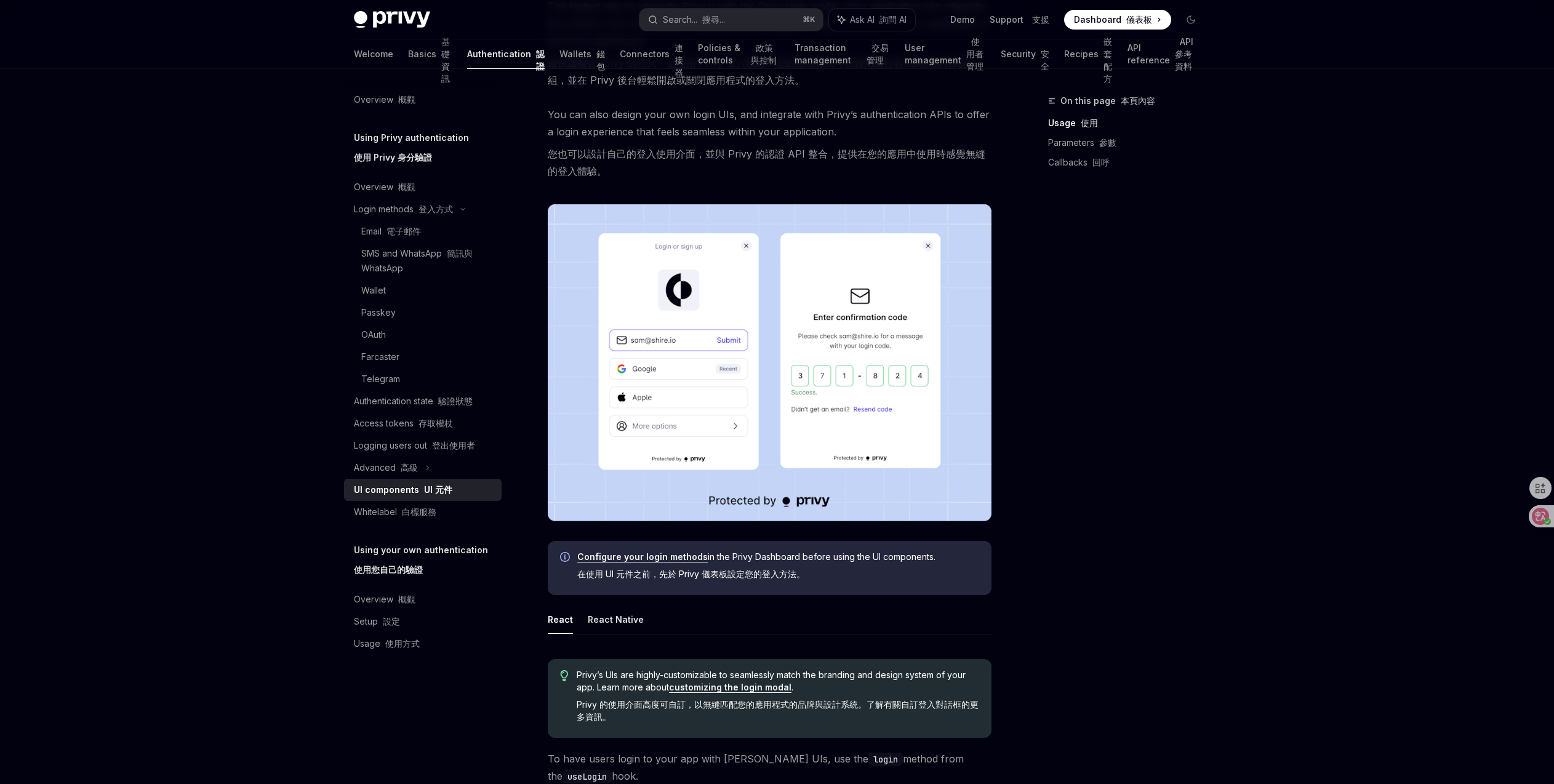
scroll to position [429, 0]
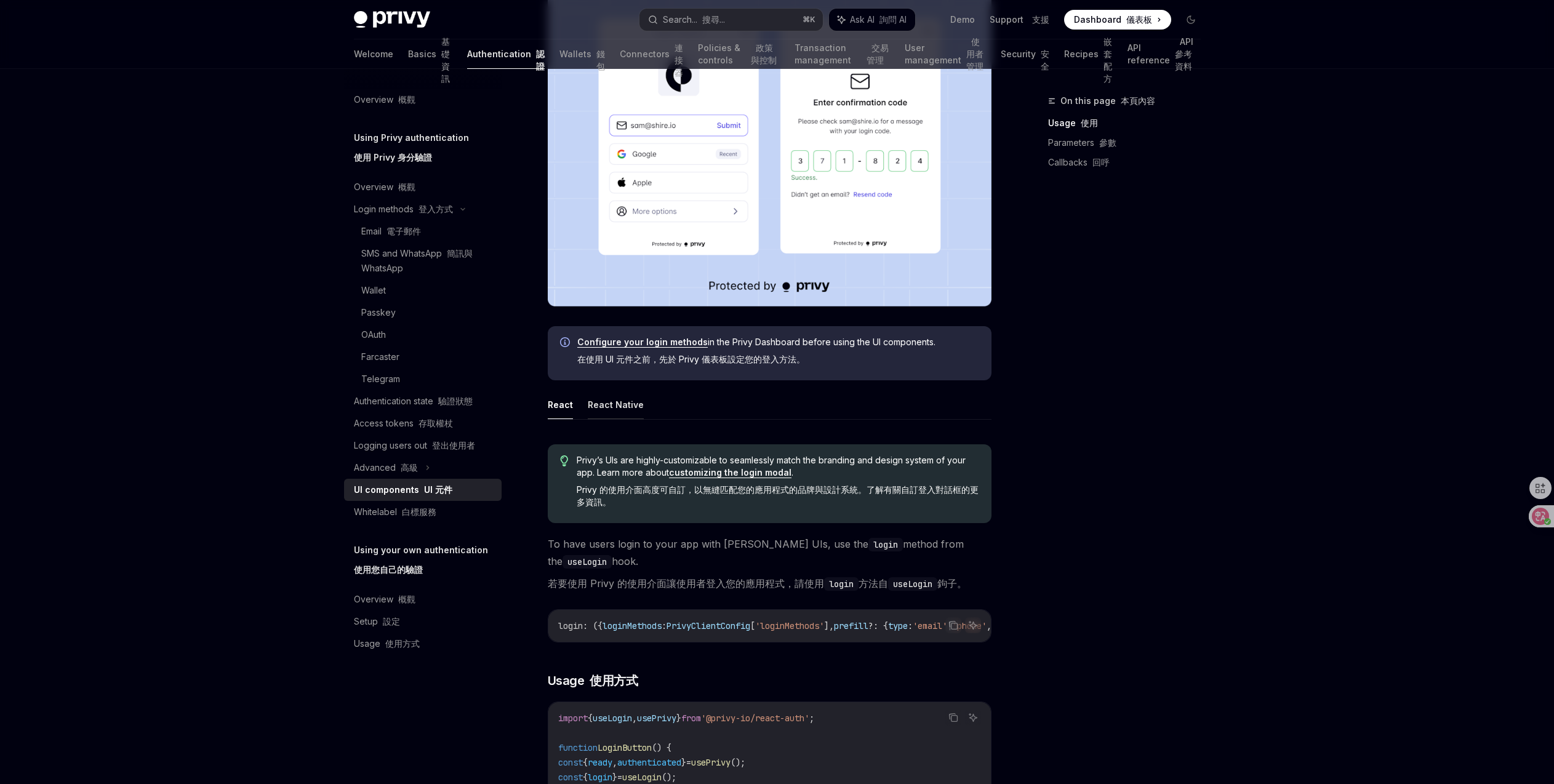
click at [633, 405] on button "React Native" at bounding box center [616, 404] width 56 height 29
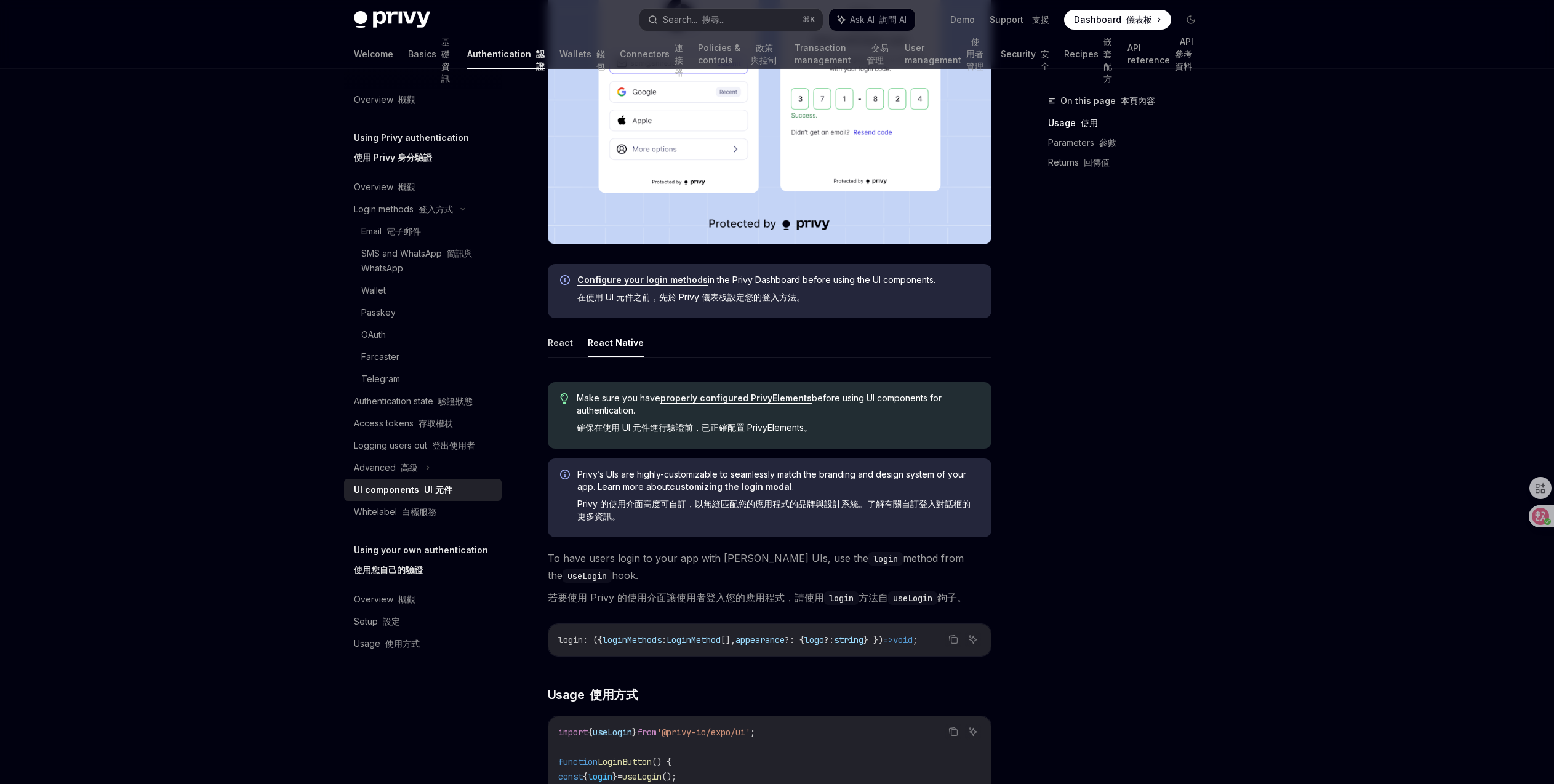
scroll to position [697, 0]
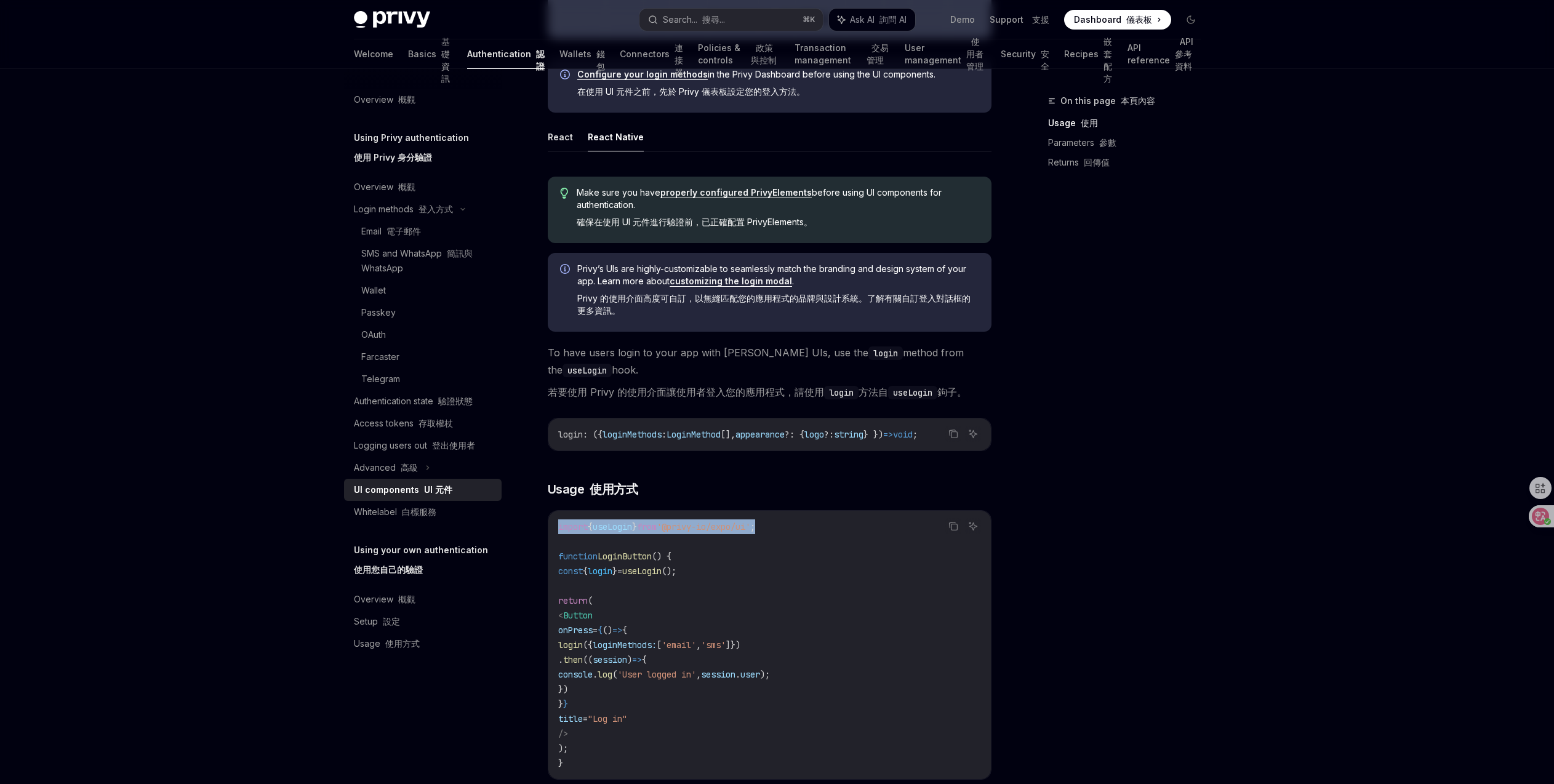
drag, startPoint x: 813, startPoint y: 539, endPoint x: 543, endPoint y: 533, distance: 270.1
click at [543, 533] on div "Using Privy authentication 使用 Privy 身分驗證 UI components UI 元件 OpenAI Open in Cha…" at bounding box center [654, 394] width 679 height 1994
copy span "import { useLogin } from '@privy-io/expo/ui' ;"
click at [738, 576] on code "import { useLogin } from '@privy-io/expo/ui' ; function LoginButton () { const …" at bounding box center [769, 645] width 423 height 251
drag, startPoint x: 807, startPoint y: 538, endPoint x: 566, endPoint y: 519, distance: 241.7
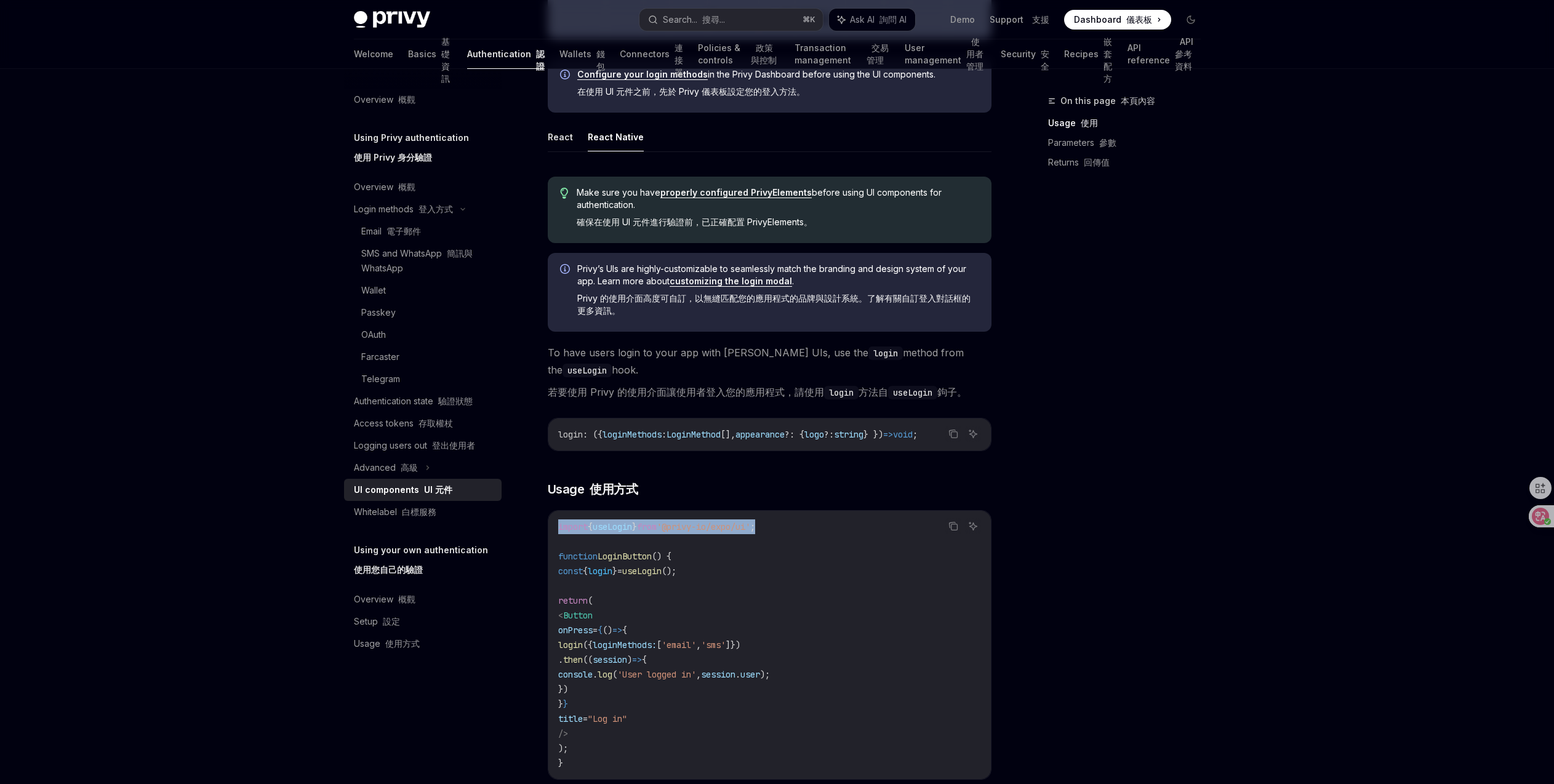
click at [566, 519] on div "import { useLogin } from '@privy-io/expo/ui' ; function LoginButton () { const …" at bounding box center [769, 645] width 442 height 268
copy span "import { useLogin } from '@privy-io/expo/ui' ;"
drag, startPoint x: 736, startPoint y: 578, endPoint x: 580, endPoint y: 574, distance: 156.1
click at [580, 574] on code "import { useLogin } from '@privy-io/expo/ui' ; function LoginButton () { const …" at bounding box center [769, 645] width 423 height 251
copy span "const { login } = useLogin ();"
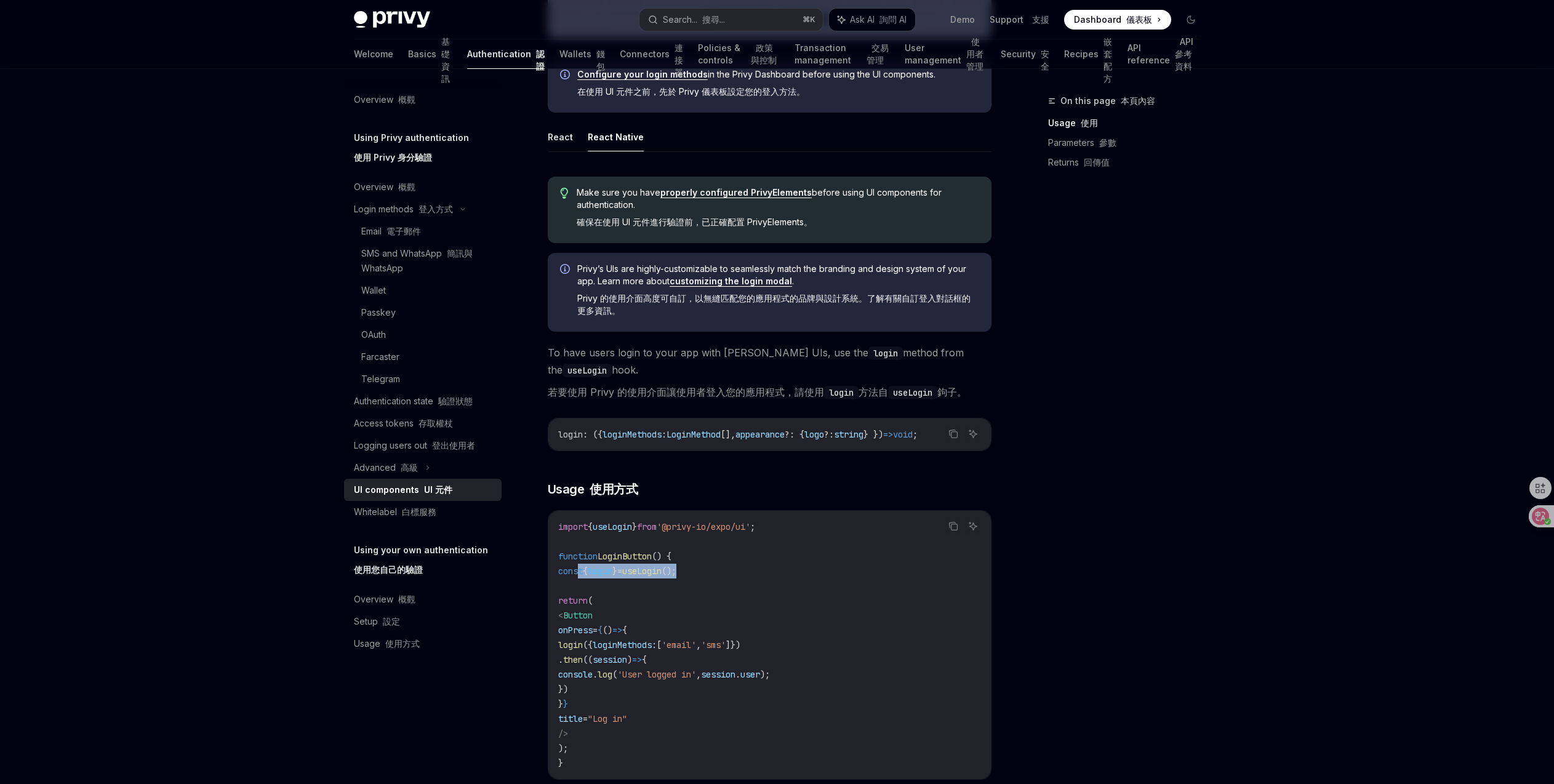
drag, startPoint x: 637, startPoint y: 644, endPoint x: 880, endPoint y: 695, distance: 248.3
click at [880, 695] on code "import { useLogin } from '@privy-io/expo/ui' ; function LoginButton () { const …" at bounding box center [769, 645] width 423 height 251
copy code "login ({ loginMethods: [ 'email' , 'sms' ]}) . then (( session ) => { console .…"
click at [441, 56] on font "基礎資訊" at bounding box center [445, 60] width 9 height 48
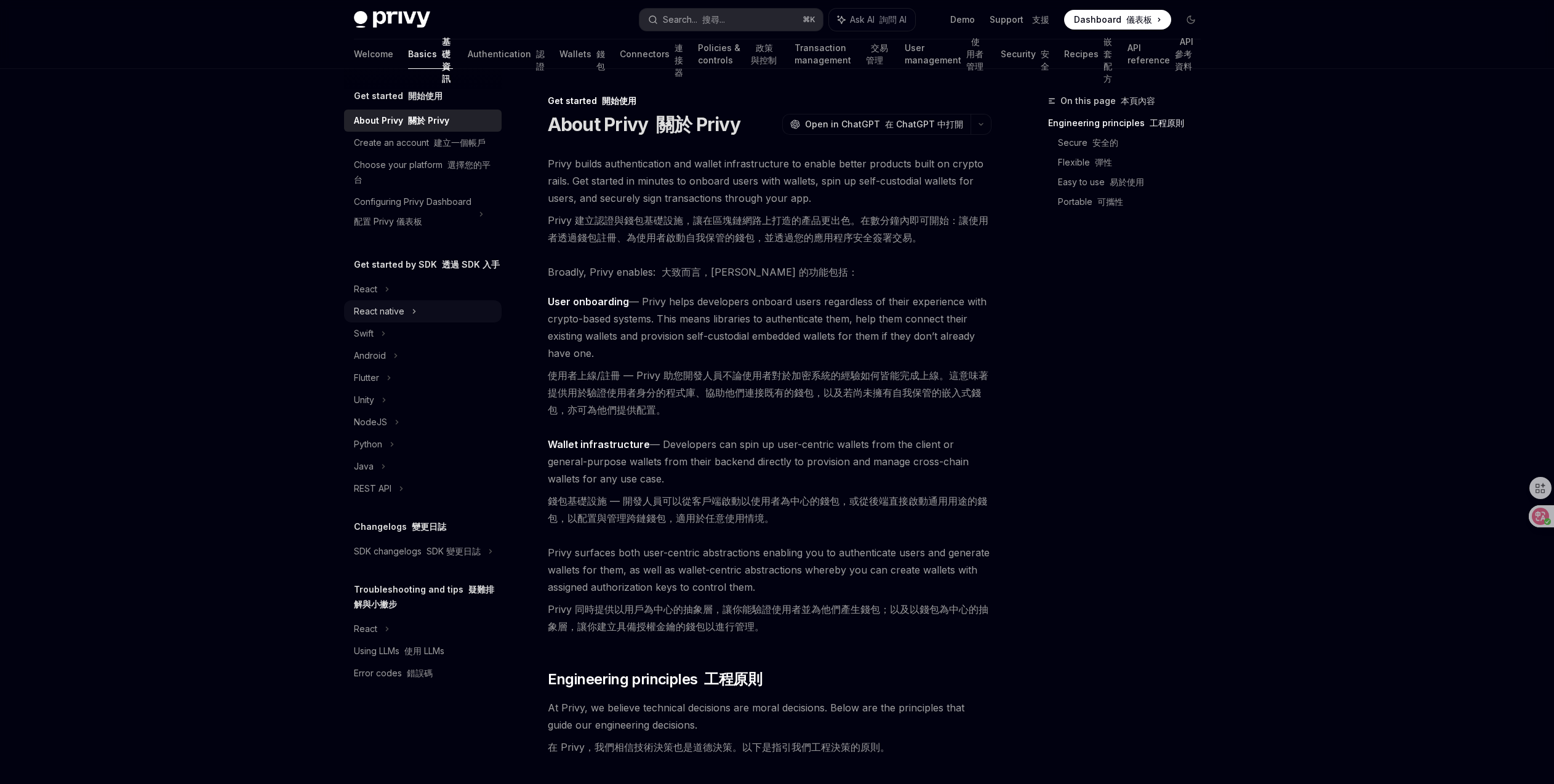
click at [395, 318] on div "React native" at bounding box center [379, 312] width 50 height 15
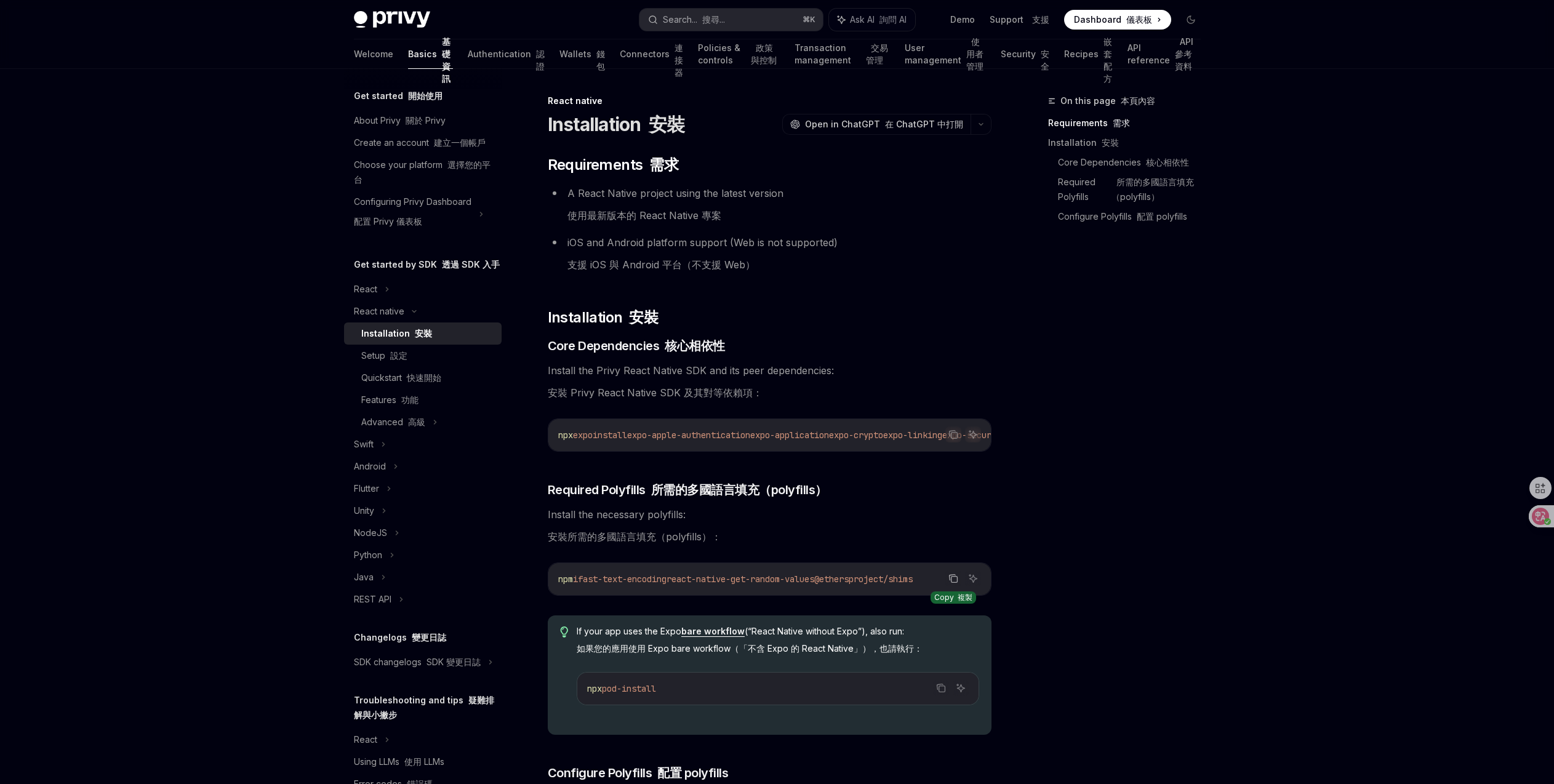
click at [951, 583] on icon "Copy the contents from the code block" at bounding box center [954, 579] width 6 height 6
click at [956, 435] on icon "Copy the contents from the code block" at bounding box center [953, 434] width 10 height 10
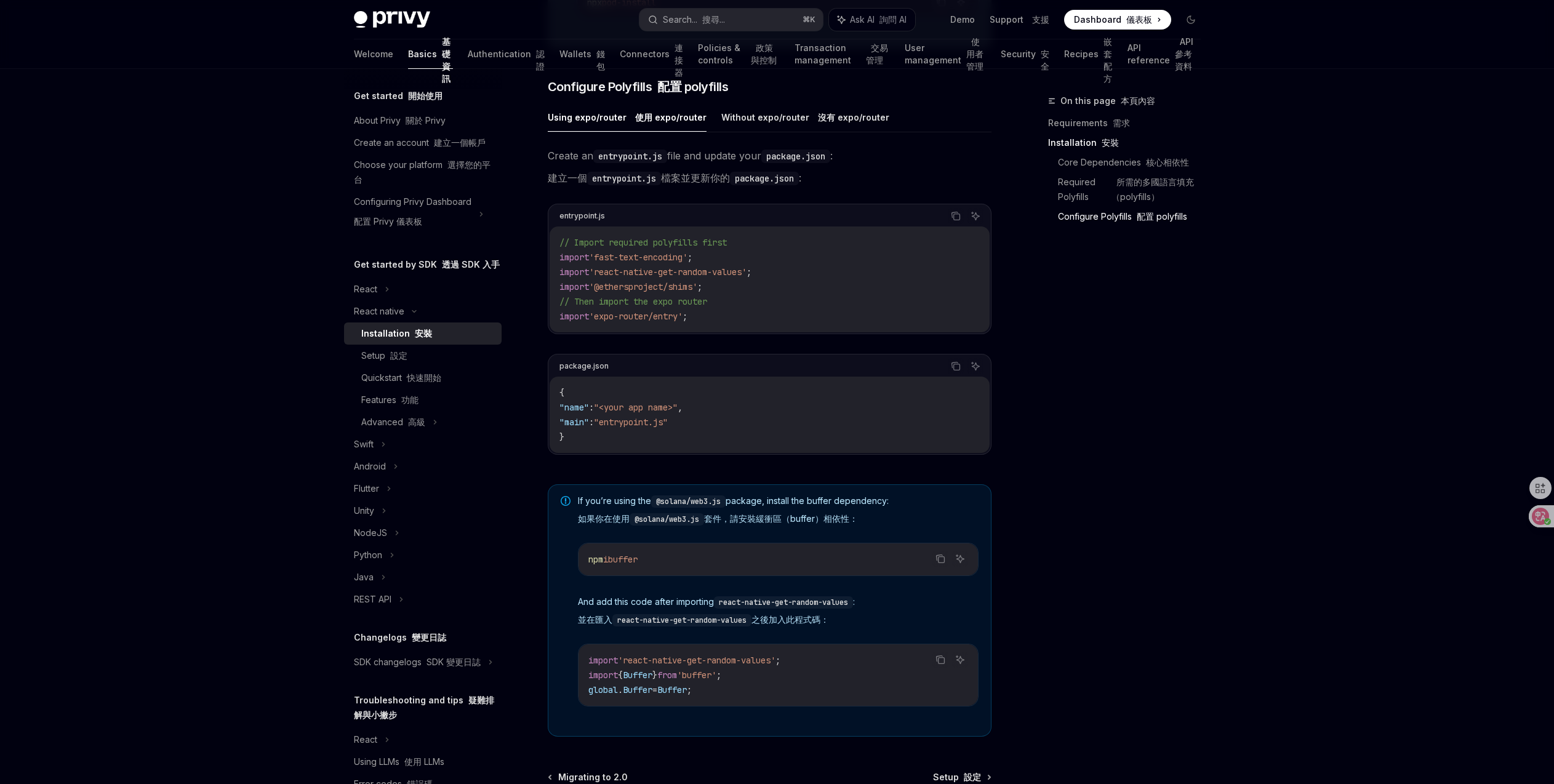
scroll to position [836, 0]
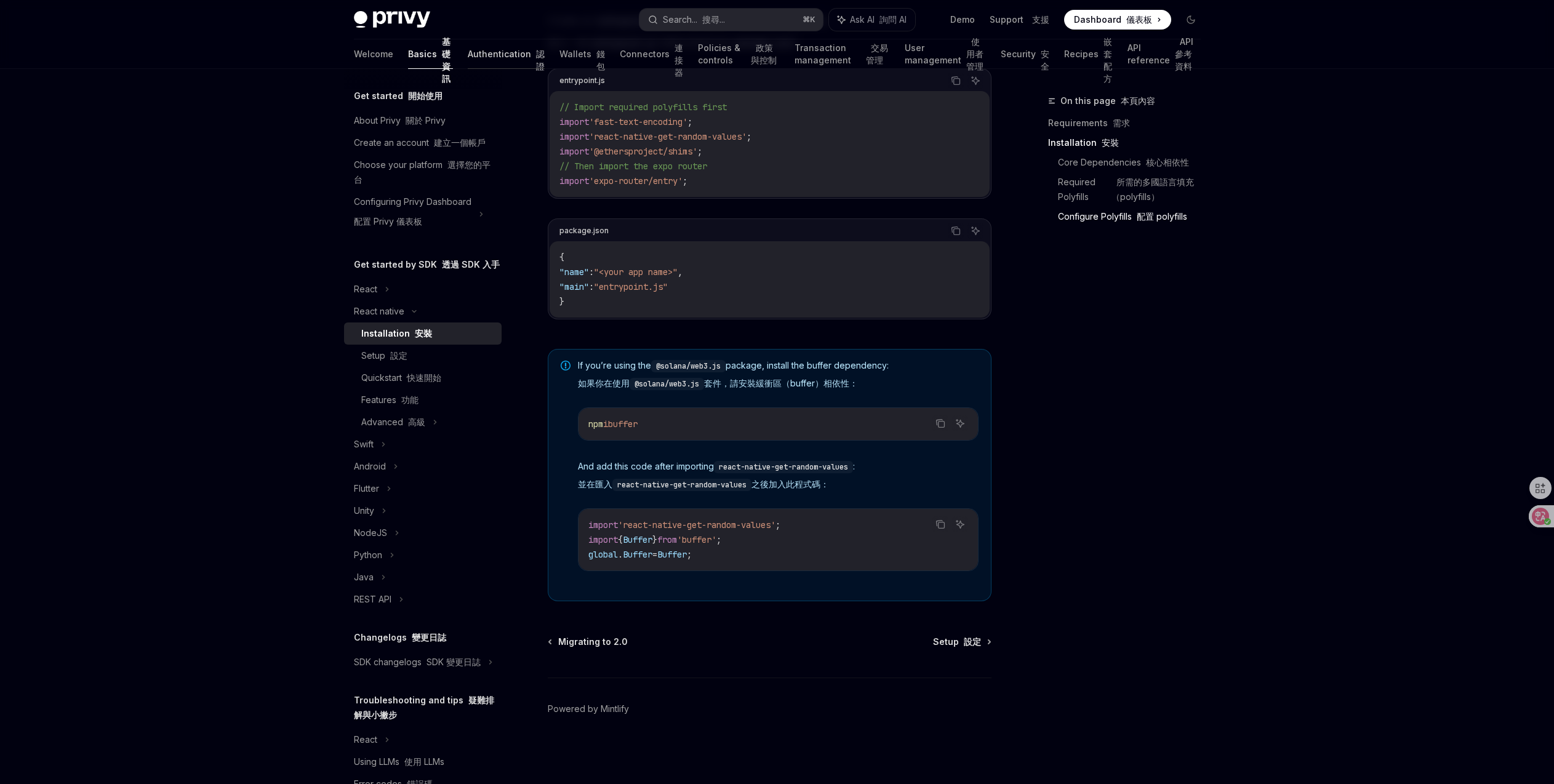
click at [470, 53] on link "Authentication 認證" at bounding box center [506, 54] width 77 height 29
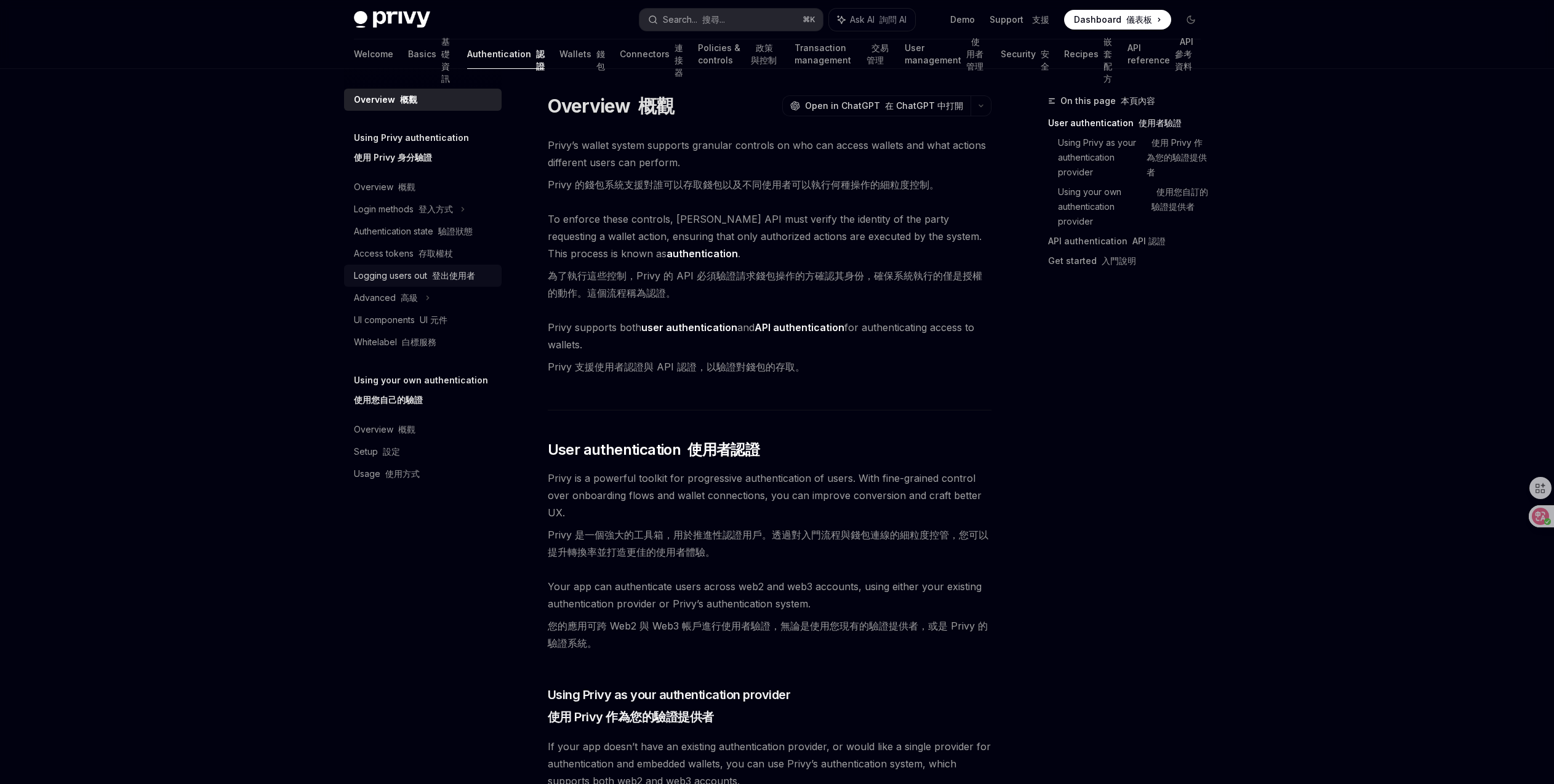
click at [458, 274] on font "登出使用者" at bounding box center [454, 275] width 43 height 11
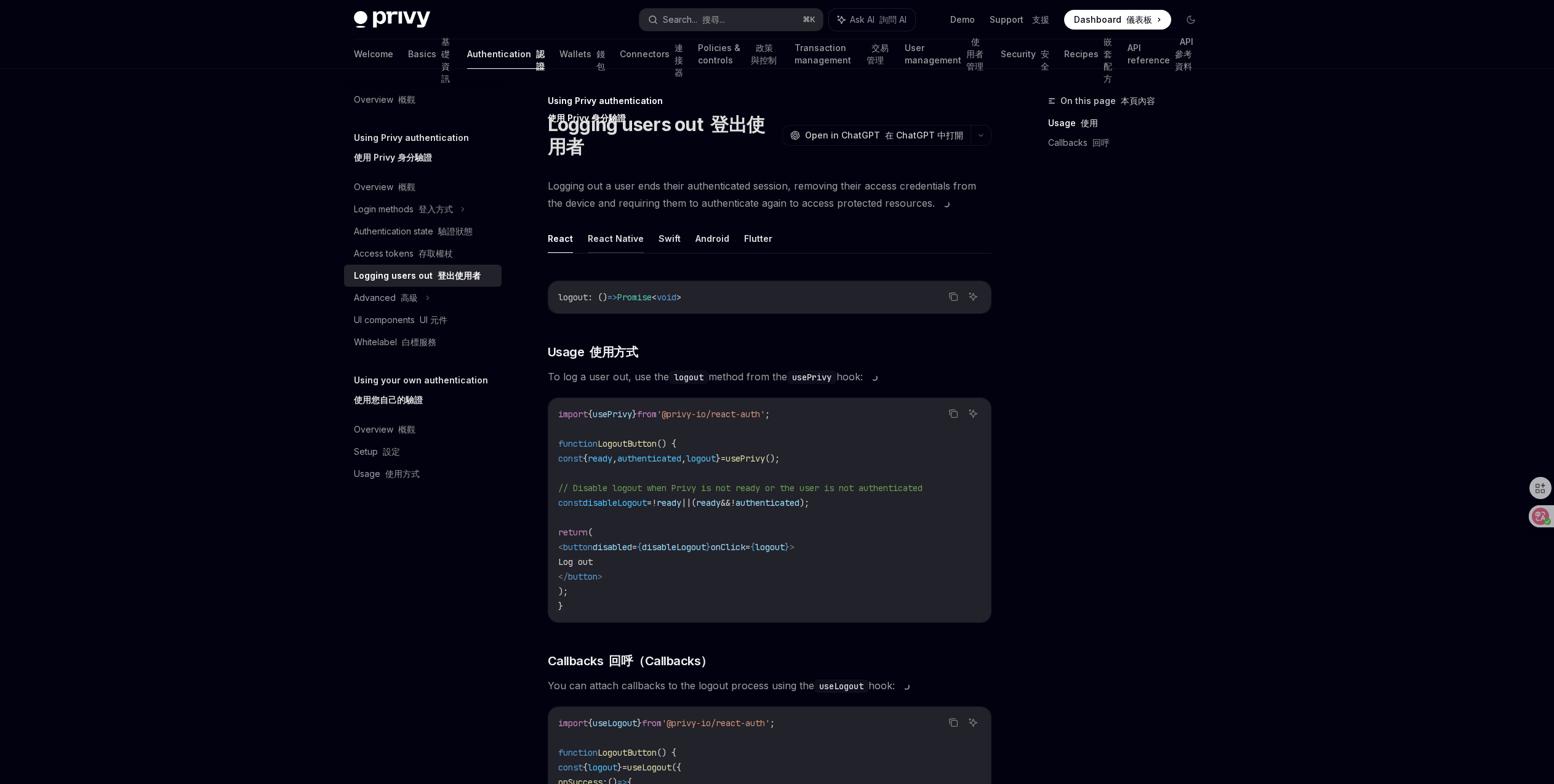
click at [629, 241] on button "React Native" at bounding box center [616, 238] width 56 height 29
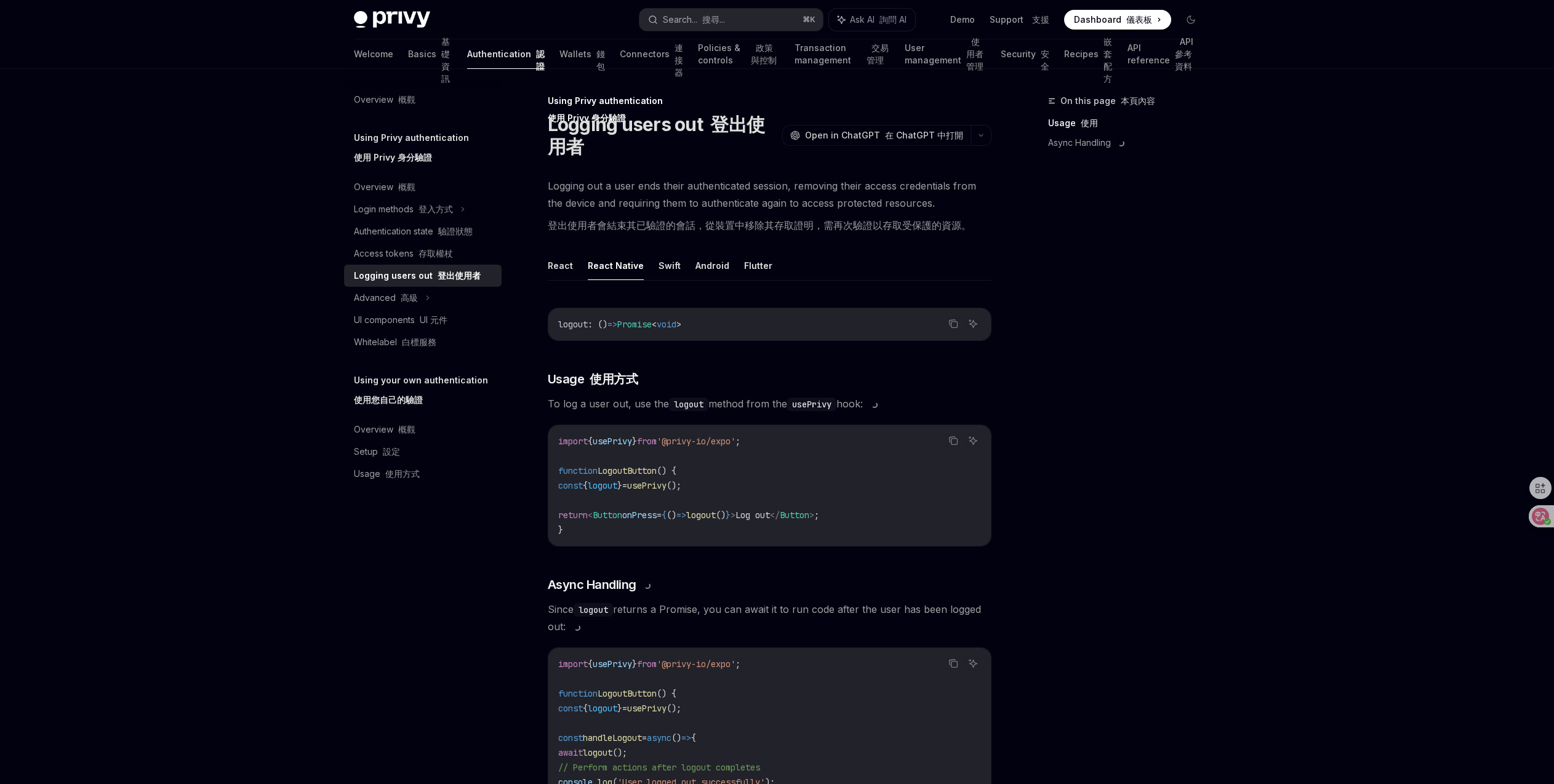
click at [617, 486] on span "logout" at bounding box center [602, 485] width 29 height 11
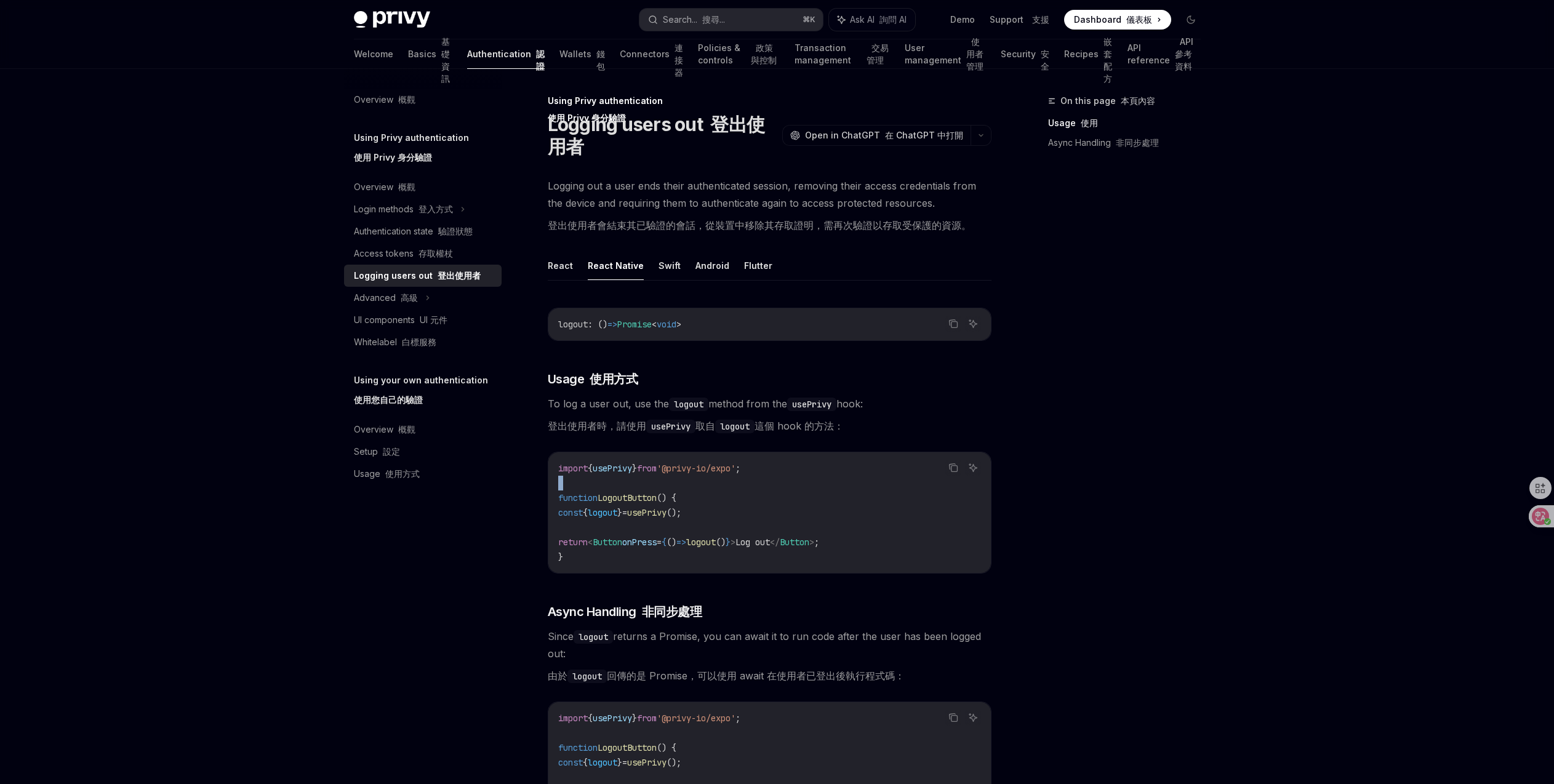
click at [635, 486] on code "import { usePrivy } from '@privy-io/expo' ; function LogoutButton () { const { …" at bounding box center [769, 513] width 423 height 103
click at [441, 61] on font "基礎資訊" at bounding box center [446, 54] width 11 height 62
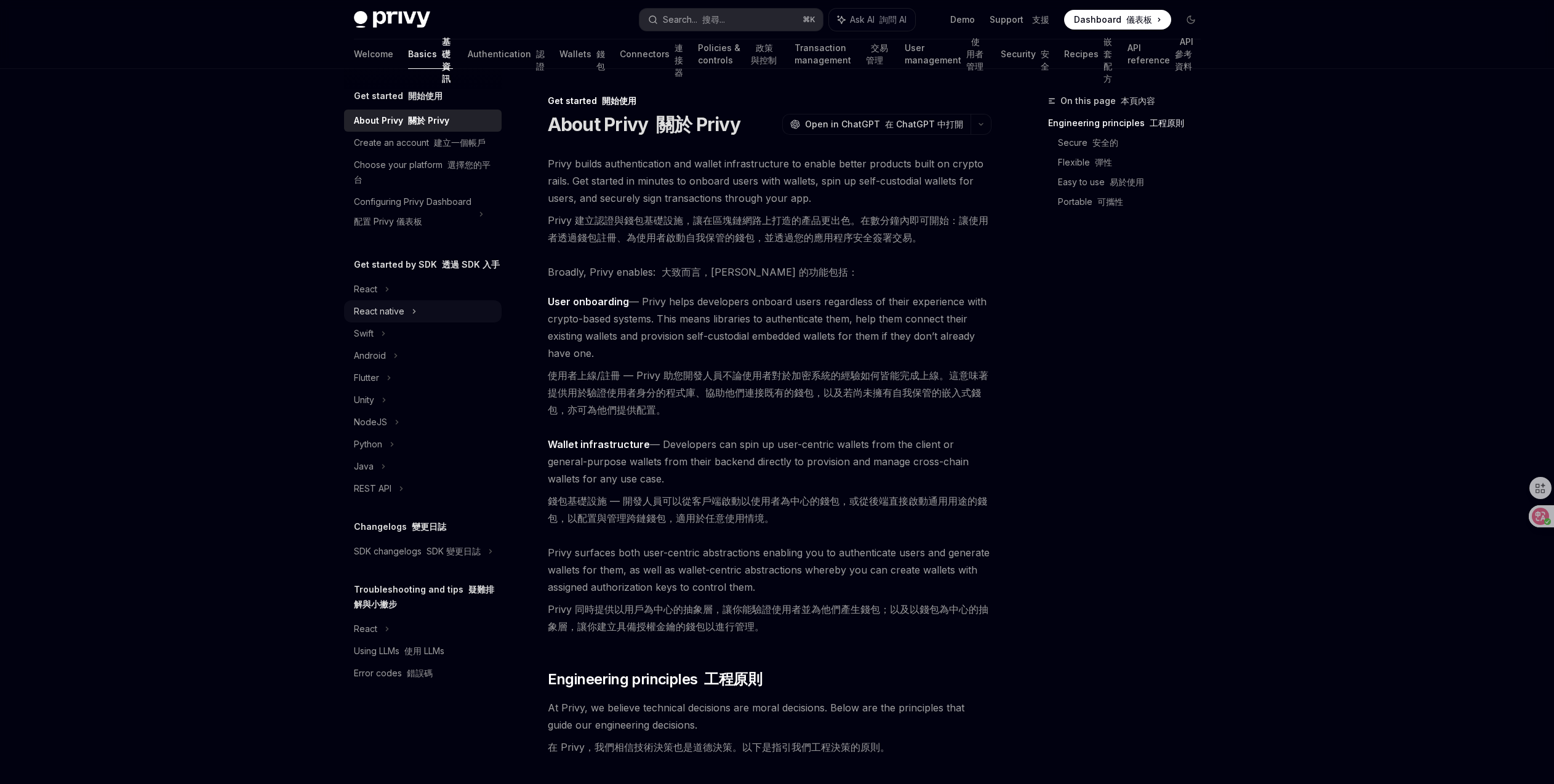
click at [389, 313] on div "React native" at bounding box center [379, 312] width 50 height 15
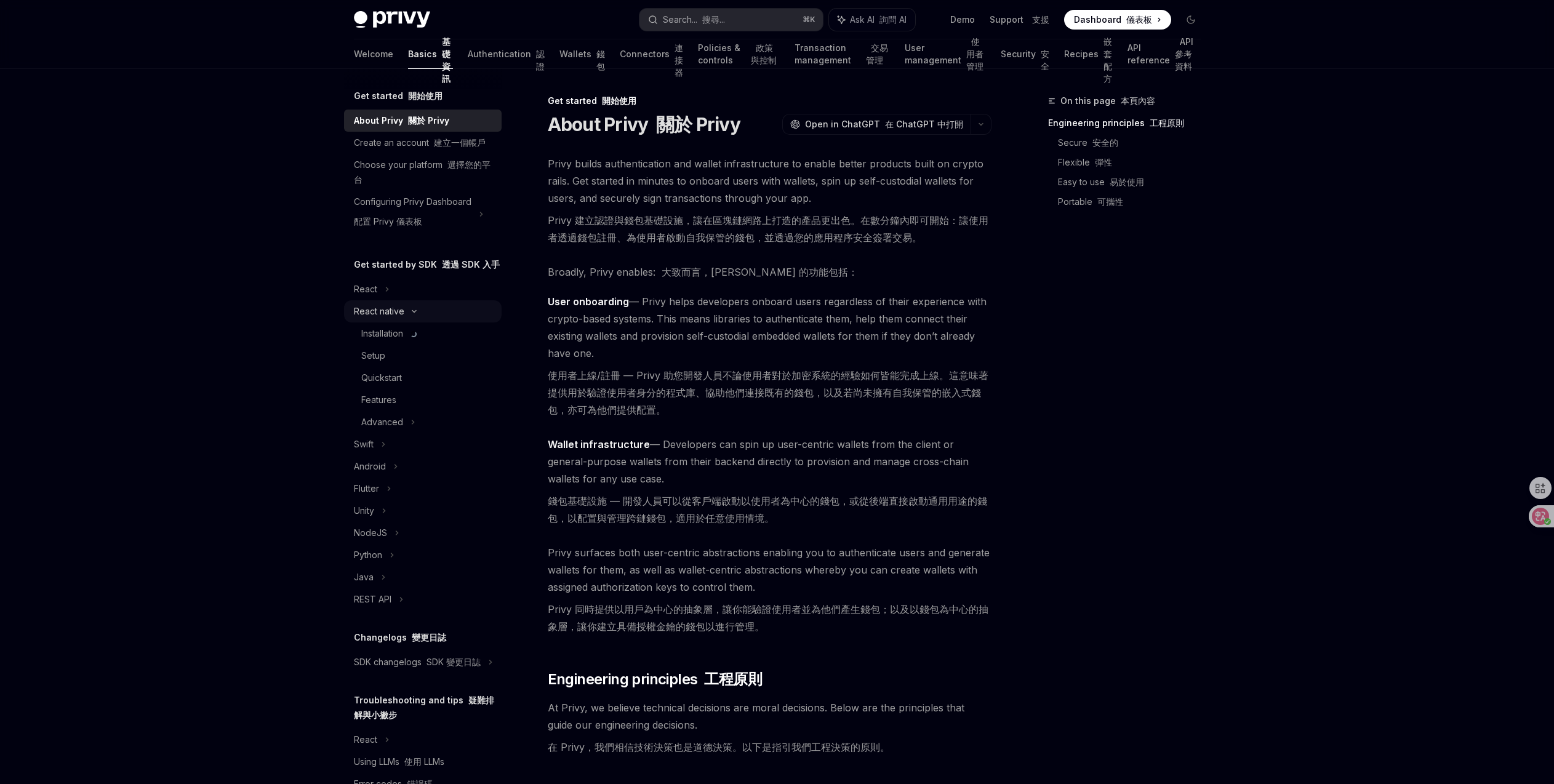
type textarea "*"
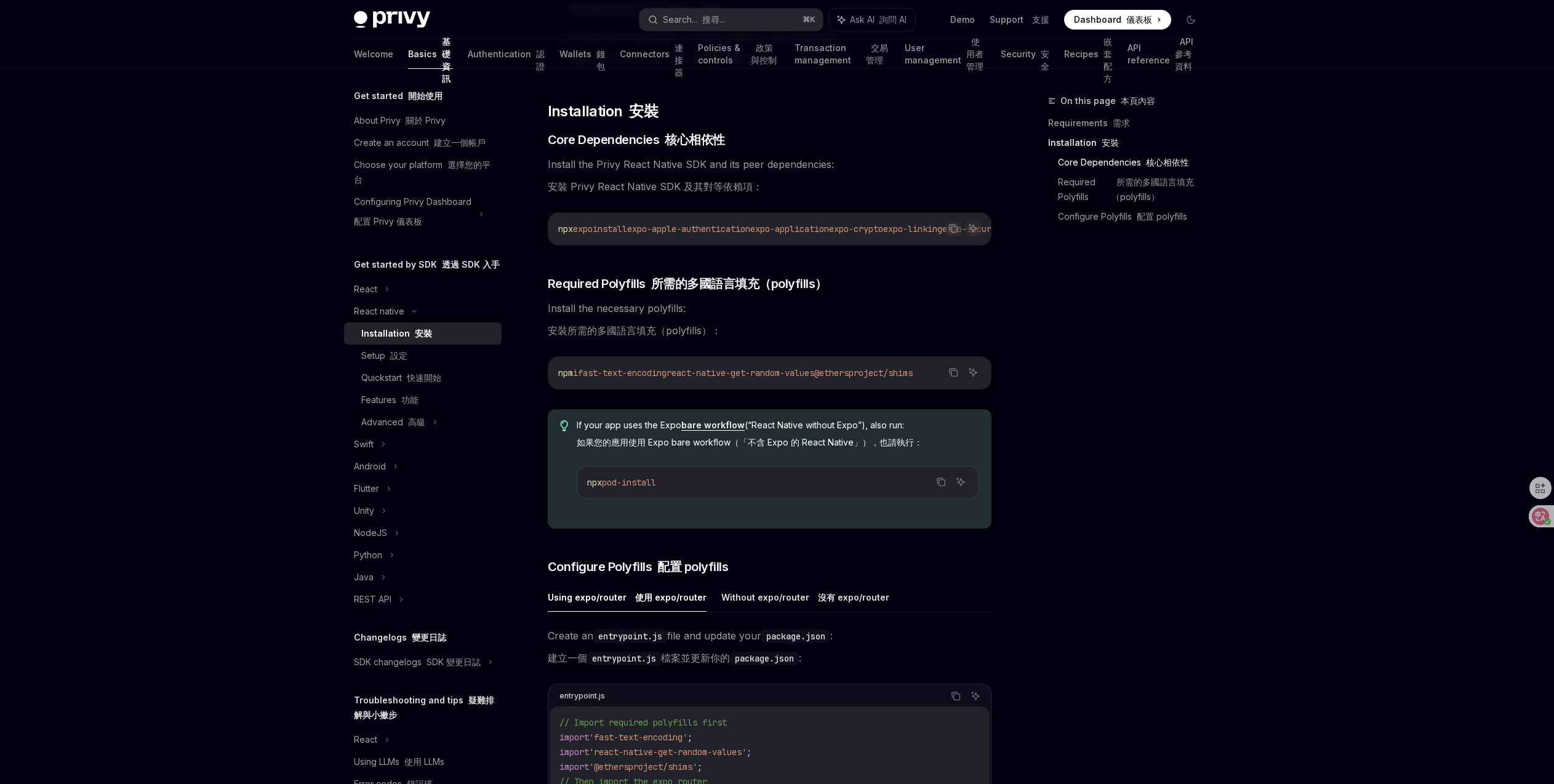
scroll to position [335, 0]
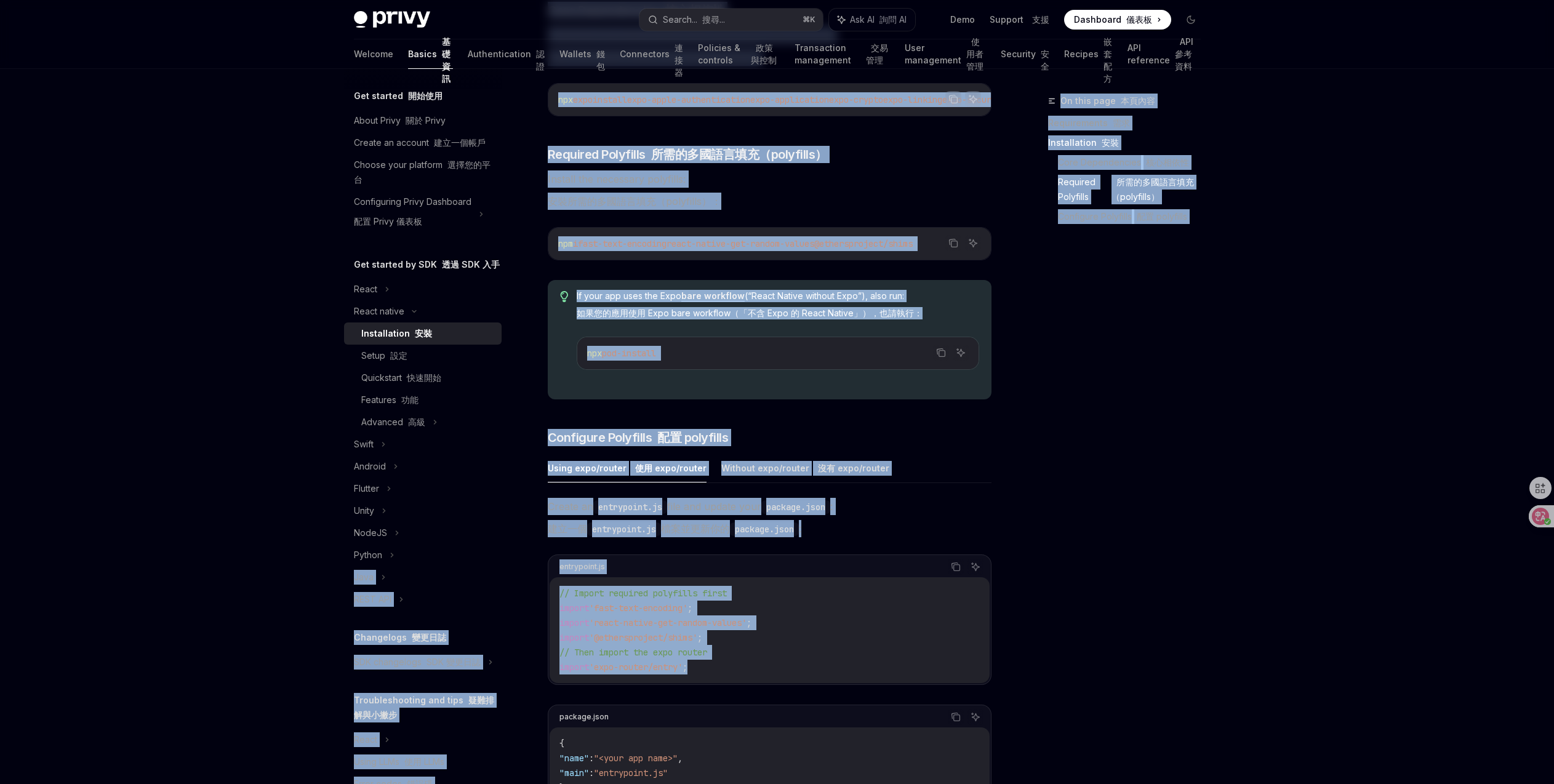
drag, startPoint x: 704, startPoint y: 677, endPoint x: 517, endPoint y: 585, distance: 208.4
click at [517, 585] on div "Get started 開始使用 About Privy 關於 Privy Create an account 建立一個帳戶 Choose your plat…" at bounding box center [777, 501] width 906 height 1537
click at [637, 638] on span "'@ethersproject/shims'" at bounding box center [643, 637] width 109 height 11
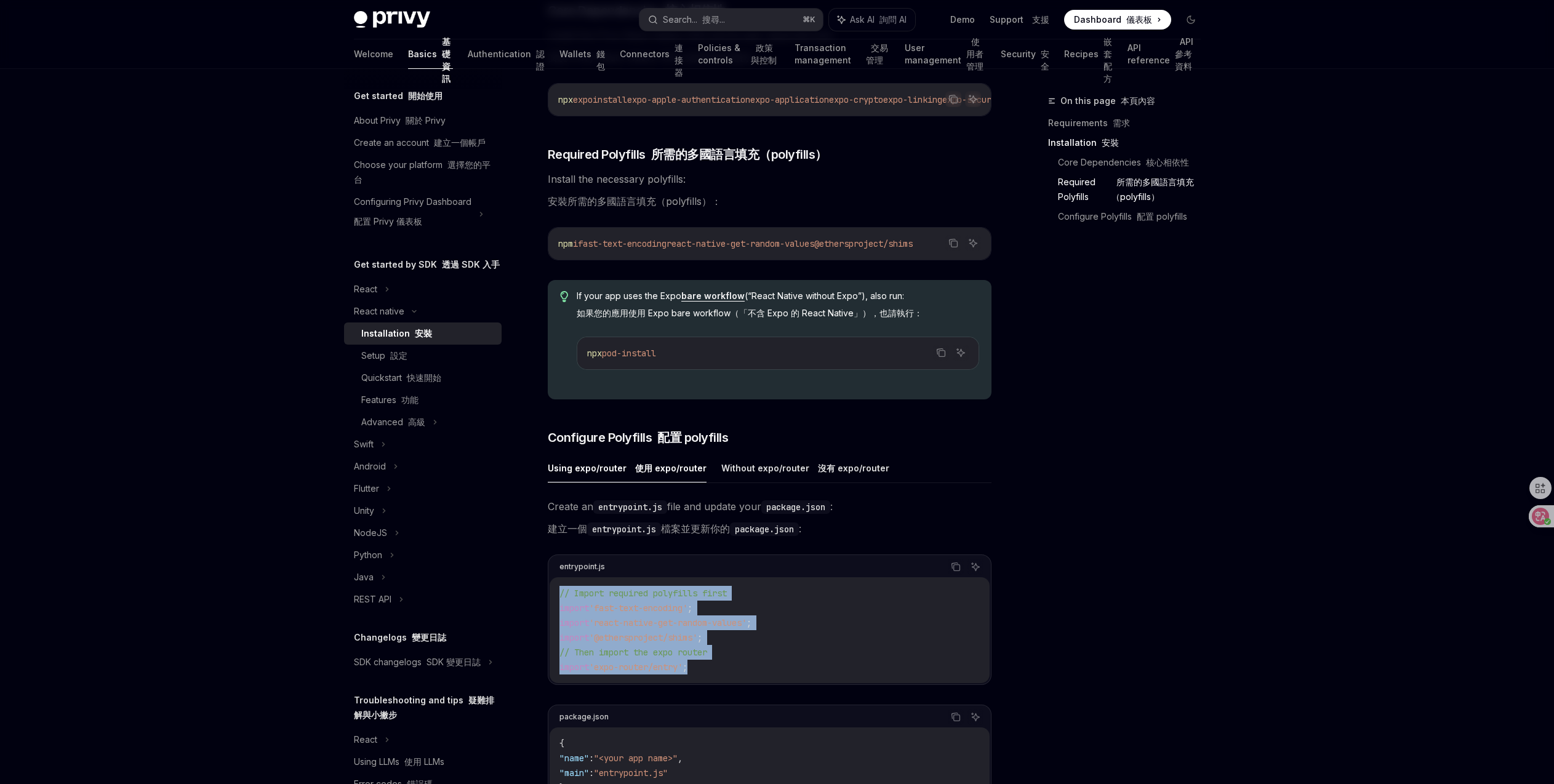
drag, startPoint x: 560, startPoint y: 596, endPoint x: 709, endPoint y: 671, distance: 166.8
click at [709, 671] on code "// Import required polyfills first import 'fast-text-encoding' ; import 'react-…" at bounding box center [769, 630] width 420 height 88
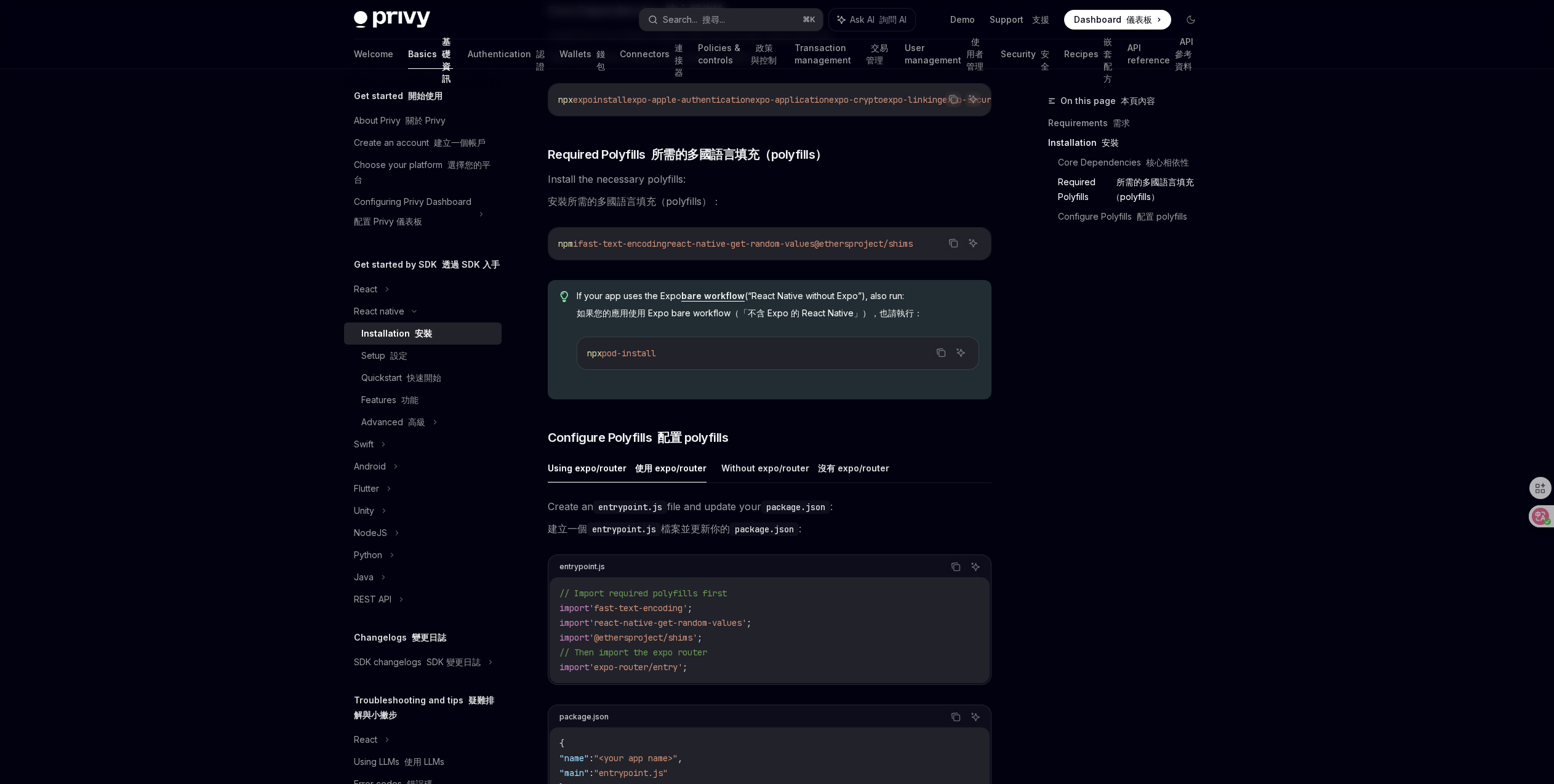
click at [691, 249] on span "react-native-get-random-values" at bounding box center [740, 243] width 147 height 11
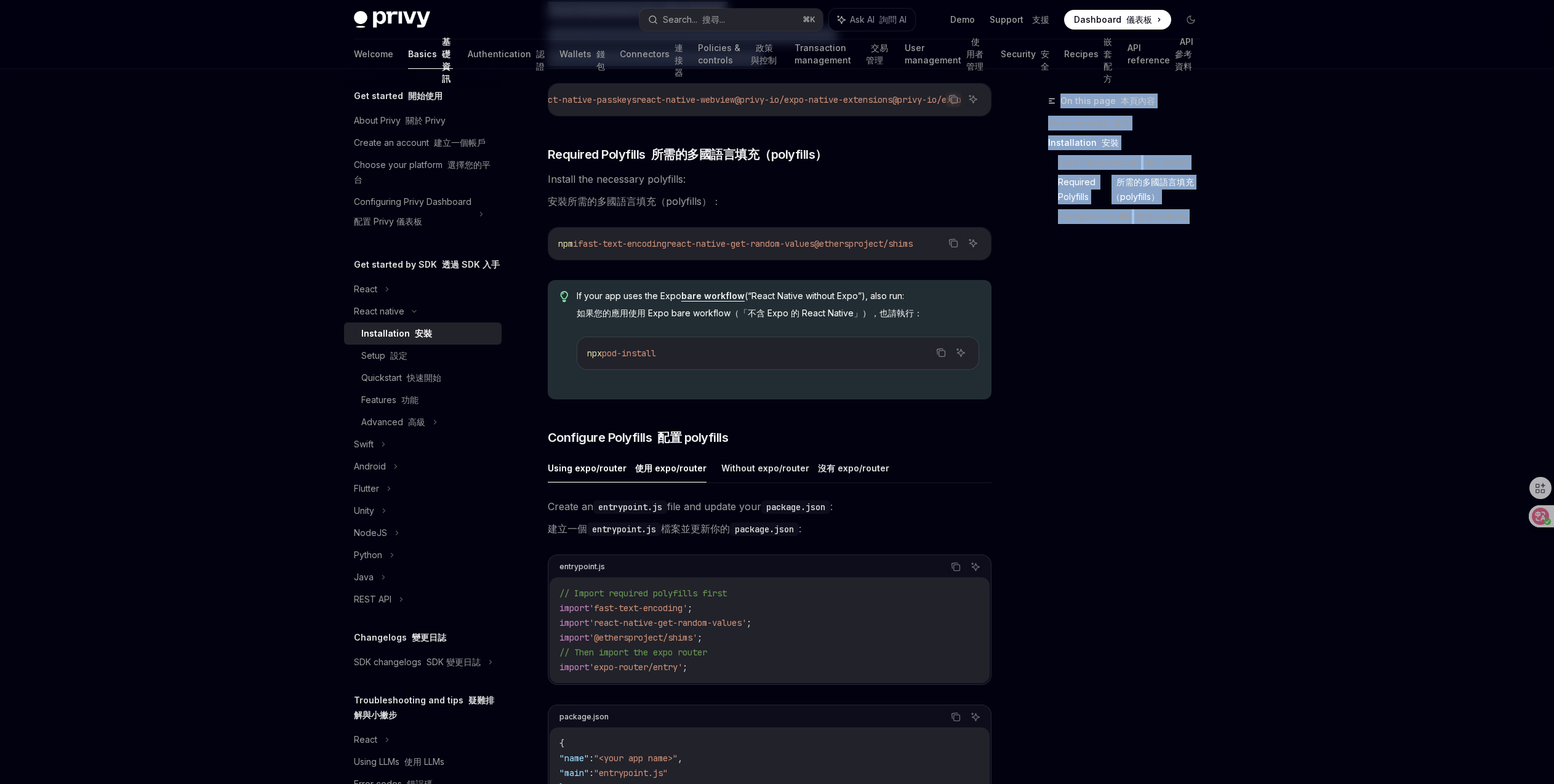
scroll to position [0, 682]
drag, startPoint x: 558, startPoint y: 99, endPoint x: 1033, endPoint y: 102, distance: 475.0
click at [1033, 102] on div "On this page 本頁內容 Requirements 需求 Installation 安裝 Core Dependencies 核心相依性 Requi…" at bounding box center [777, 501] width 866 height 1537
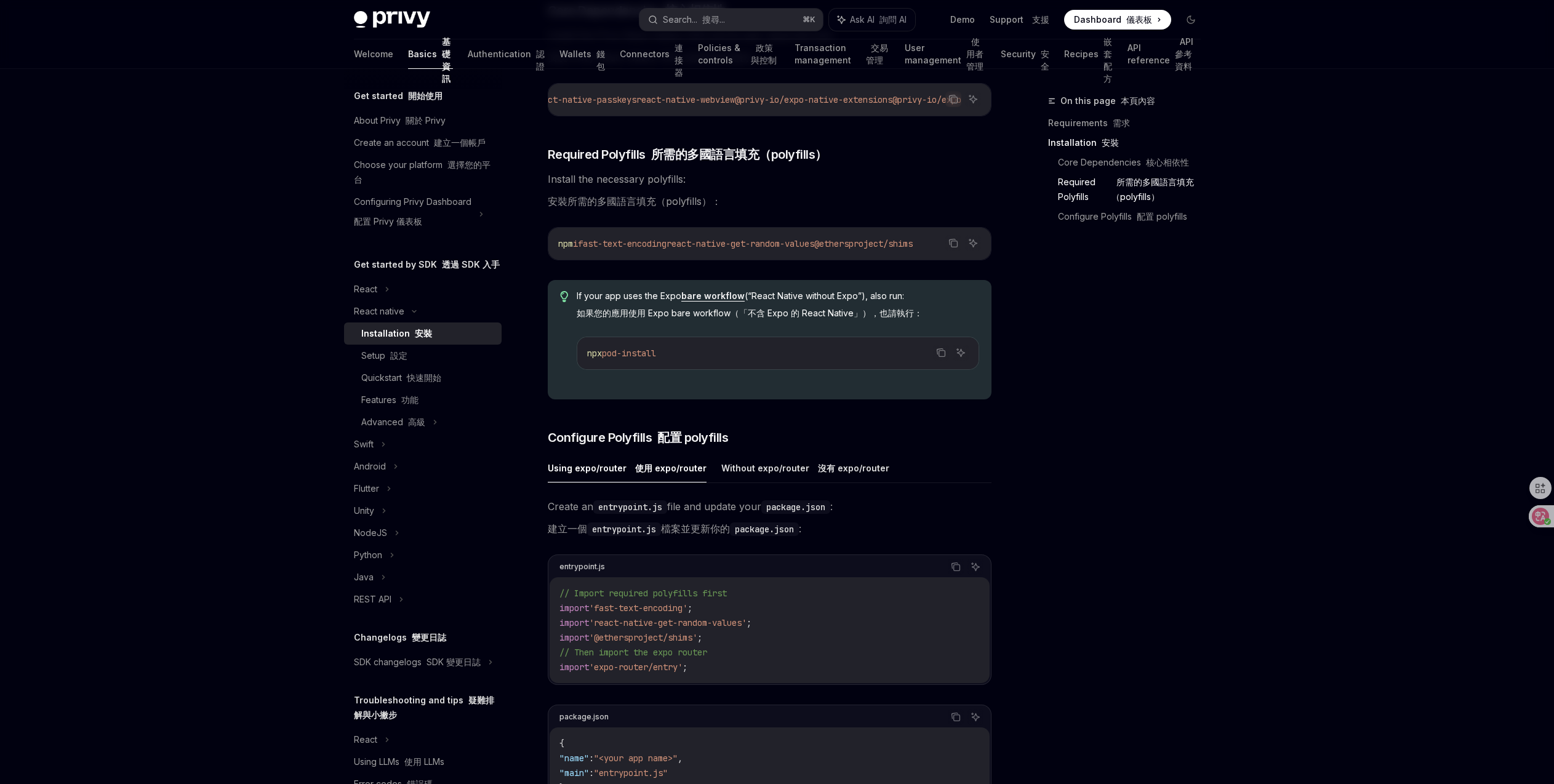
click at [980, 174] on div "​ Requirements 需求 A React Native project using the latest version 使用最新版本的 React…" at bounding box center [769, 454] width 444 height 1268
click at [956, 101] on icon "Copy the contents from the code block" at bounding box center [953, 99] width 10 height 10
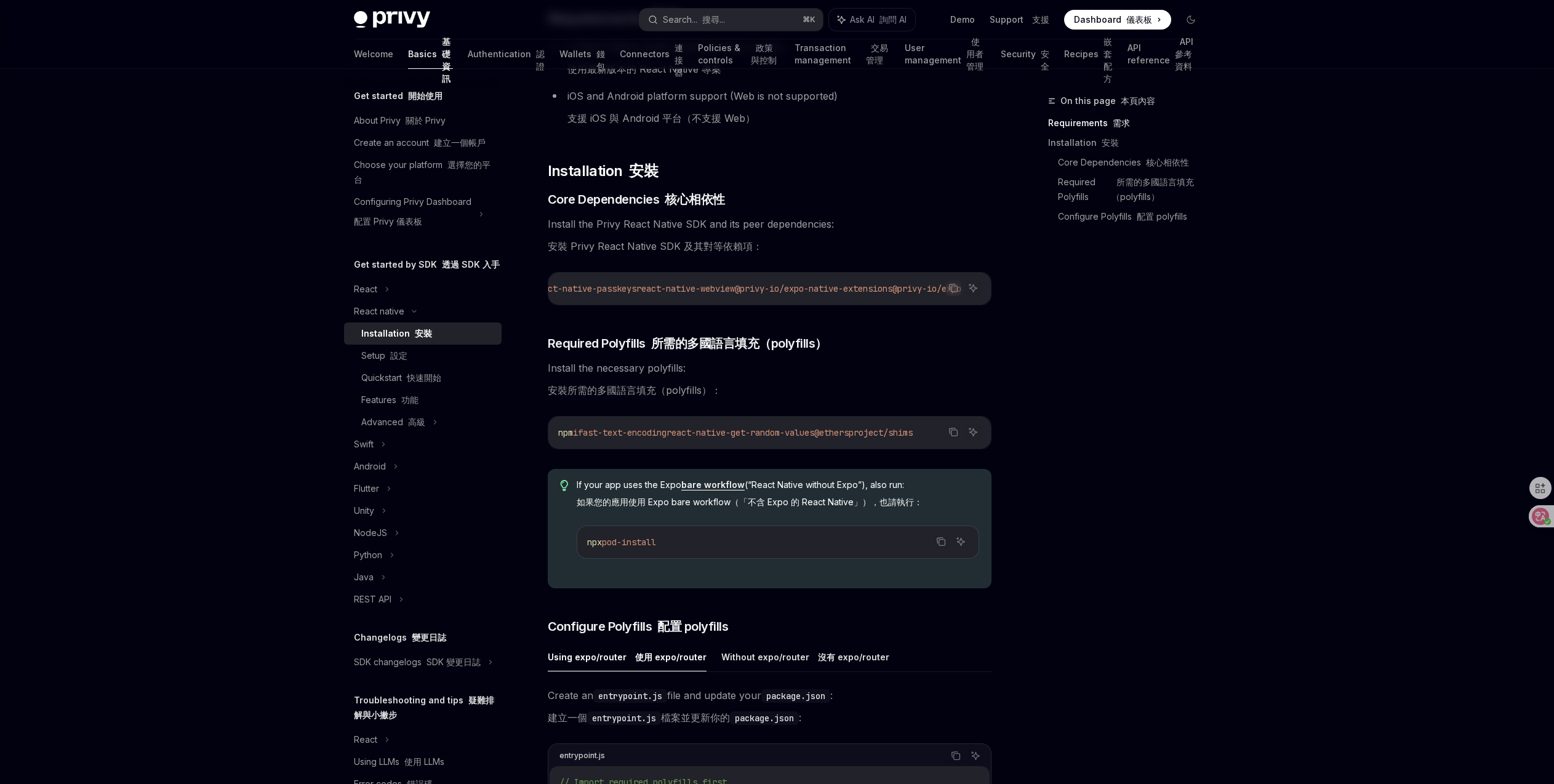
scroll to position [83, 0]
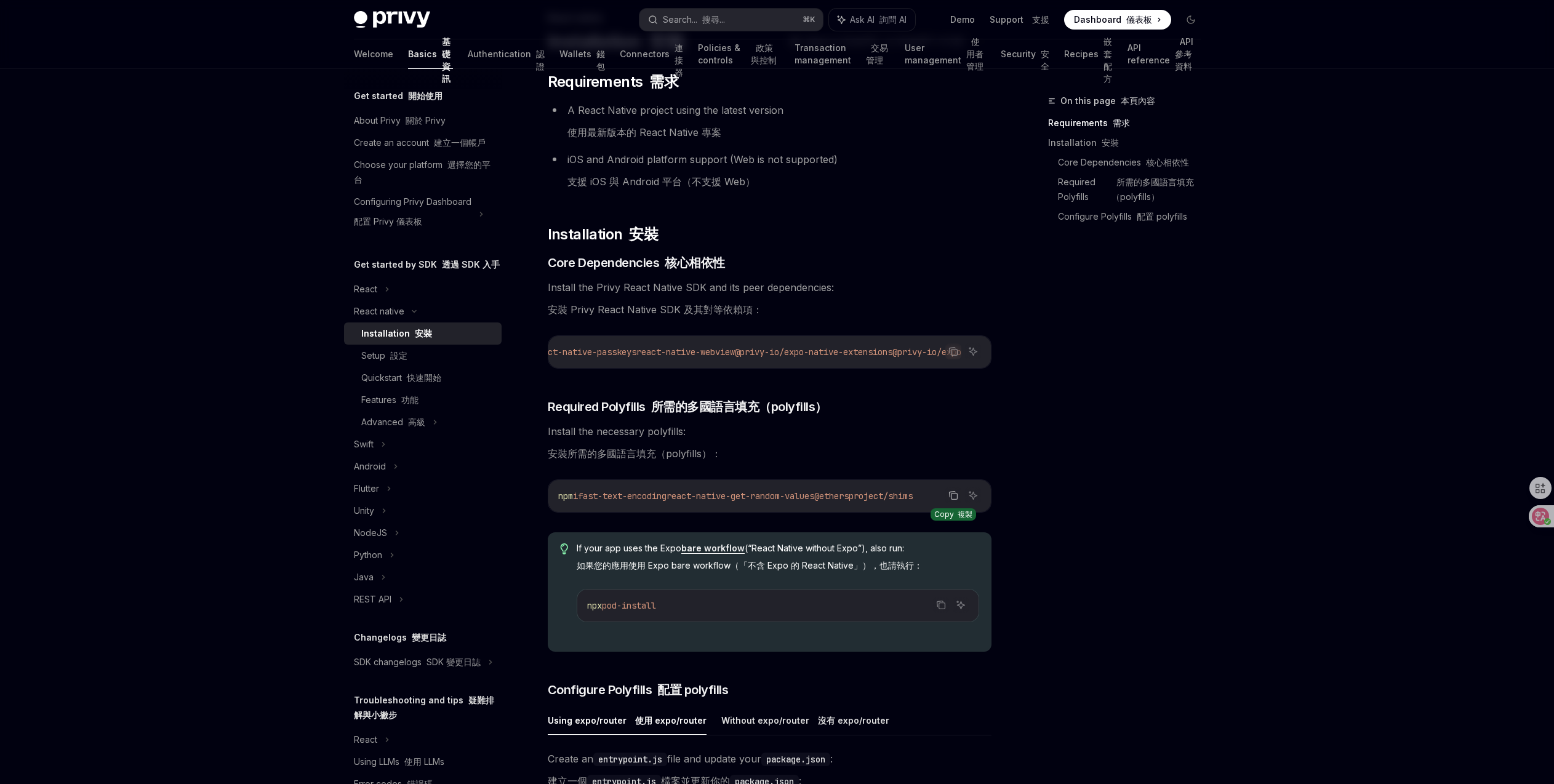
click at [956, 500] on icon "Copy the contents from the code block" at bounding box center [954, 496] width 6 height 6
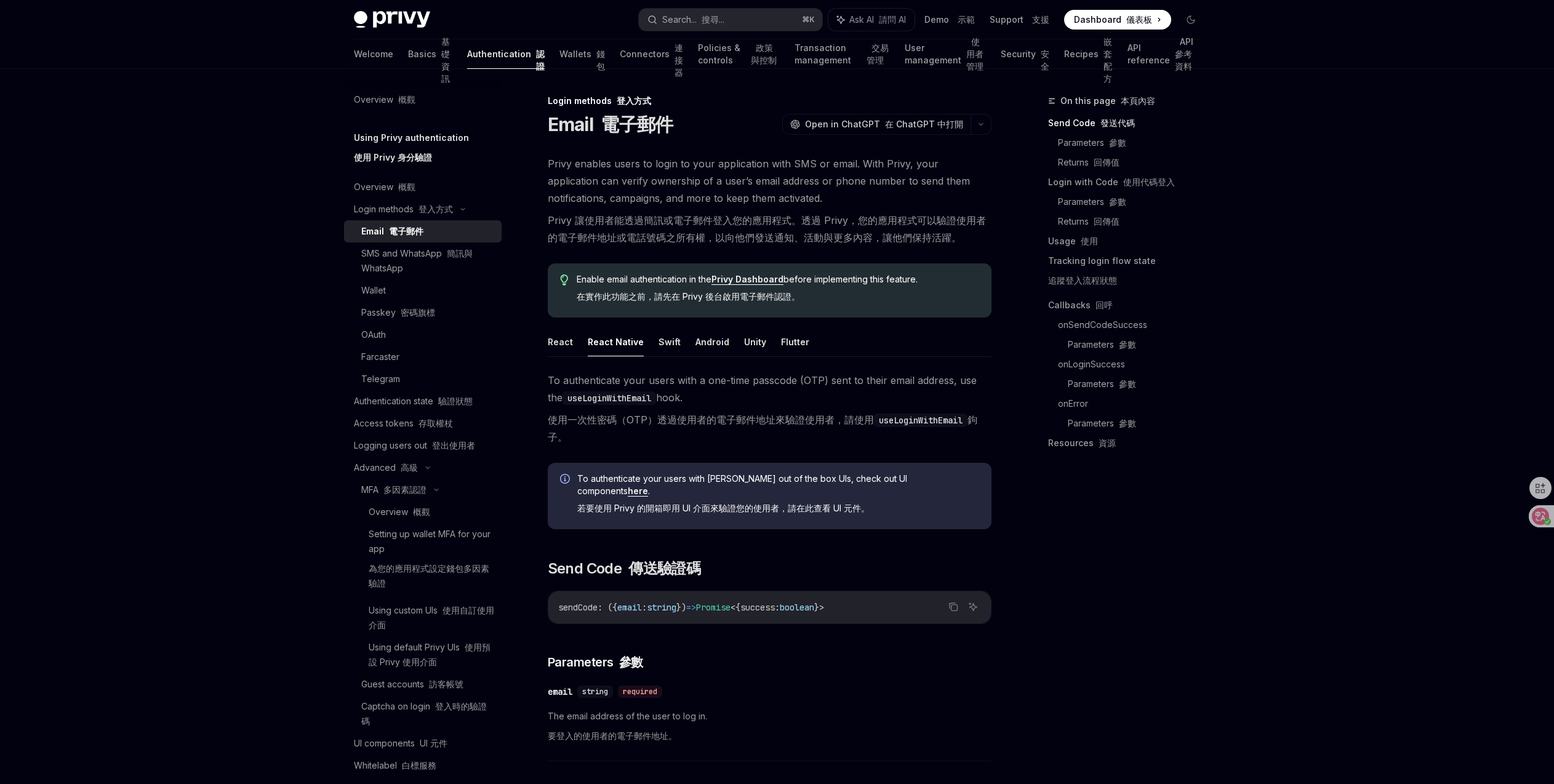
click at [408, 56] on link "Basics 基礎資訊" at bounding box center [430, 54] width 45 height 29
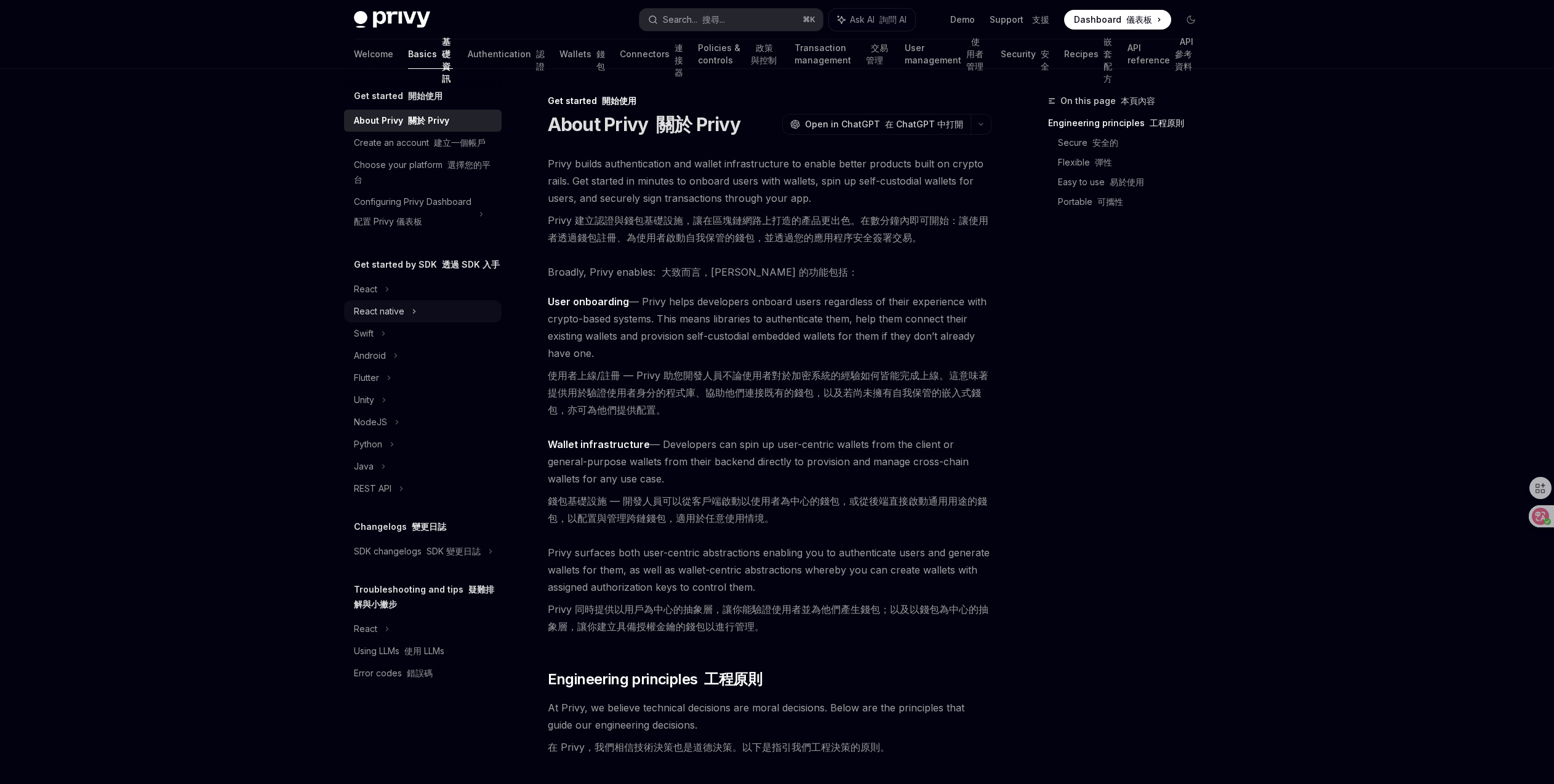
click at [387, 317] on div "React native" at bounding box center [379, 312] width 50 height 15
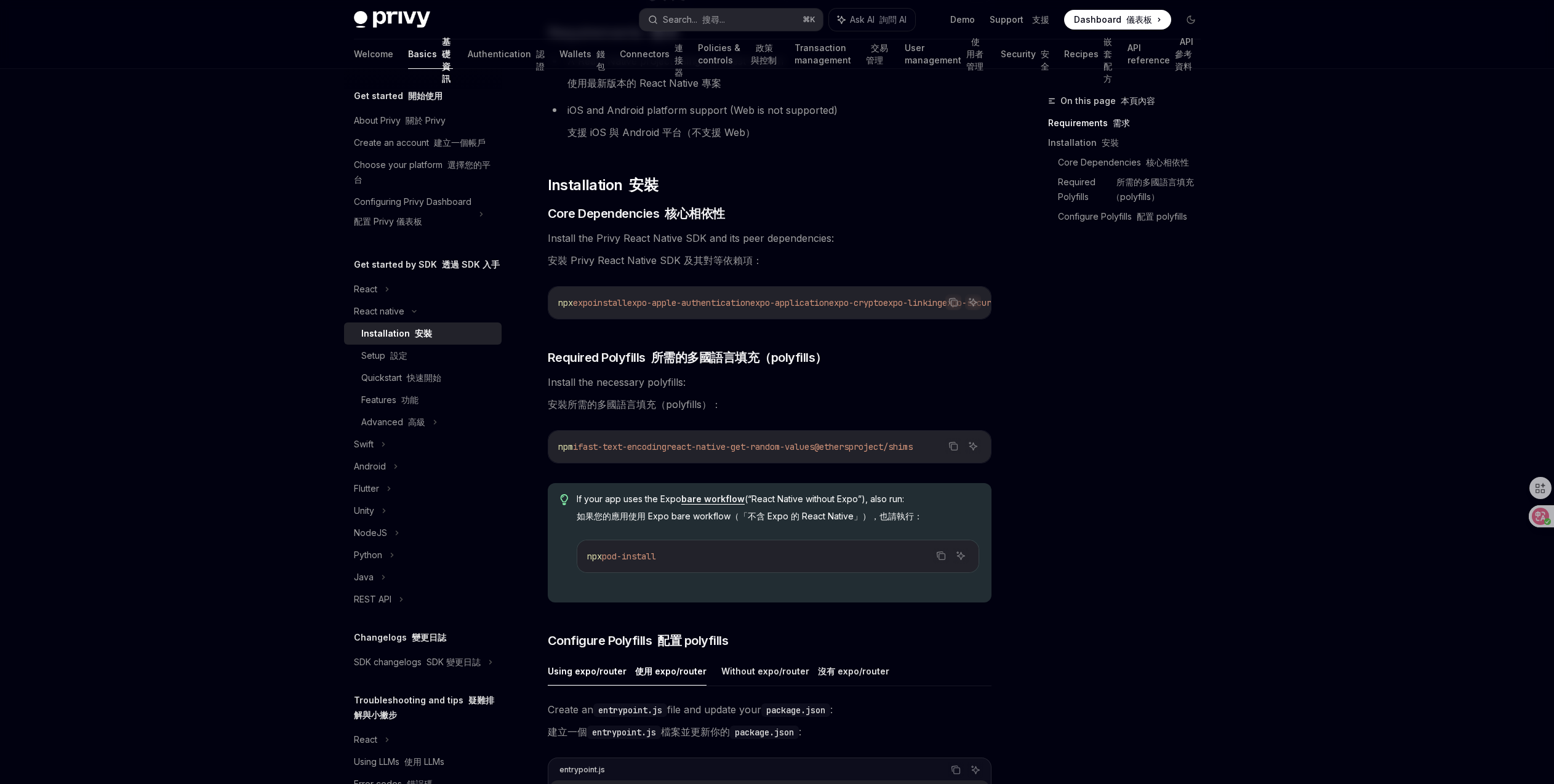
scroll to position [117, 0]
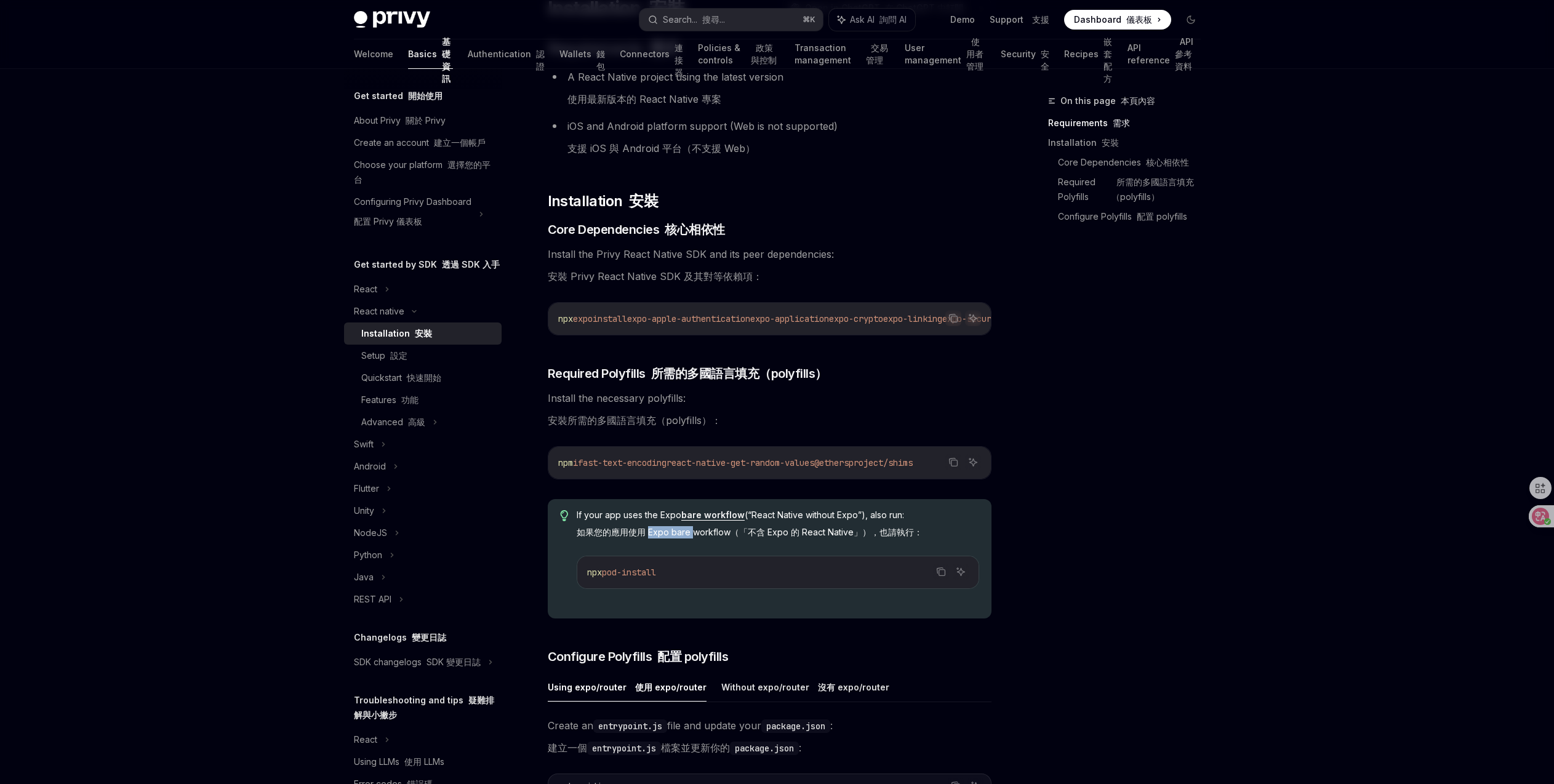
drag, startPoint x: 648, startPoint y: 539, endPoint x: 695, endPoint y: 539, distance: 47.0
click at [695, 537] on font "如果您的應用使用 Expo bare workflow（「不含 Expo 的 React Native」），也請執行：" at bounding box center [749, 532] width 346 height 11
click at [684, 572] on code "npx pod-install" at bounding box center [777, 572] width 381 height 15
drag, startPoint x: 683, startPoint y: 576, endPoint x: 582, endPoint y: 578, distance: 101.0
click at [582, 578] on div "npx pod-install" at bounding box center [777, 572] width 401 height 32
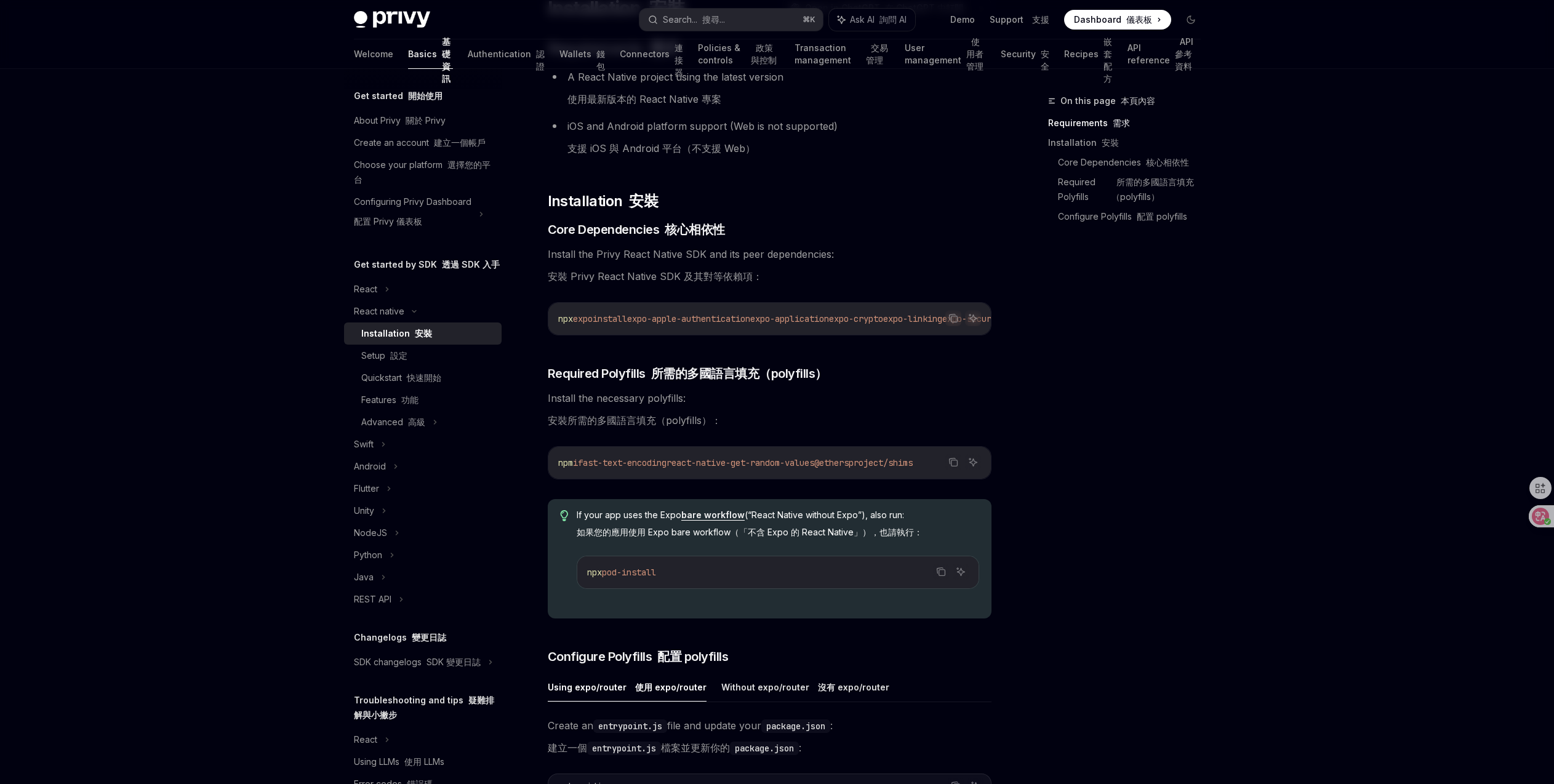
copy span "npx pod-install"
click at [451, 363] on div "Setup 設定" at bounding box center [428, 356] width 133 height 15
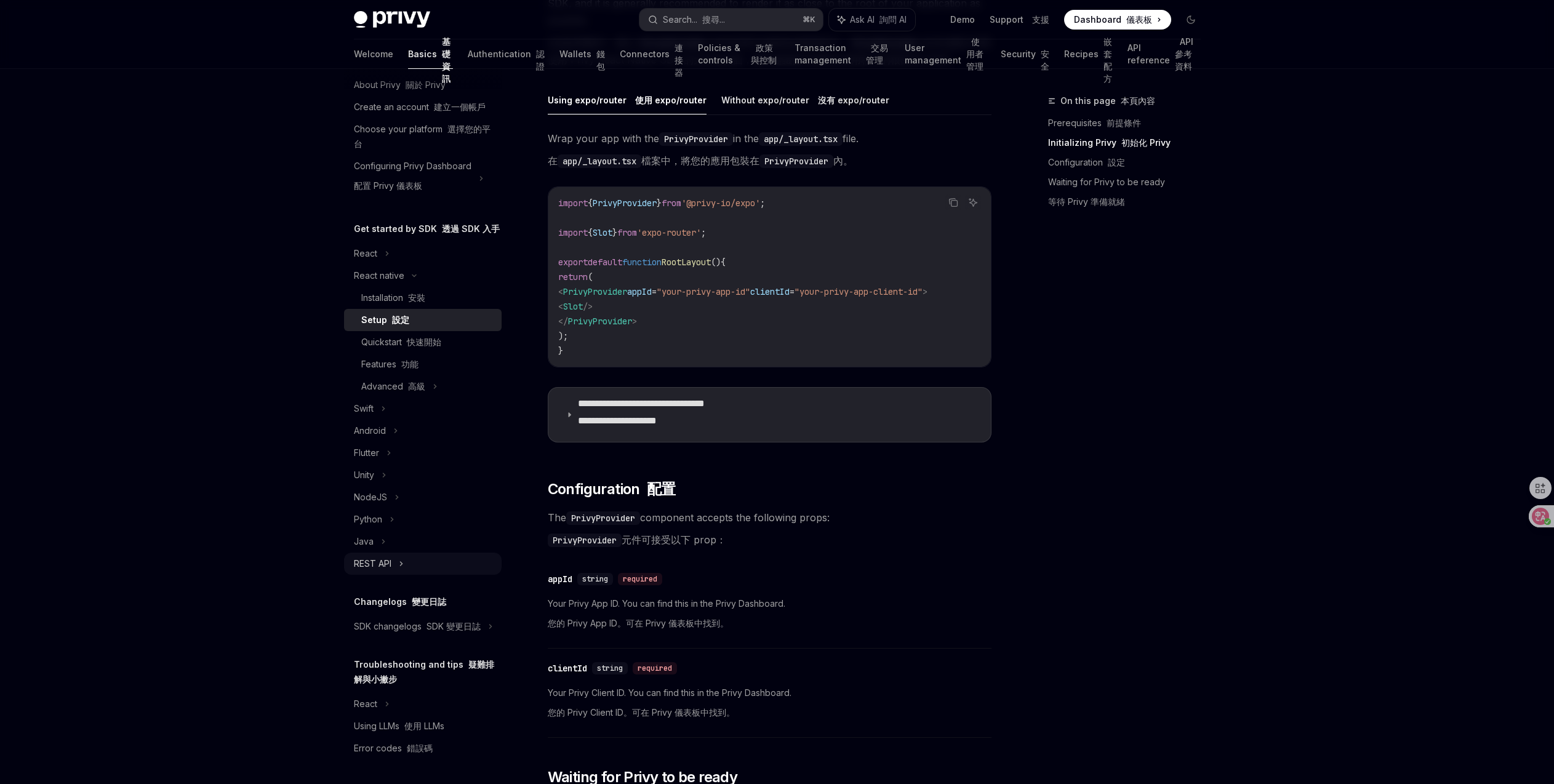
scroll to position [563, 0]
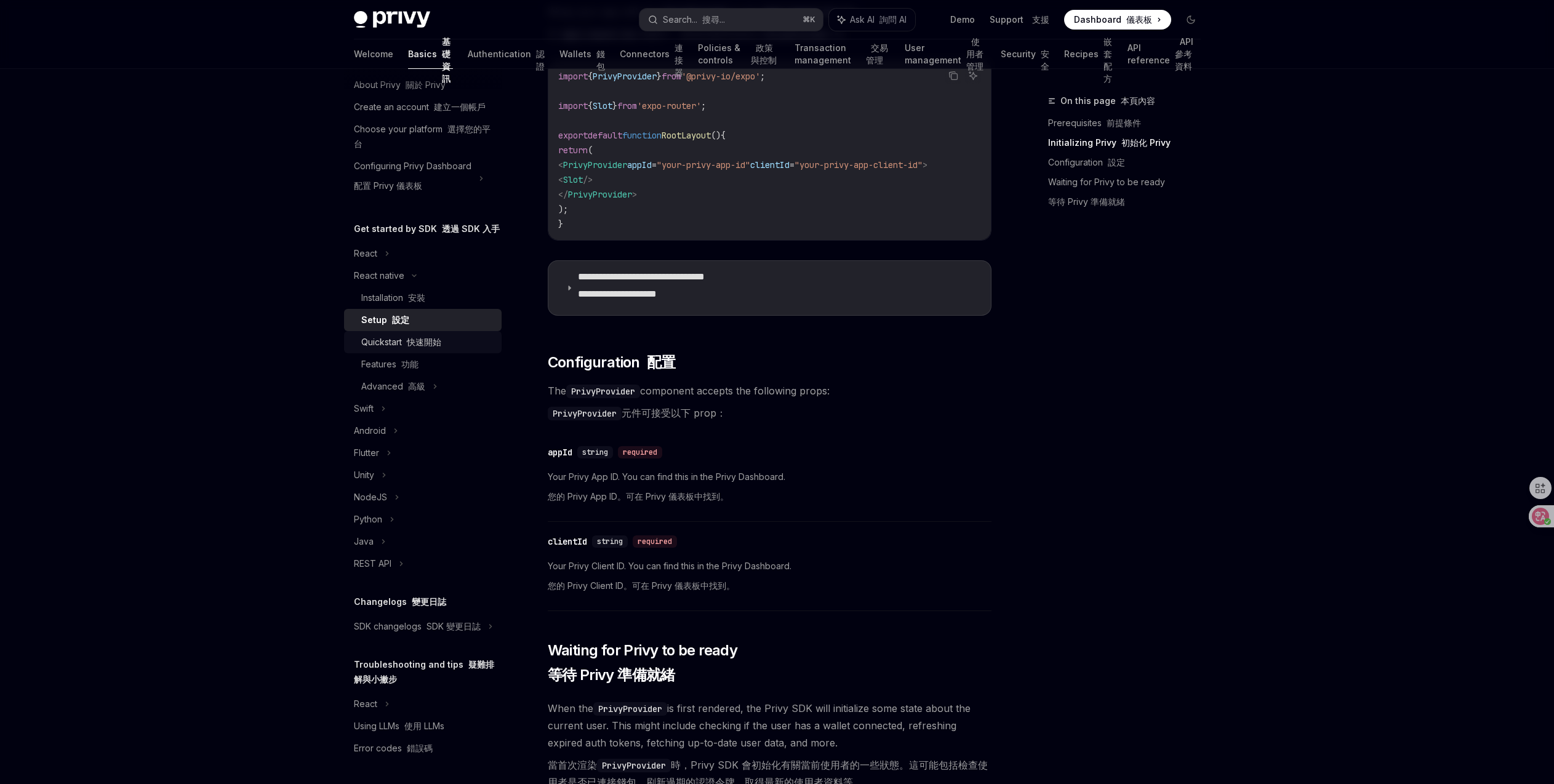
click at [417, 336] on font "快速開始" at bounding box center [424, 342] width 34 height 11
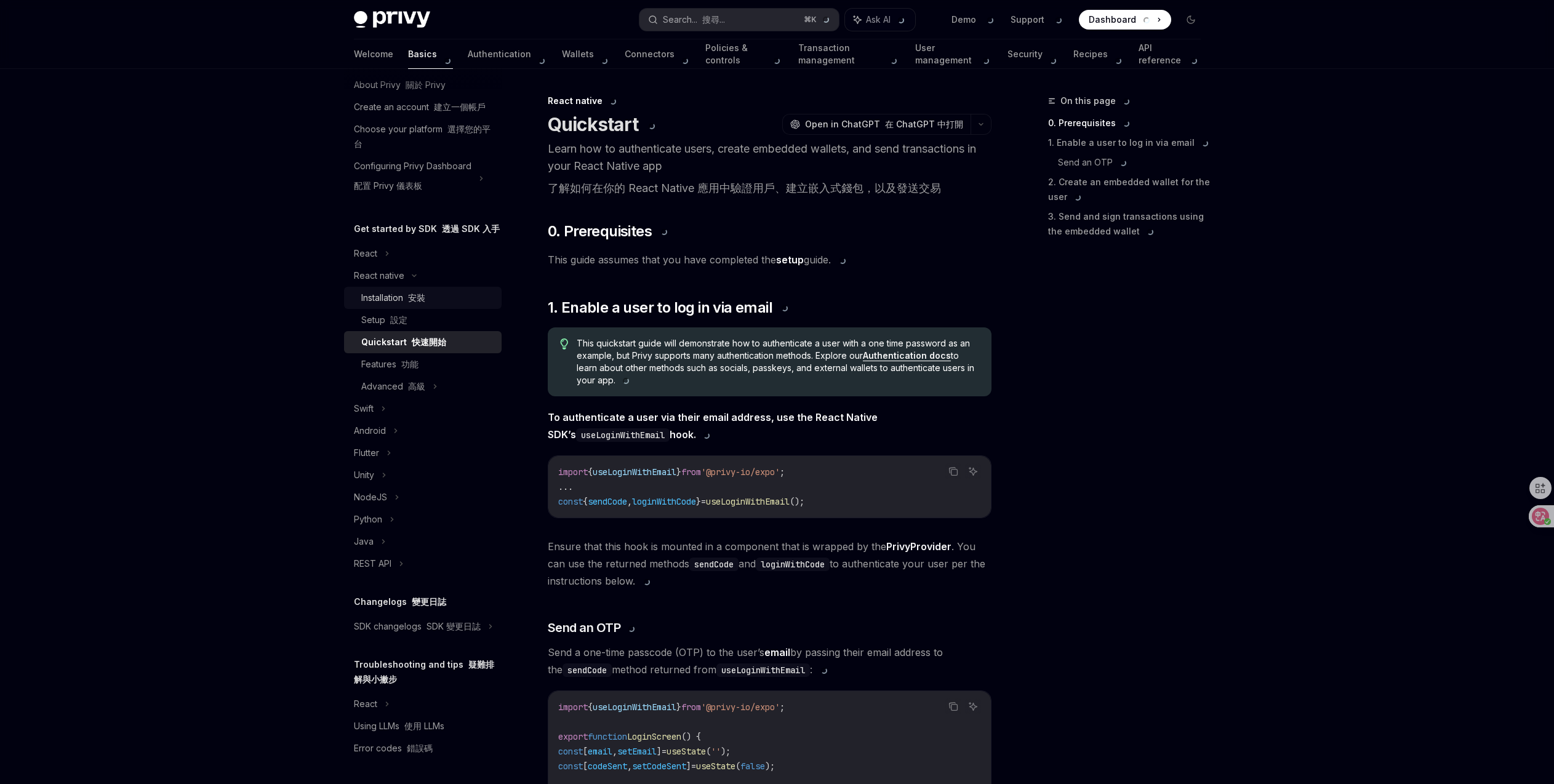
click at [418, 292] on font "安裝" at bounding box center [417, 298] width 17 height 11
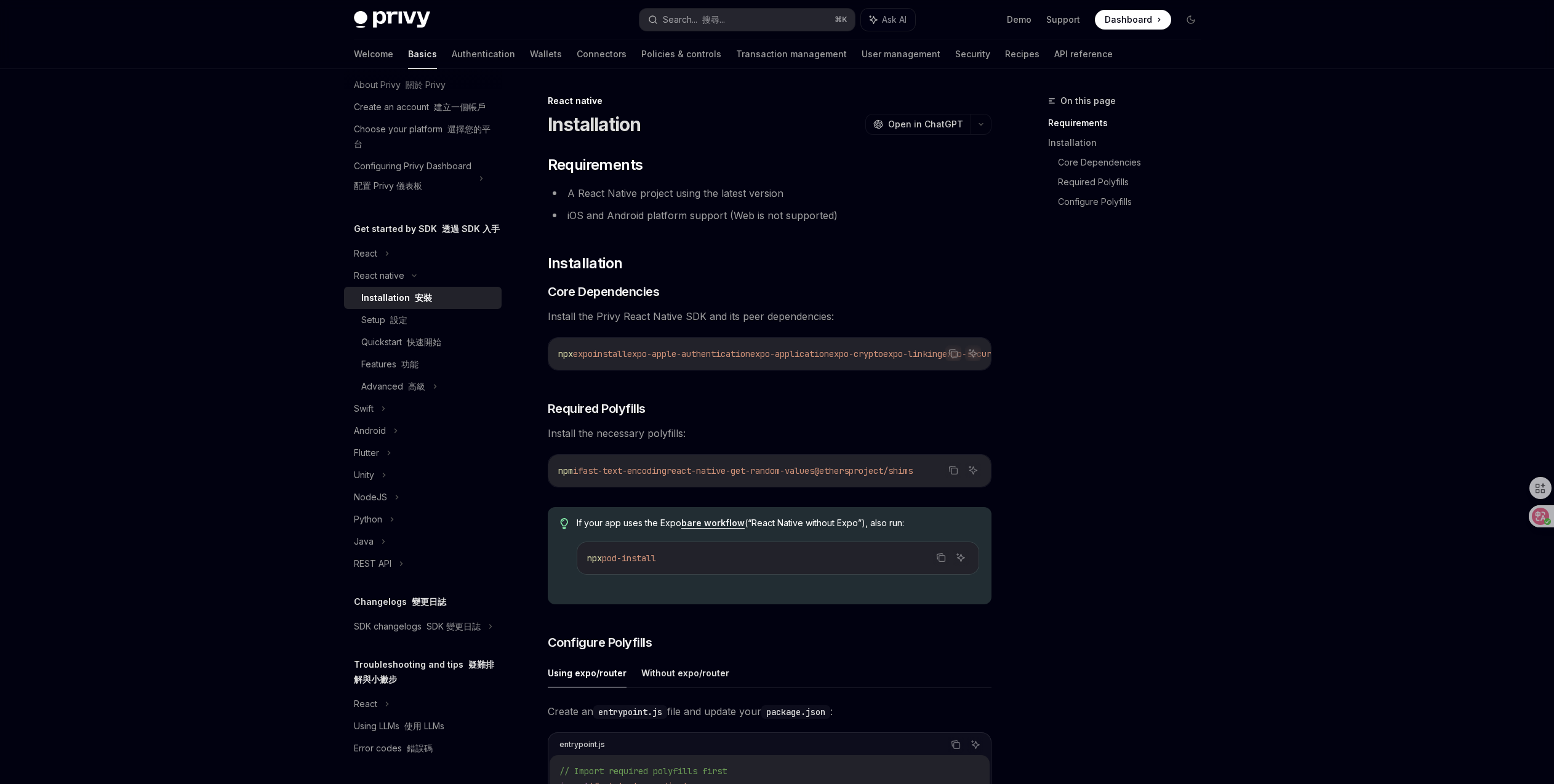
type textarea "*"
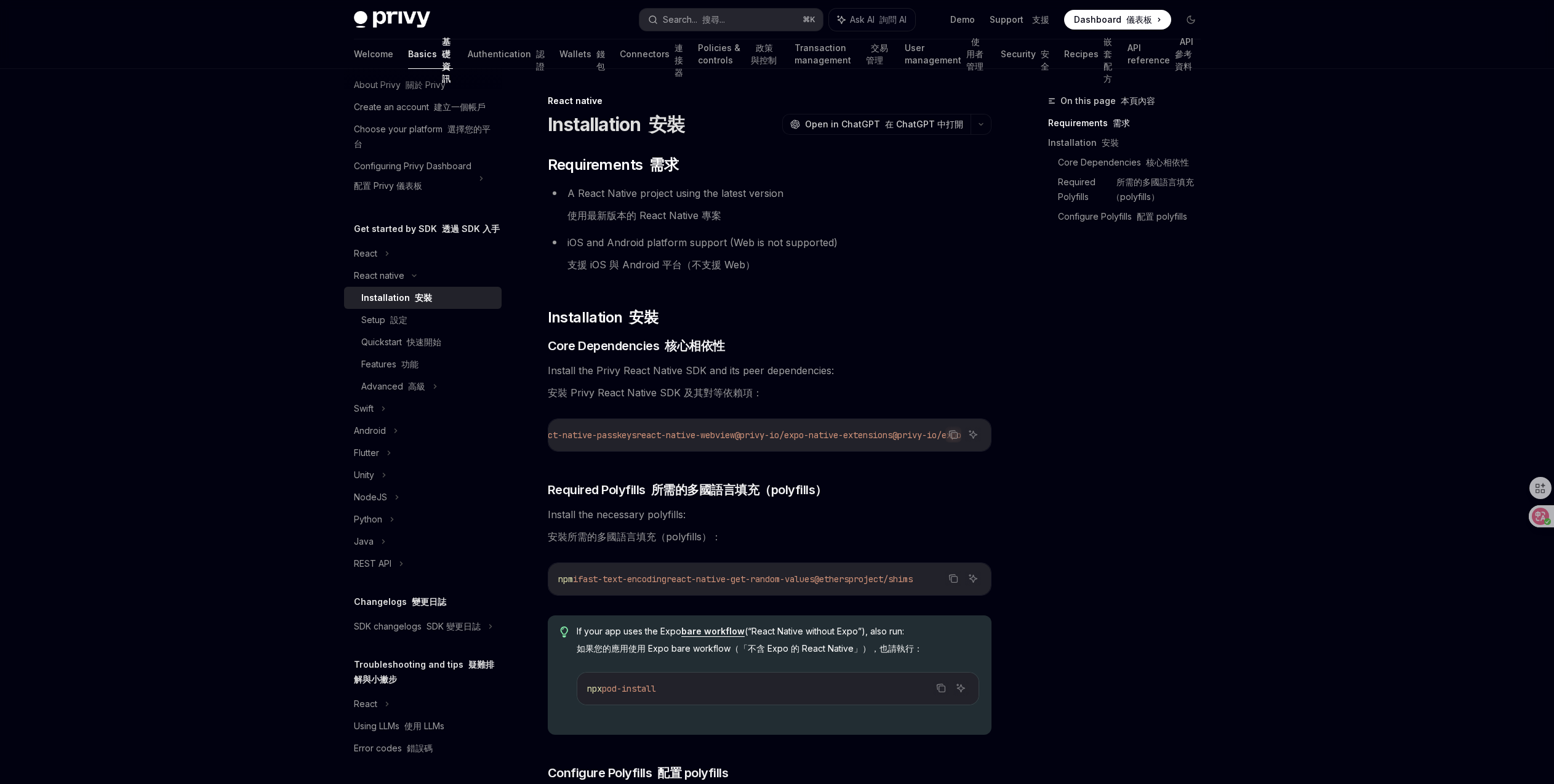
scroll to position [0, 682]
click at [1206, 397] on div "On this page 本頁內容 Requirements 需求 Installation 安裝 Core Dependencies 核心相依性 Requi…" at bounding box center [1116, 439] width 187 height 690
click at [950, 438] on icon "Copy the contents from the code block" at bounding box center [953, 434] width 10 height 10
click at [960, 579] on code "npm i fast-text-encoding react-native-get-random-values @ethersproject/shims" at bounding box center [769, 579] width 423 height 15
click at [956, 582] on icon "Copy the contents from the code block" at bounding box center [954, 579] width 6 height 6
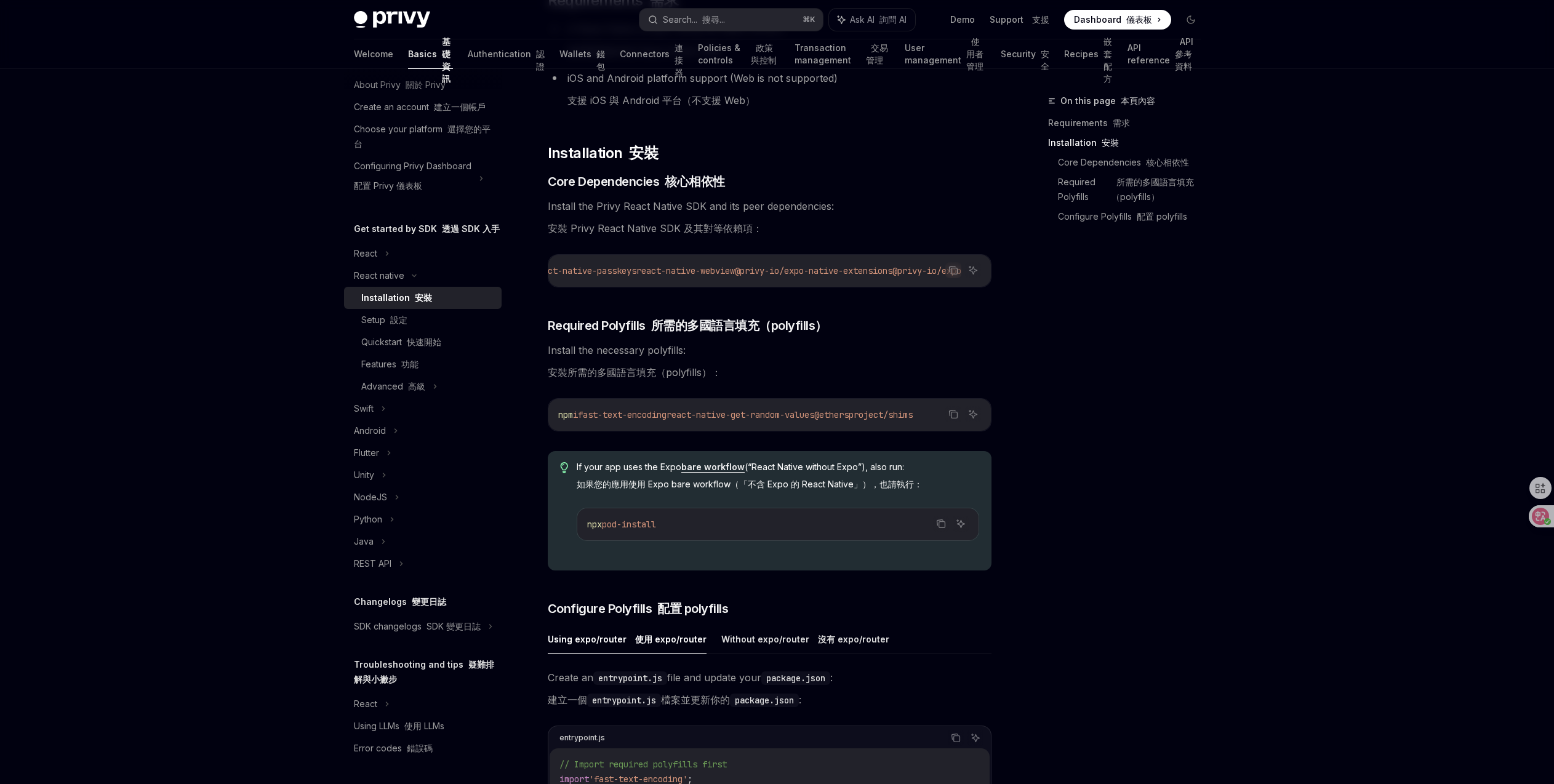
scroll to position [287, 0]
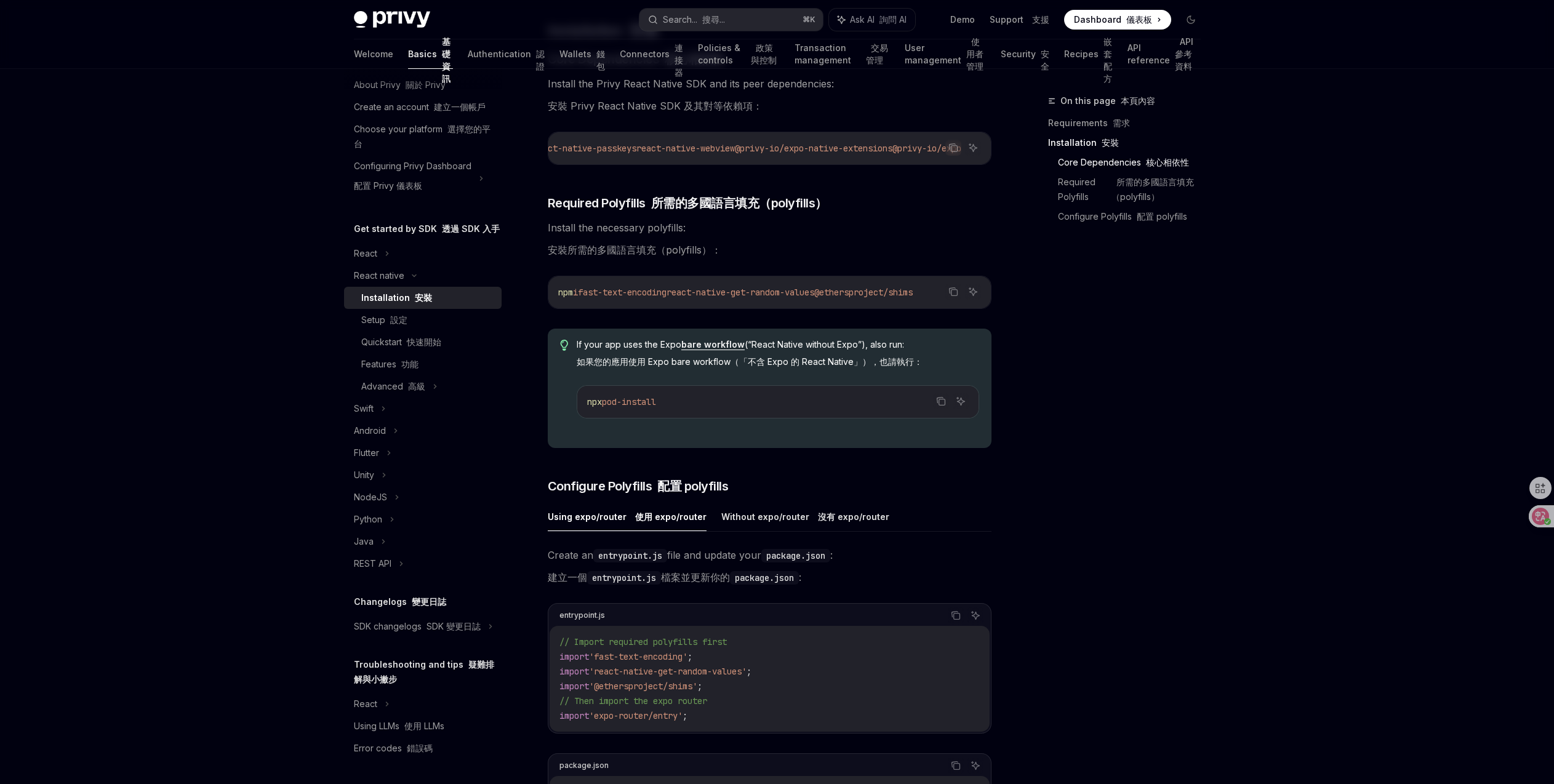
click at [629, 583] on code "entrypoint.js" at bounding box center [624, 578] width 74 height 13
copy code "entrypoint"
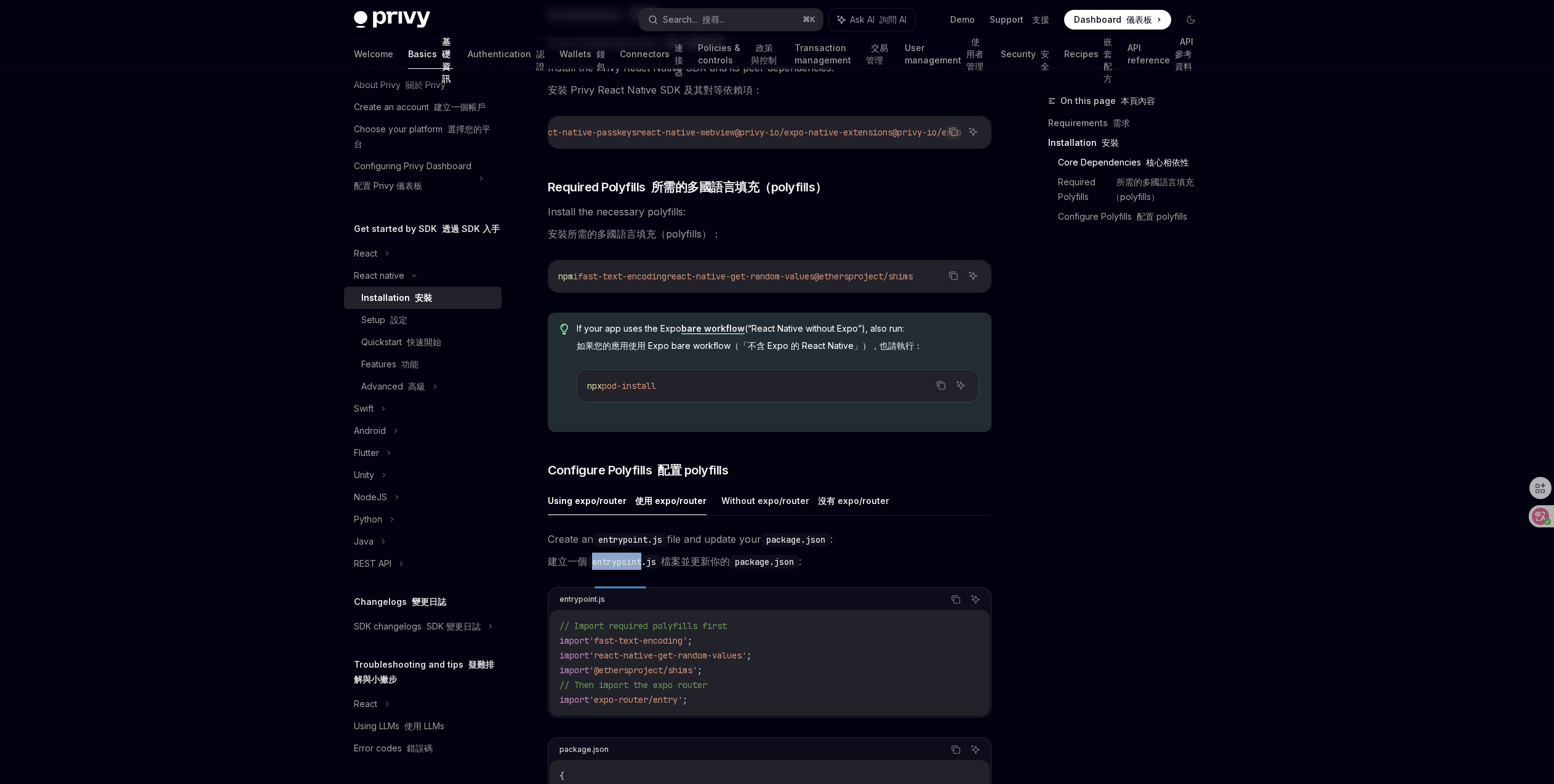
scroll to position [311, 0]
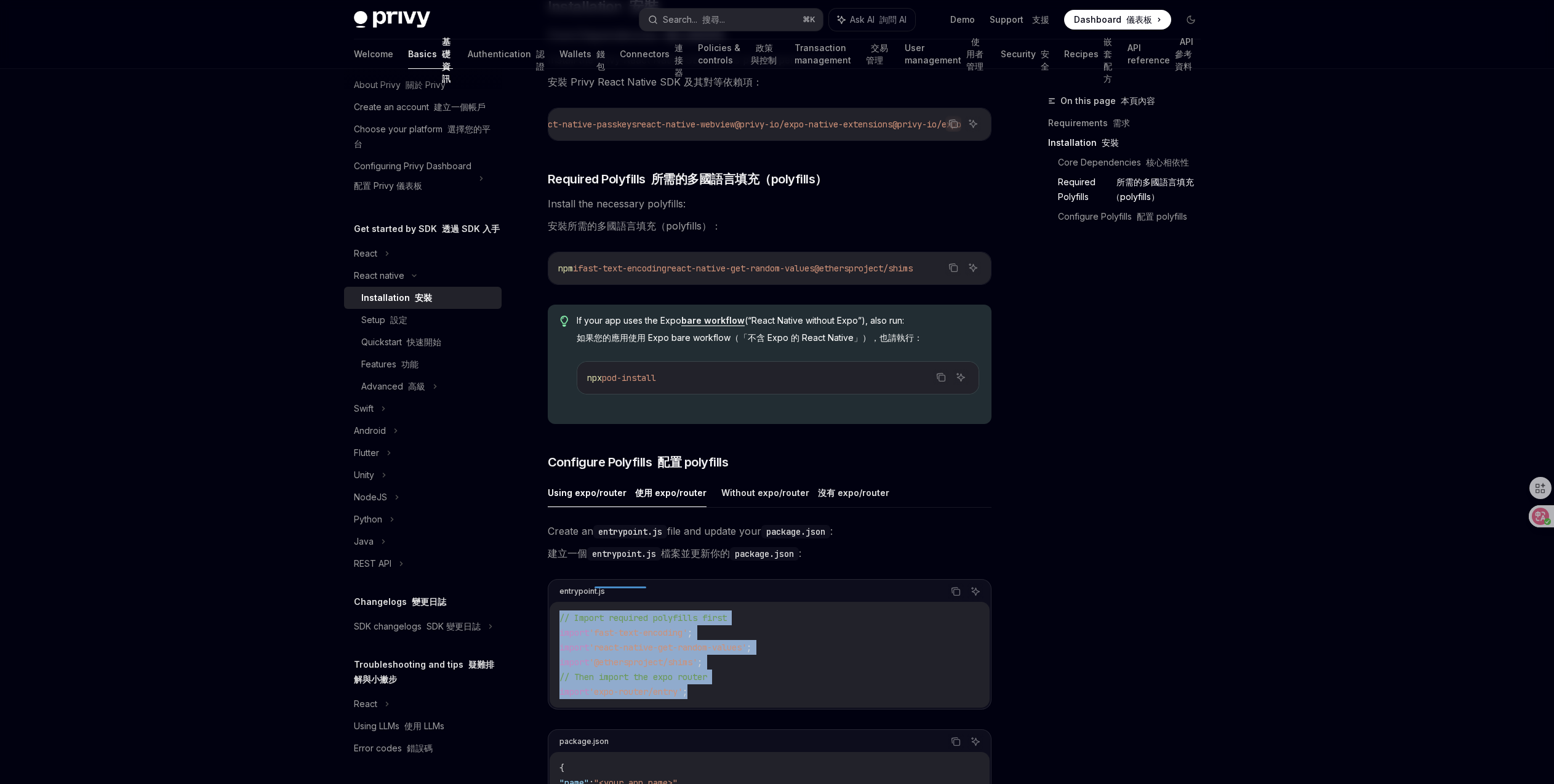
drag, startPoint x: 706, startPoint y: 703, endPoint x: 521, endPoint y: 616, distance: 204.4
click at [521, 616] on div "React native Installation 安裝 OpenAI Open in ChatGPT 在 ChatGPT 中打開 OpenAI Open i…" at bounding box center [654, 539] width 679 height 1512
copy code "// Import required polyfills first import 'fast-text-encoding' ; import 'react-…"
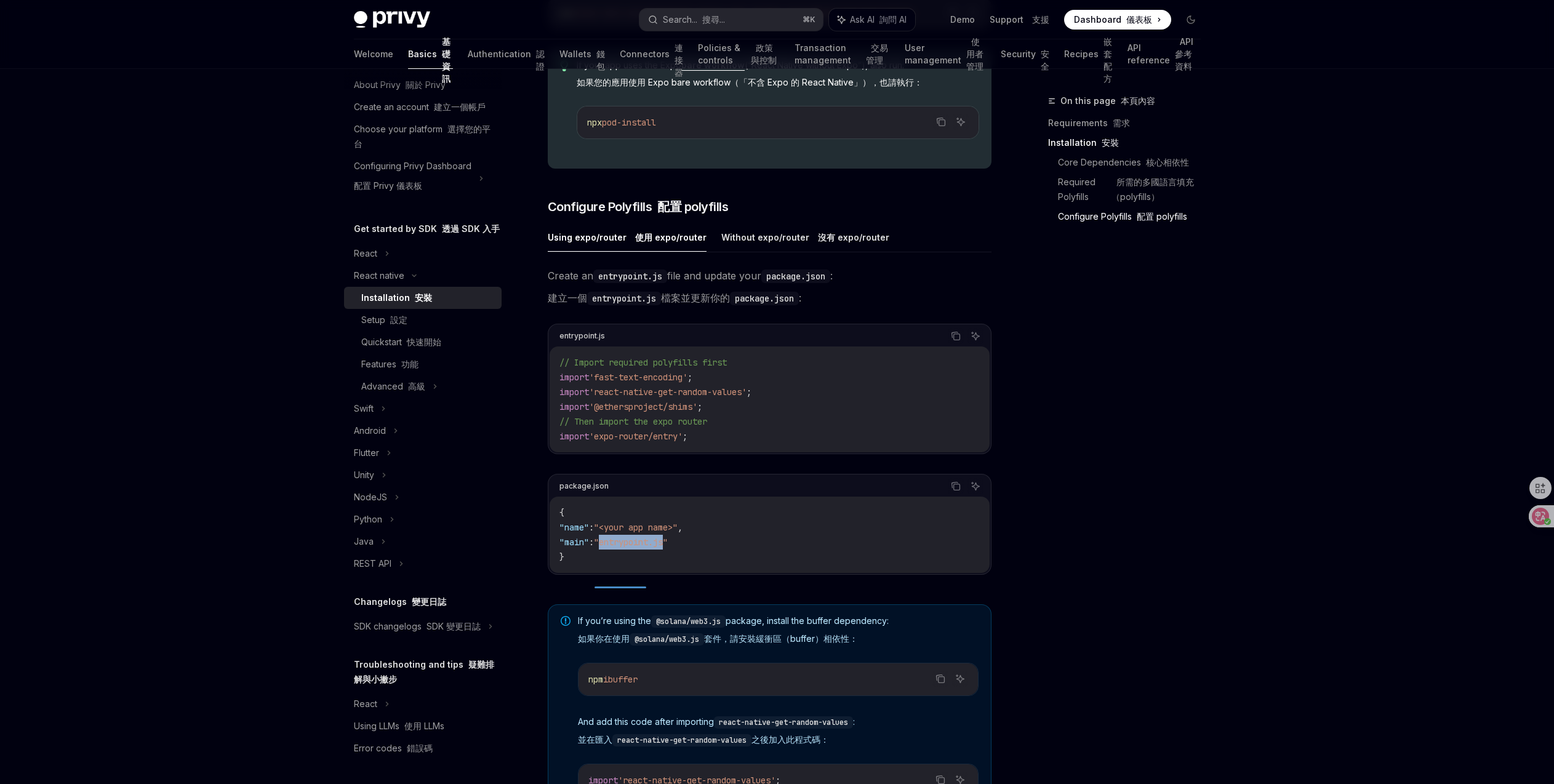
drag, startPoint x: 617, startPoint y: 549, endPoint x: 682, endPoint y: 552, distance: 65.1
click at [667, 547] on span ""entrypoint.js"" at bounding box center [631, 542] width 74 height 11
copy span "entrypoint.js"
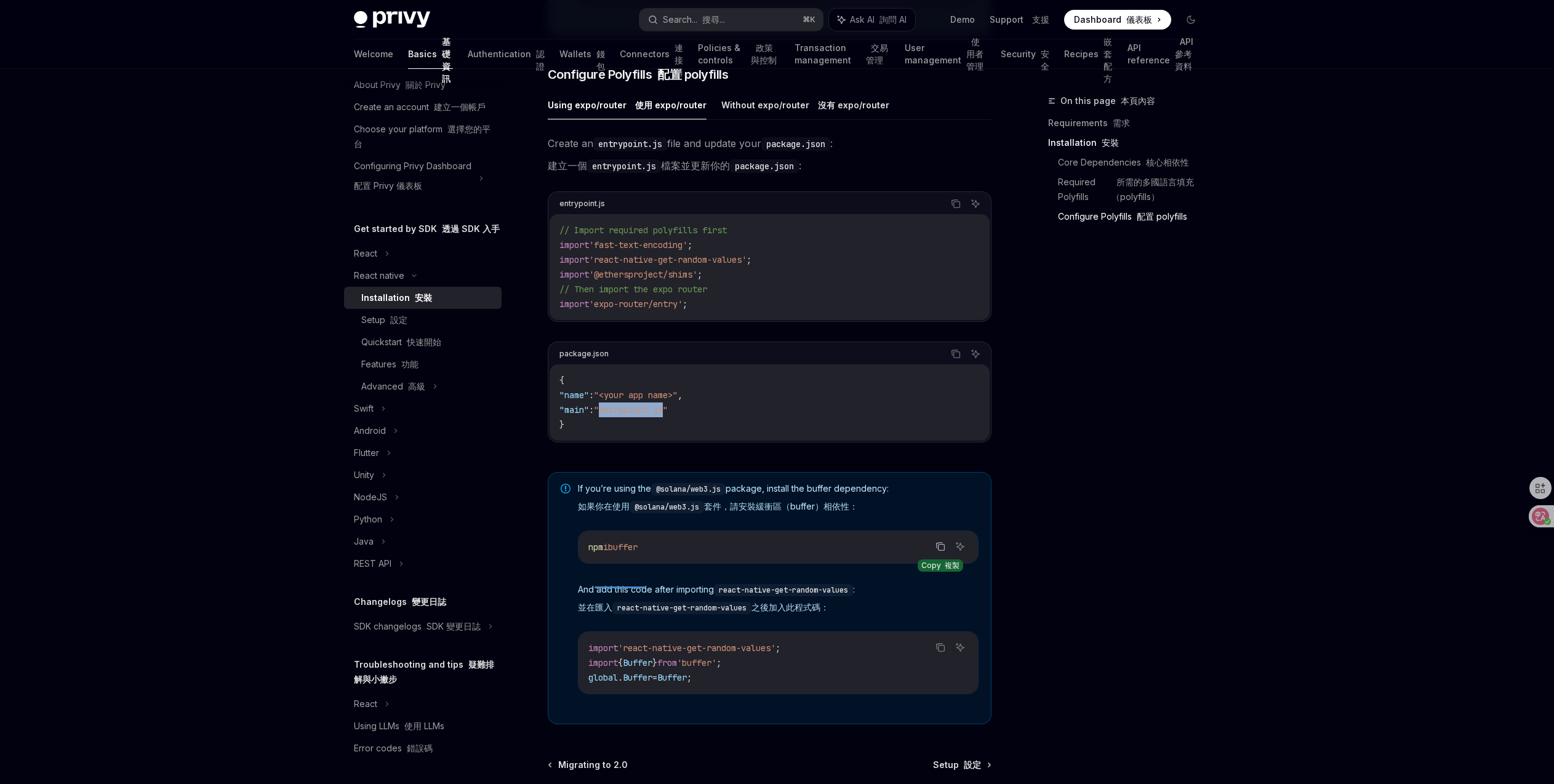
click at [943, 551] on icon "Copy the contents from the code block" at bounding box center [940, 546] width 10 height 10
click at [715, 694] on div "import 'react-native-get-random-values' ; import { Buffer } from 'buffer' ; glo…" at bounding box center [778, 663] width 399 height 62
drag, startPoint x: 713, startPoint y: 692, endPoint x: 581, endPoint y: 675, distance: 133.1
click at [581, 675] on div "import 'react-native-get-random-values' ; import { Buffer } from 'buffer' ; glo…" at bounding box center [778, 663] width 399 height 62
copy code "import { Buffer } from 'buffer' ; global . Buffer = Buffer ;"
